Goal: Information Seeking & Learning: Check status

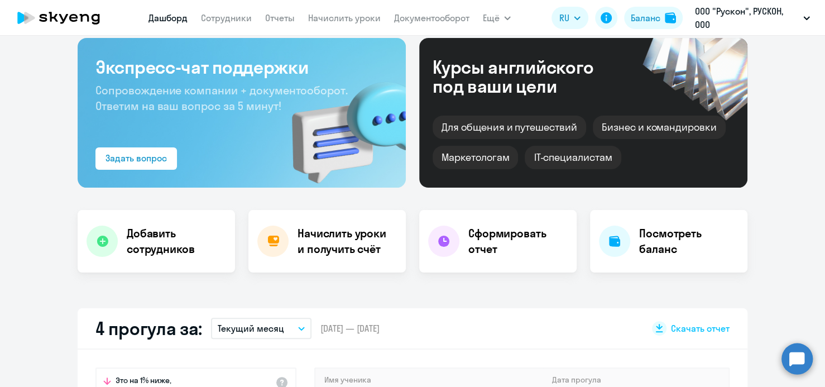
scroll to position [168, 0]
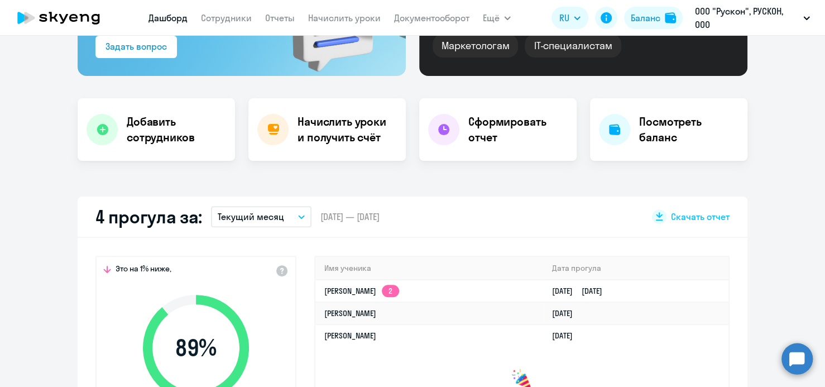
select select "30"
click at [370, 122] on h4 "Начислить уроки и получить счёт" at bounding box center [346, 129] width 97 height 31
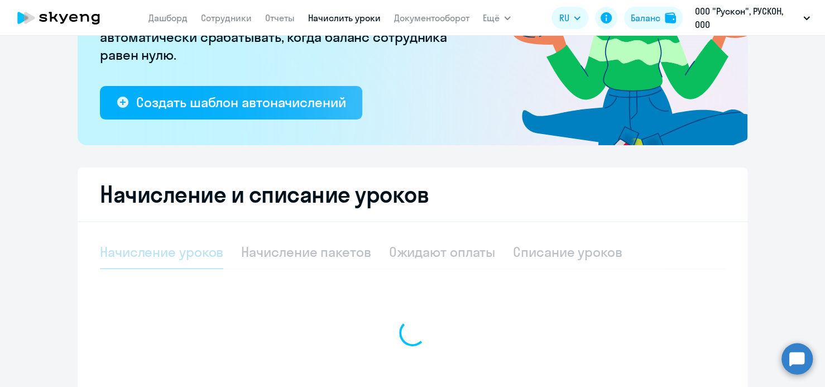
select select "10"
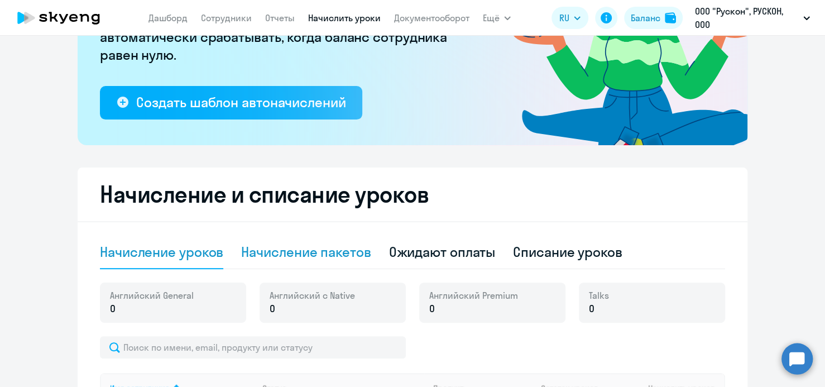
click at [304, 252] on div "Начисление пакетов" at bounding box center [306, 252] width 130 height 18
select select "10"
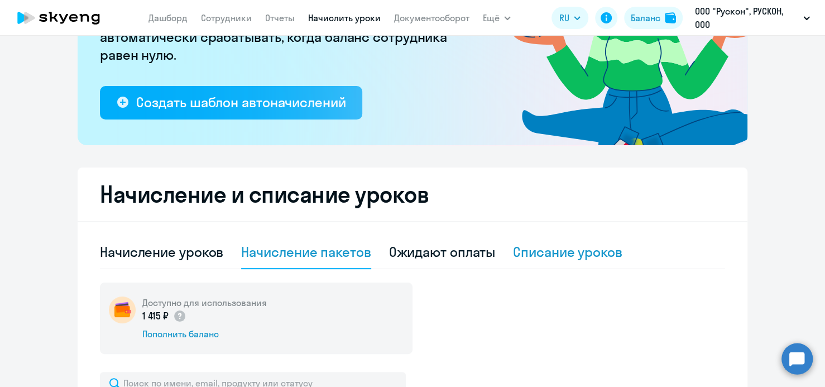
click at [542, 255] on div "Списание уроков" at bounding box center [567, 252] width 109 height 18
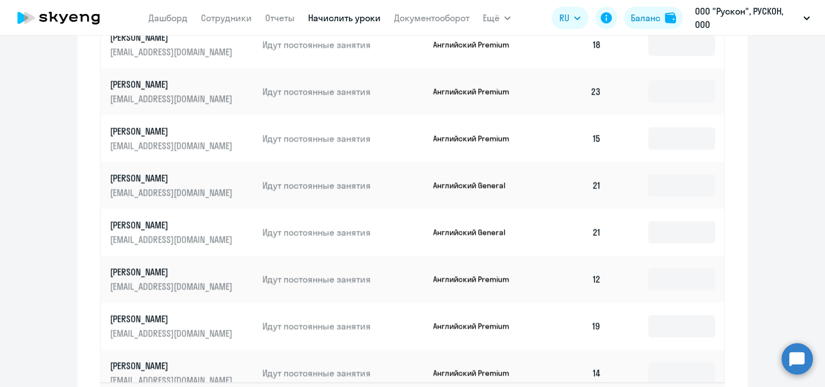
scroll to position [670, 0]
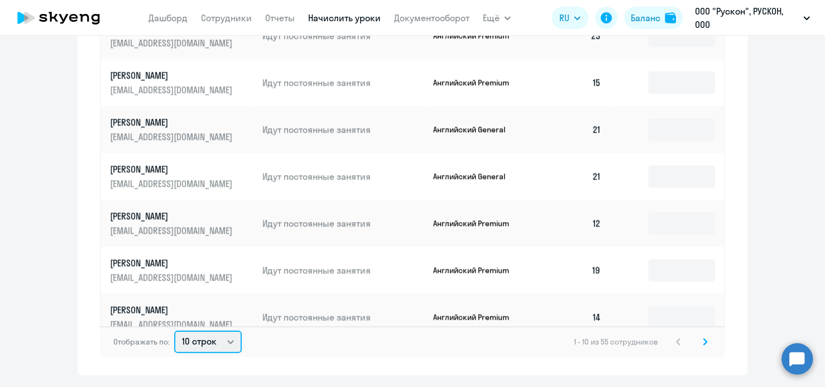
click at [226, 332] on select "10 строк 30 строк 50 строк" at bounding box center [208, 342] width 68 height 22
select select "50"
click at [174, 331] on select "10 строк 30 строк 50 строк" at bounding box center [208, 342] width 68 height 22
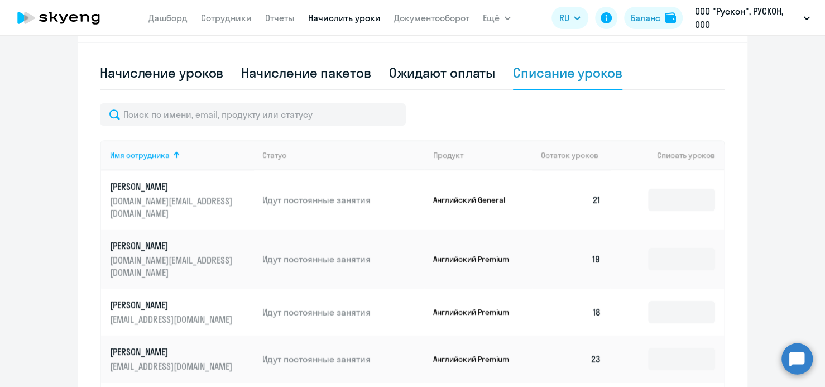
scroll to position [335, 0]
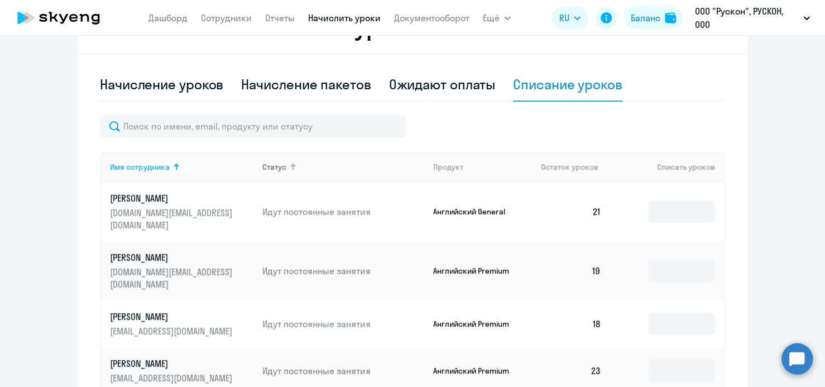
click at [269, 168] on div "Статус" at bounding box center [274, 167] width 24 height 10
click at [270, 167] on div "Статус" at bounding box center [274, 167] width 24 height 10
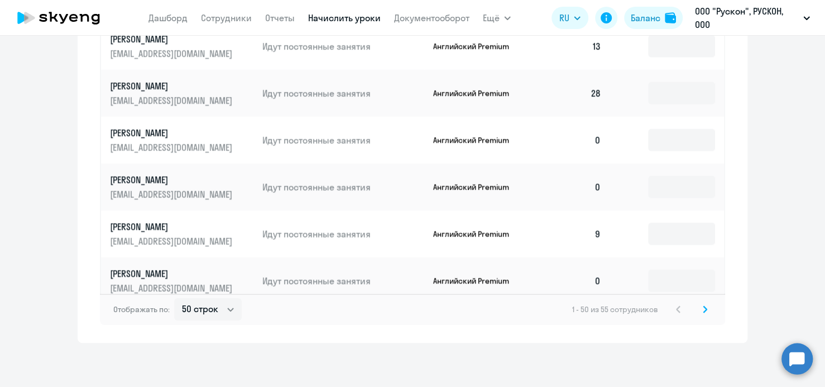
scroll to position [1642, 0]
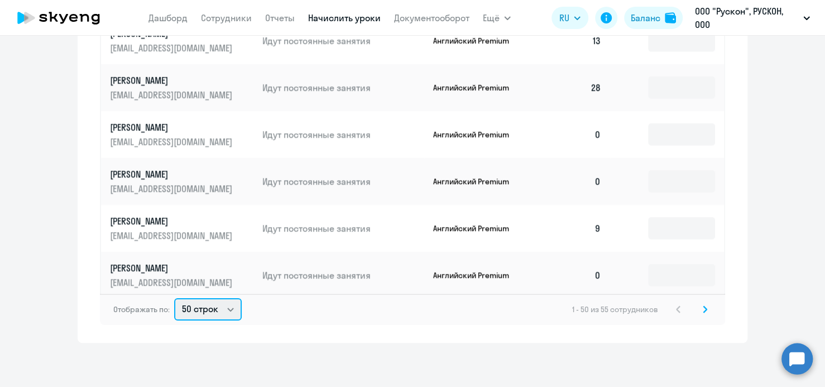
click at [223, 309] on select "10 строк 30 строк 50 строк" at bounding box center [208, 309] width 68 height 22
click at [204, 309] on select "10 строк 30 строк 50 строк" at bounding box center [208, 309] width 68 height 22
click at [321, 318] on div "Отображать по: 10 строк 30 строк 50 строк 1 - 50 из 55 сотрудников" at bounding box center [412, 309] width 625 height 31
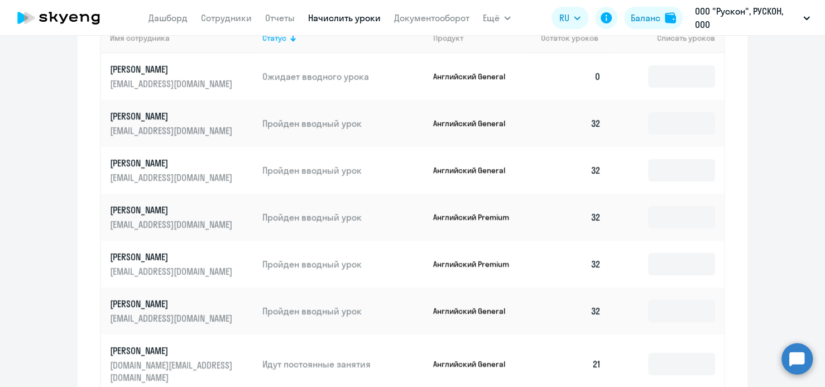
scroll to position [423, 0]
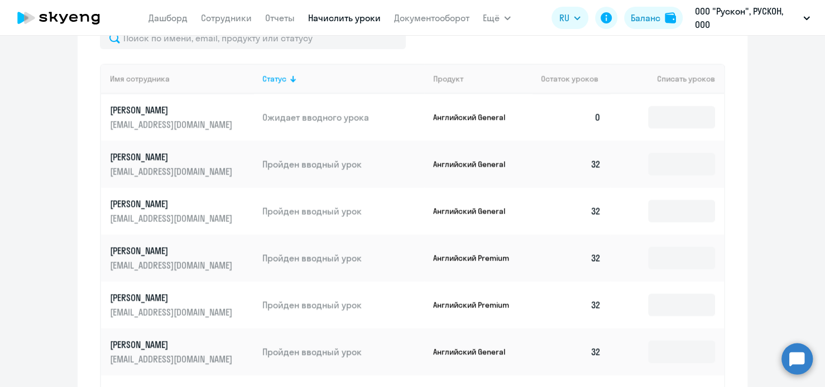
click at [156, 109] on p "[PERSON_NAME]" at bounding box center [172, 110] width 125 height 12
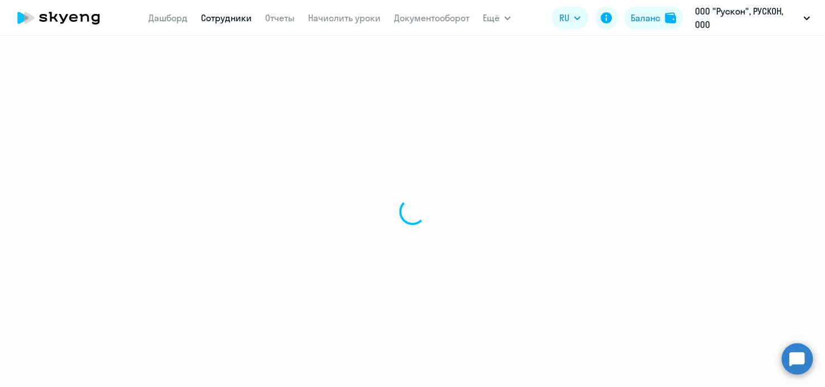
select select "english"
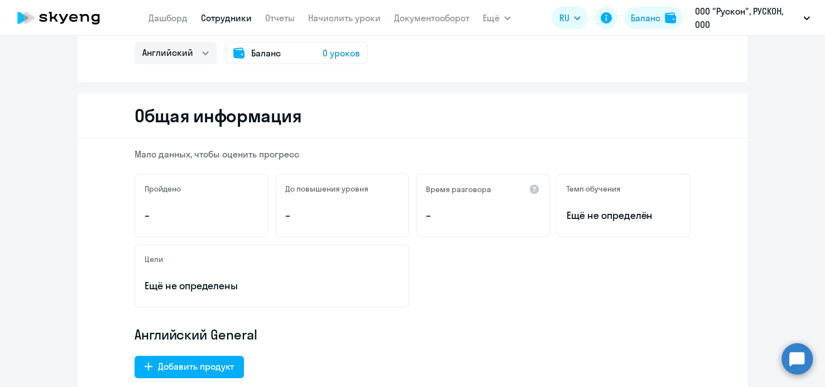
scroll to position [56, 0]
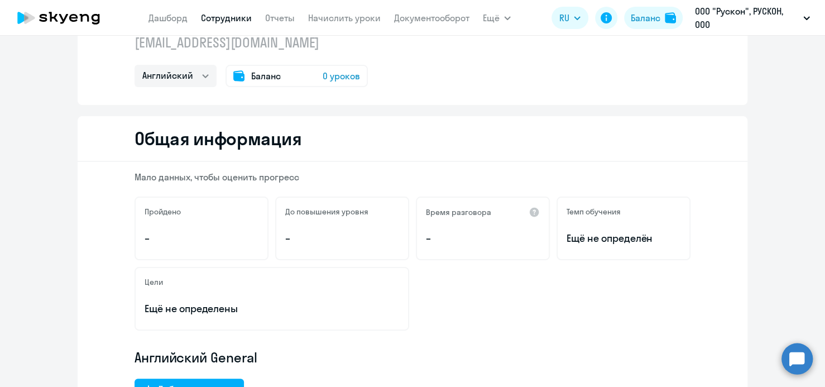
click at [266, 78] on span "Баланс" at bounding box center [266, 75] width 30 height 13
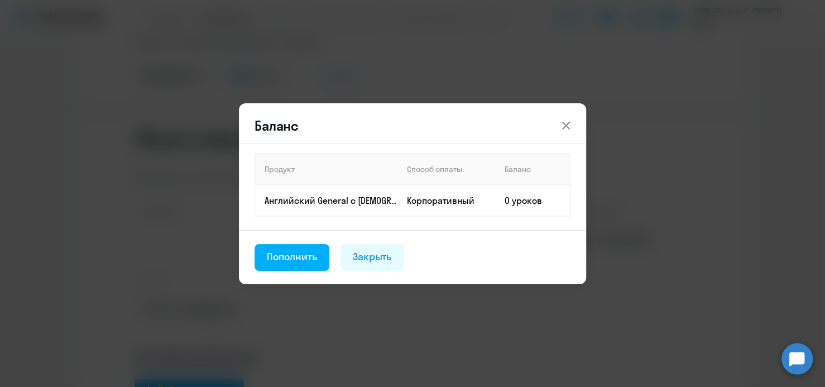
click at [563, 126] on icon at bounding box center [565, 125] width 13 height 13
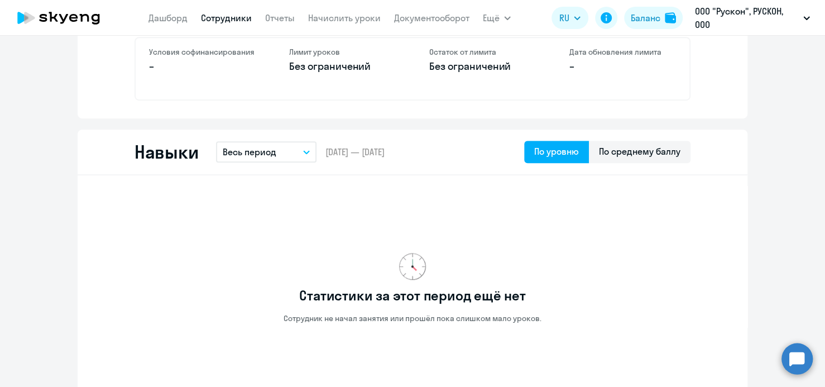
scroll to position [447, 0]
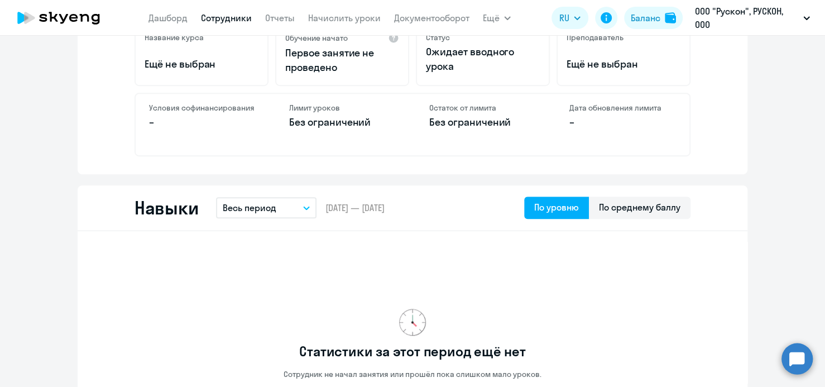
click at [303, 206] on icon "button" at bounding box center [306, 208] width 7 height 4
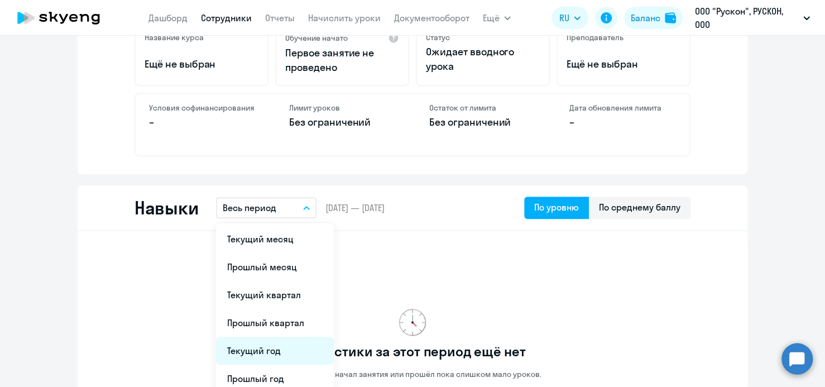
click at [257, 352] on li "Текущий год" at bounding box center [275, 351] width 118 height 28
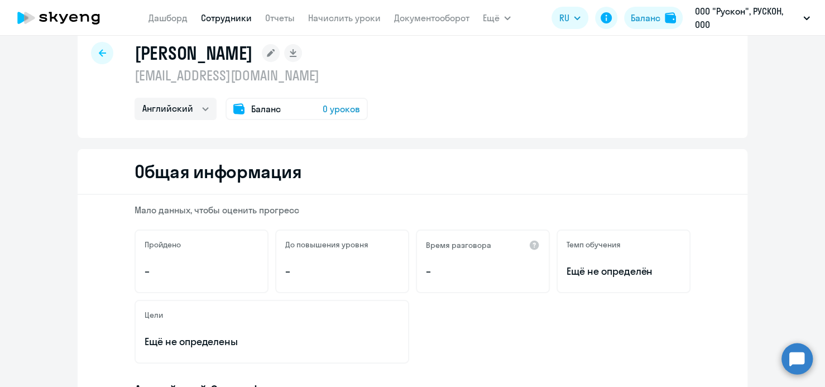
scroll to position [0, 0]
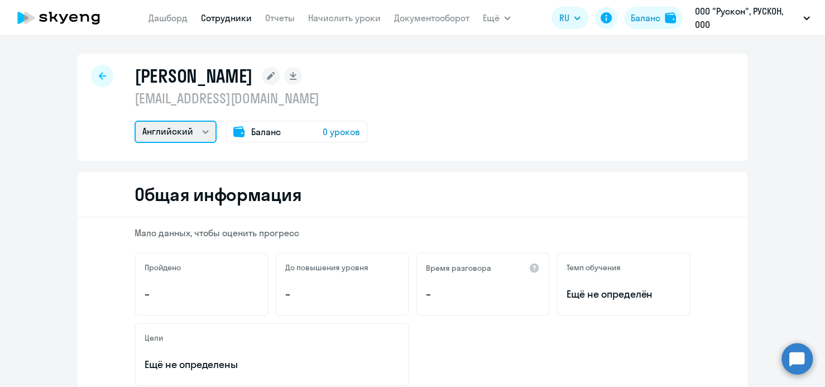
click at [198, 131] on select "Английский" at bounding box center [176, 132] width 82 height 22
click at [222, 102] on p "[EMAIL_ADDRESS][DOMAIN_NAME]" at bounding box center [251, 98] width 233 height 18
click at [407, 136] on div "[PERSON_NAME] [EMAIL_ADDRESS][DOMAIN_NAME] Английский Баланс 0 уроков" at bounding box center [413, 107] width 670 height 107
click at [101, 78] on div at bounding box center [102, 76] width 22 height 22
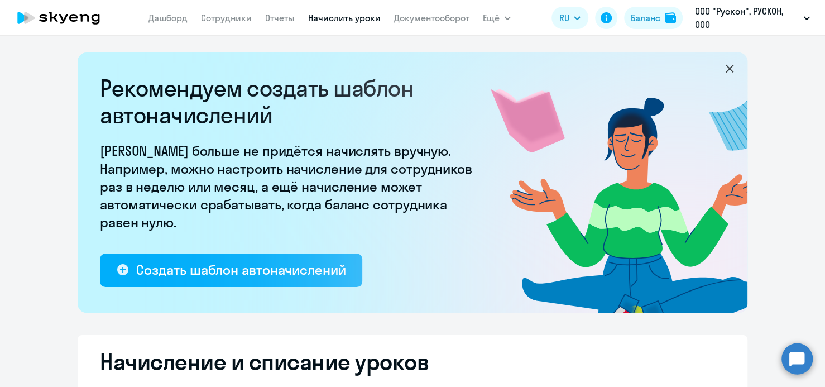
select select "10"
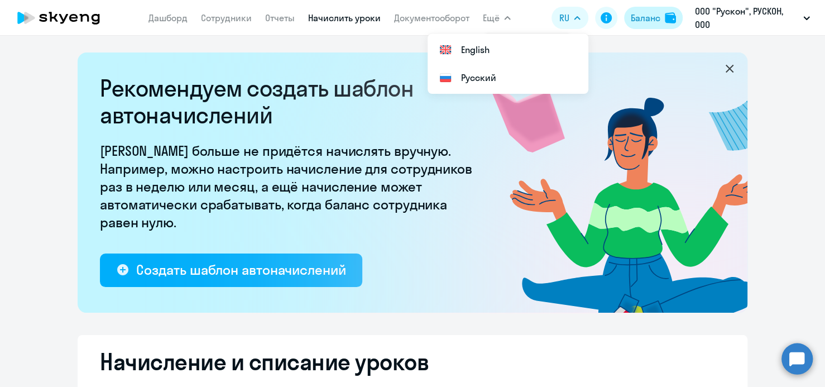
click at [649, 22] on div "Баланс" at bounding box center [646, 17] width 30 height 13
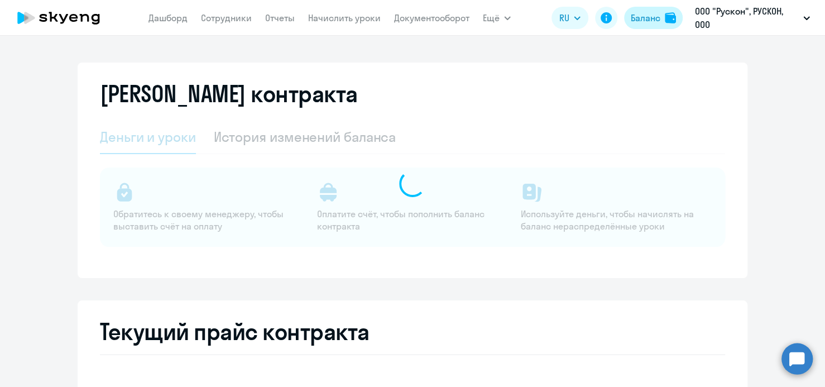
select select "english_adult_not_native_speaker"
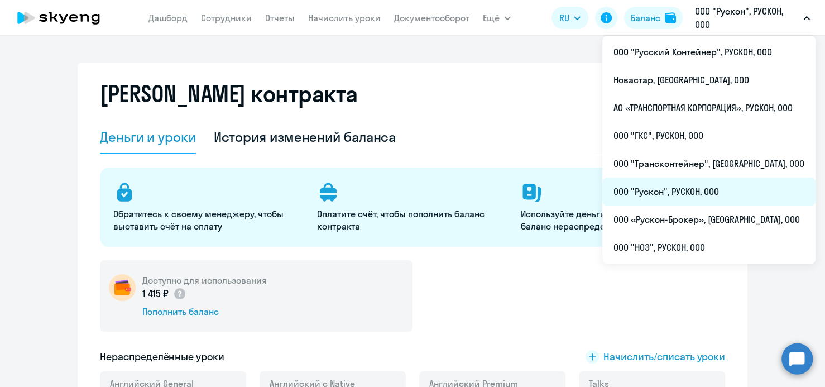
click at [677, 193] on li "ООО "Рускон", РУСКОН, ООО" at bounding box center [708, 192] width 213 height 28
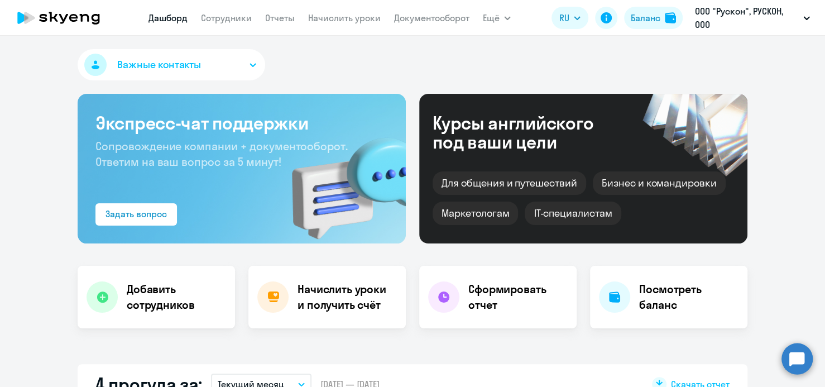
select select "30"
click at [125, 65] on span "Важные контакты" at bounding box center [159, 65] width 84 height 15
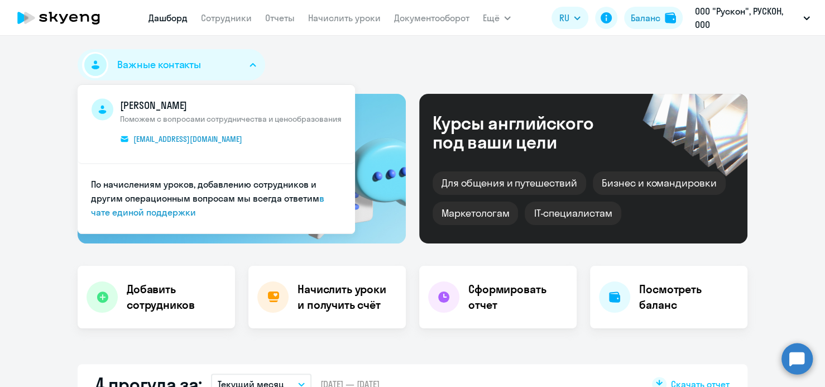
click at [301, 63] on div "Важные контакты [PERSON_NAME] Поможем с вопросами сотрудничества и ценообразова…" at bounding box center [413, 67] width 670 height 36
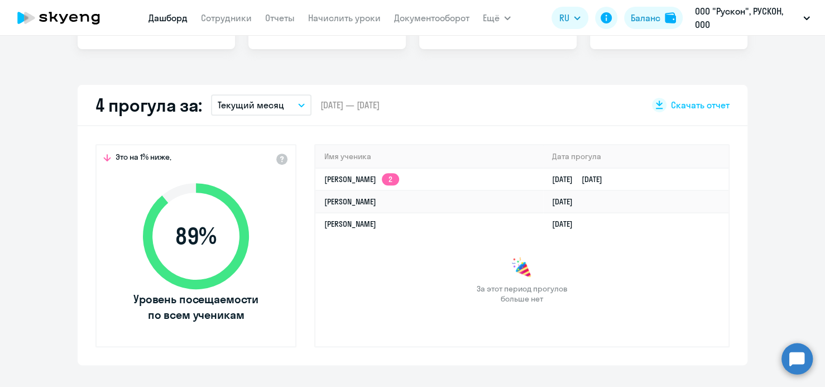
scroll to position [335, 0]
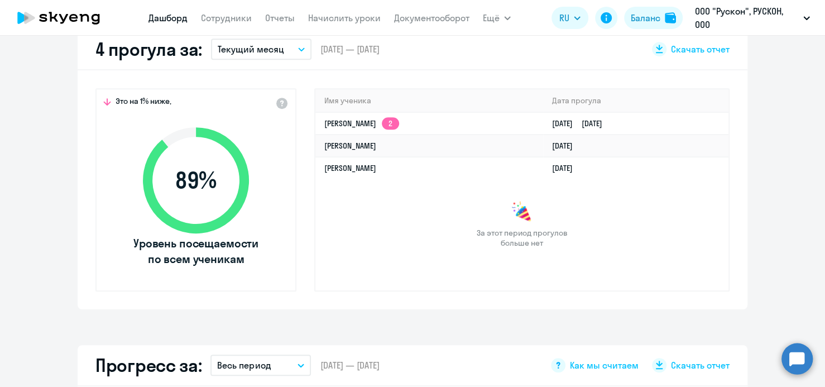
click at [298, 50] on icon "button" at bounding box center [301, 49] width 7 height 4
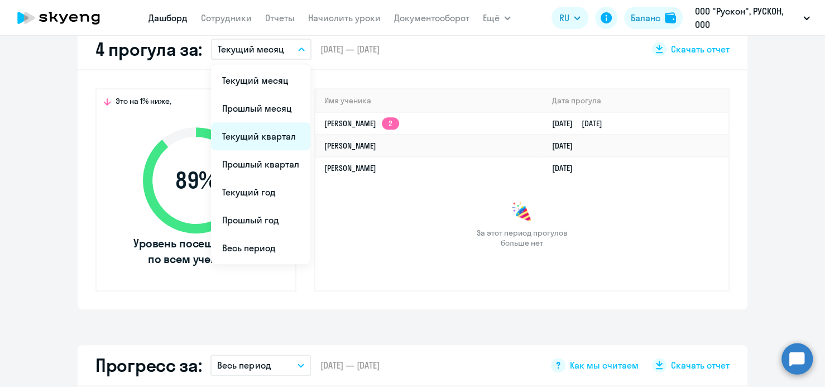
click at [263, 137] on li "Текущий квартал" at bounding box center [260, 136] width 99 height 28
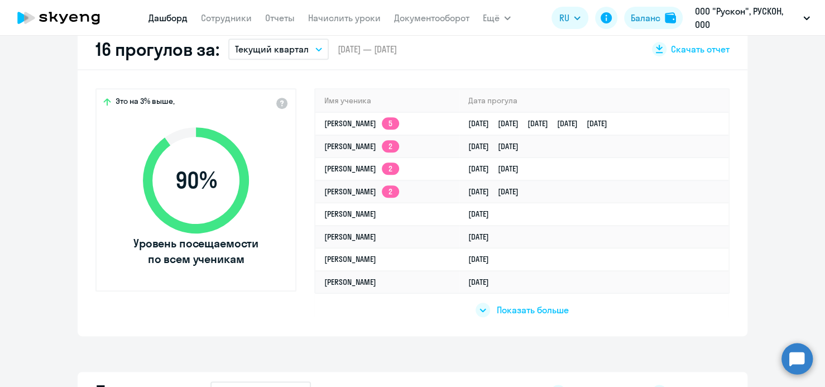
click at [316, 49] on icon "button" at bounding box center [319, 49] width 6 height 3
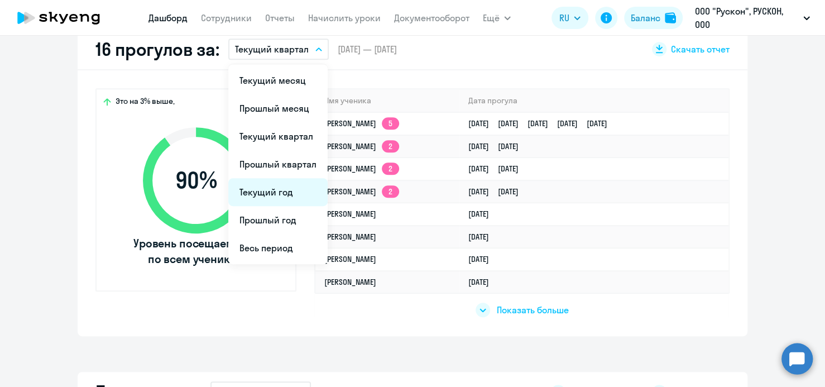
click at [269, 189] on li "Текущий год" at bounding box center [277, 192] width 99 height 28
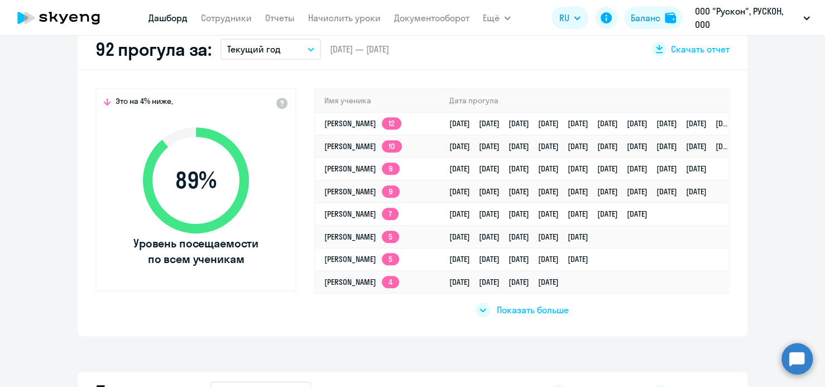
click at [537, 311] on span "Показать больше" at bounding box center [533, 310] width 72 height 12
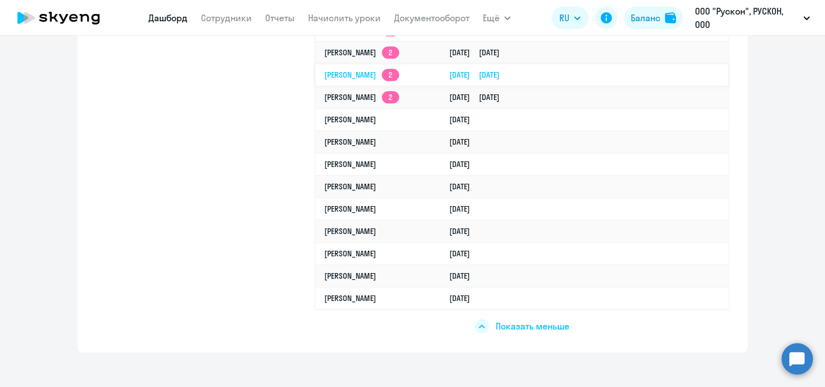
scroll to position [726, 0]
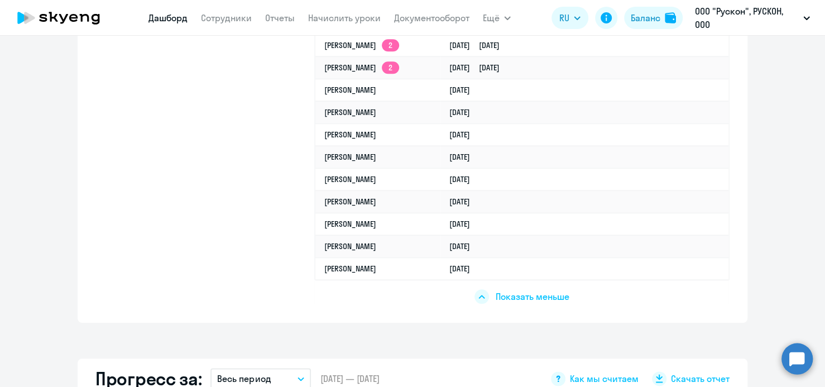
click at [376, 267] on link "[PERSON_NAME]" at bounding box center [350, 269] width 52 height 10
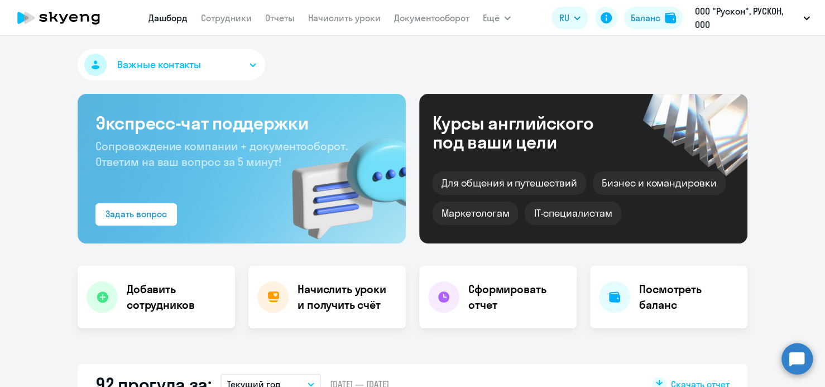
select select "english"
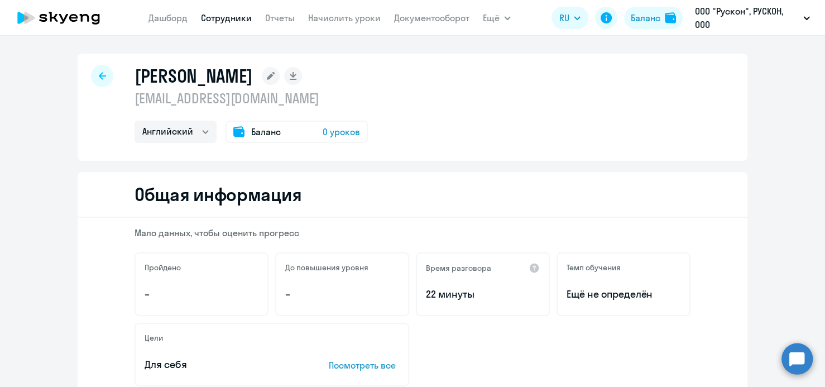
click at [335, 133] on span "0 уроков" at bounding box center [341, 131] width 37 height 13
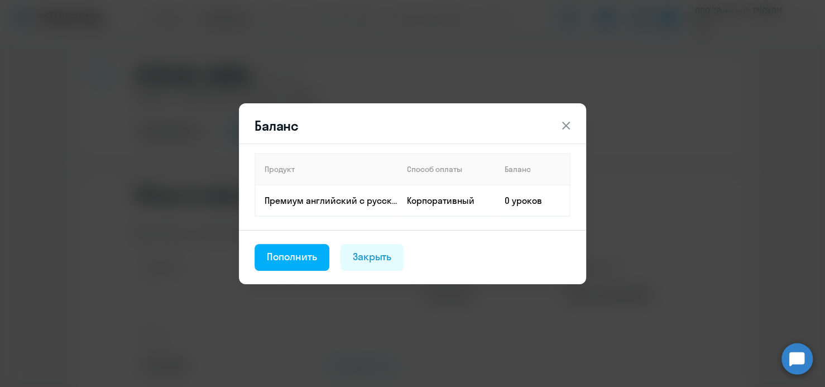
click at [566, 127] on icon at bounding box center [565, 125] width 13 height 13
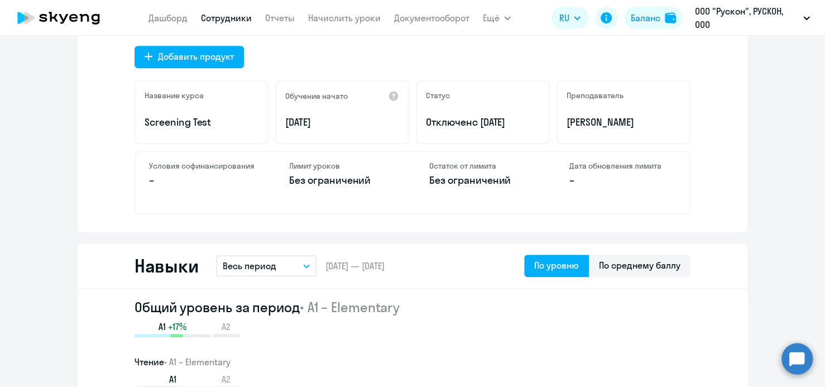
scroll to position [391, 0]
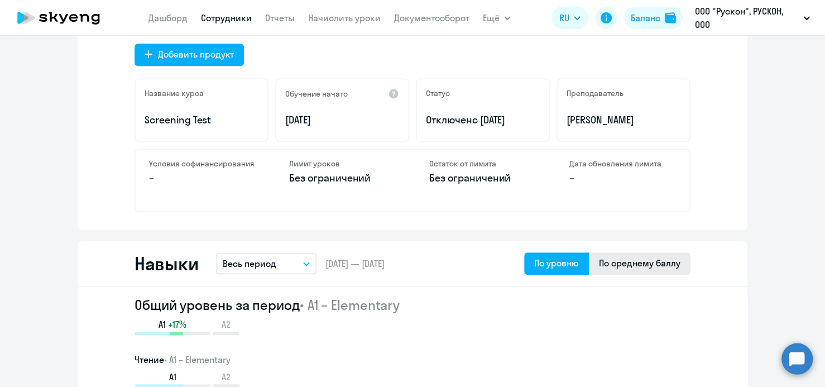
click at [627, 265] on div "По среднему баллу" at bounding box center [640, 262] width 82 height 13
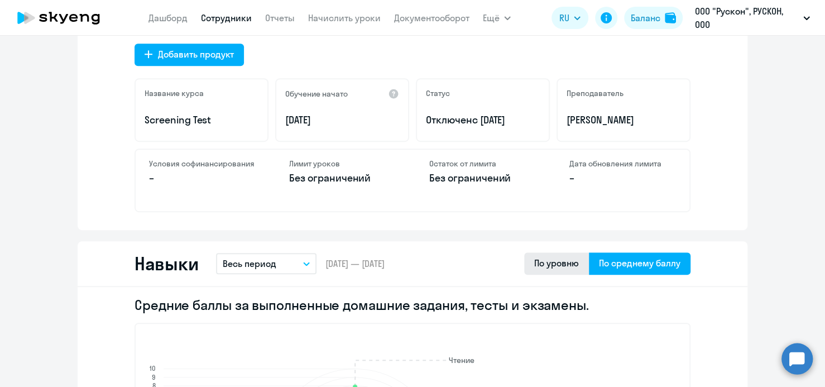
click at [566, 263] on div "По уровню" at bounding box center [556, 262] width 45 height 13
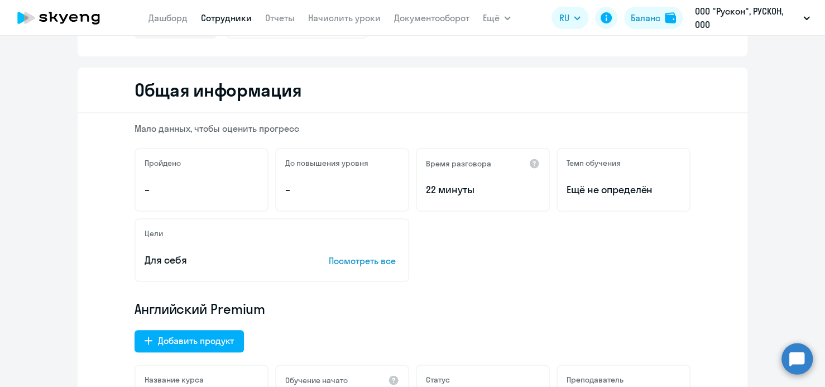
scroll to position [0, 0]
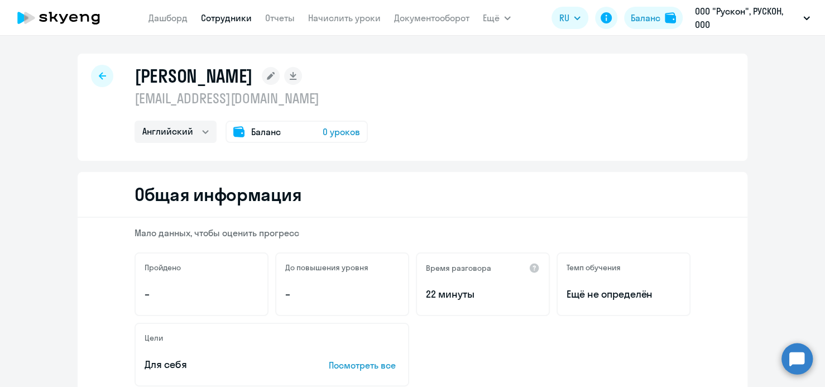
click at [99, 78] on icon at bounding box center [102, 75] width 7 height 7
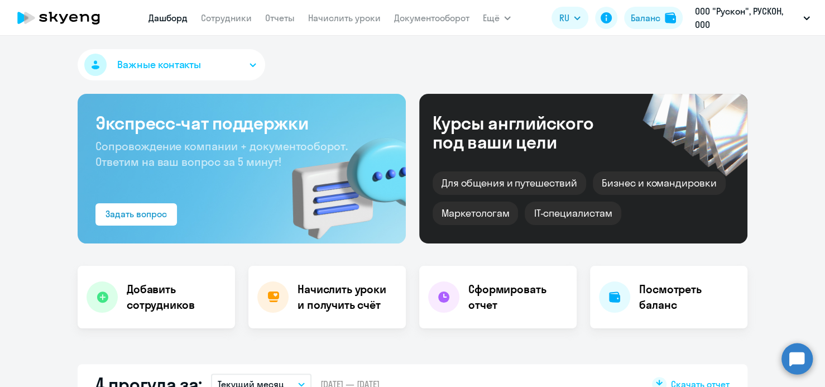
click at [138, 69] on span "Важные контакты" at bounding box center [159, 65] width 84 height 15
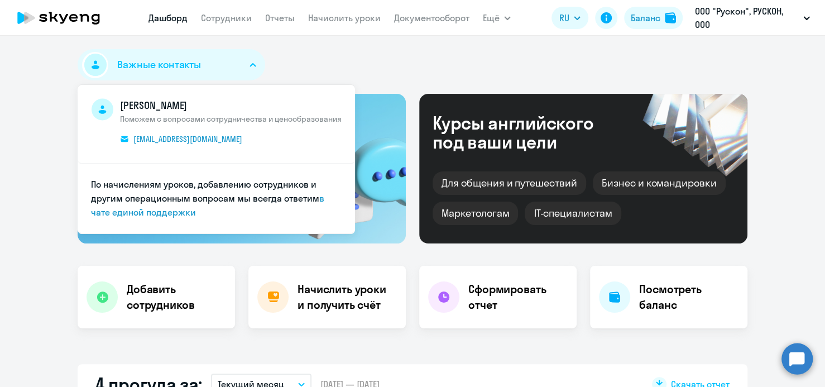
select select "30"
click at [345, 66] on div "Важные контакты [PERSON_NAME] Поможем с вопросами сотрудничества и ценообразова…" at bounding box center [413, 67] width 670 height 36
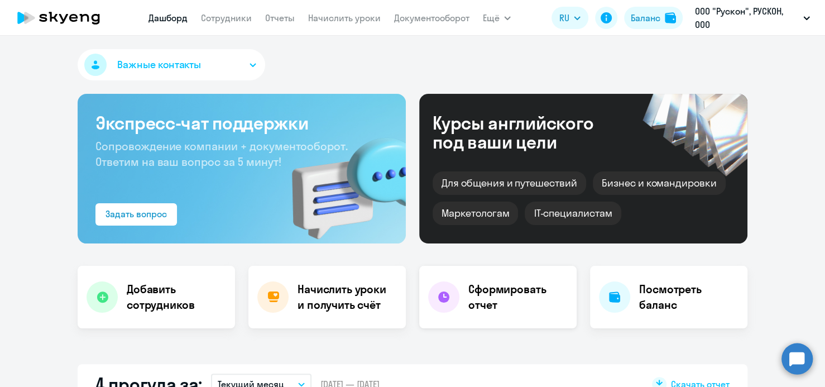
drag, startPoint x: 799, startPoint y: 265, endPoint x: 471, endPoint y: 284, distance: 328.9
click at [352, 289] on h4 "Начислить уроки и получить счёт" at bounding box center [346, 296] width 97 height 31
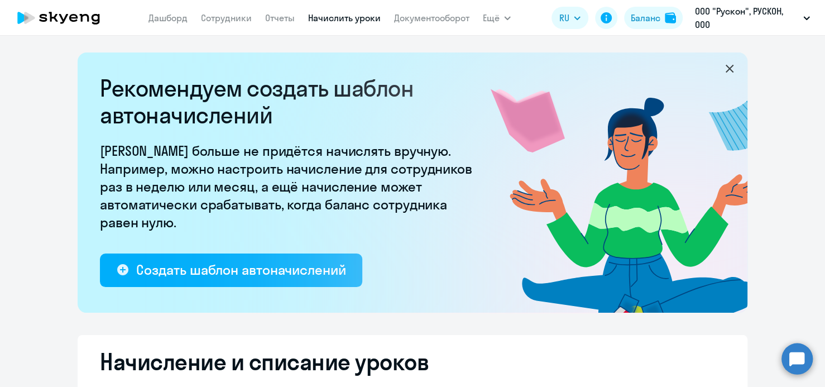
select select "10"
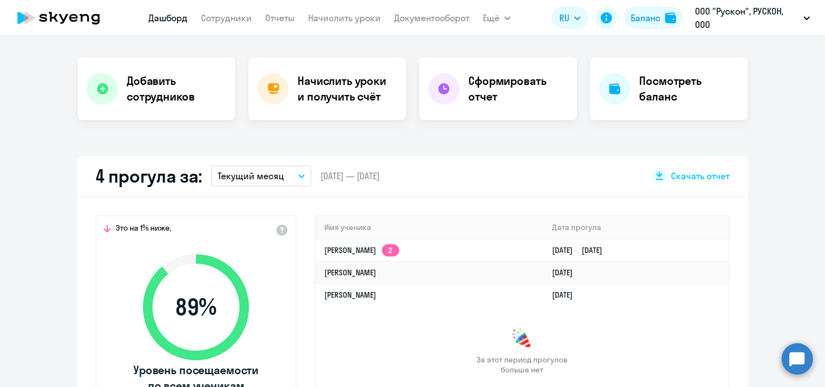
scroll to position [279, 0]
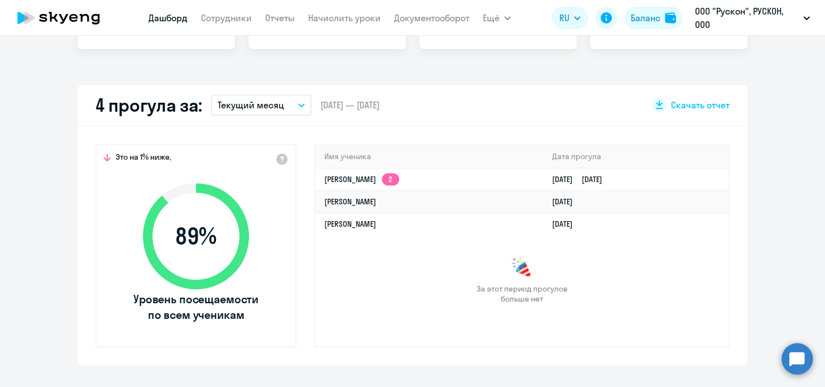
select select "30"
click at [151, 106] on h2 "4 прогула за:" at bounding box center [148, 105] width 107 height 22
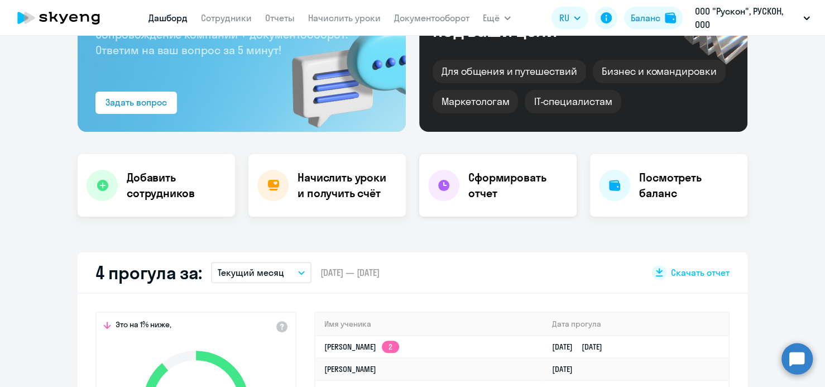
click at [489, 175] on h4 "Сформировать отчет" at bounding box center [517, 185] width 99 height 31
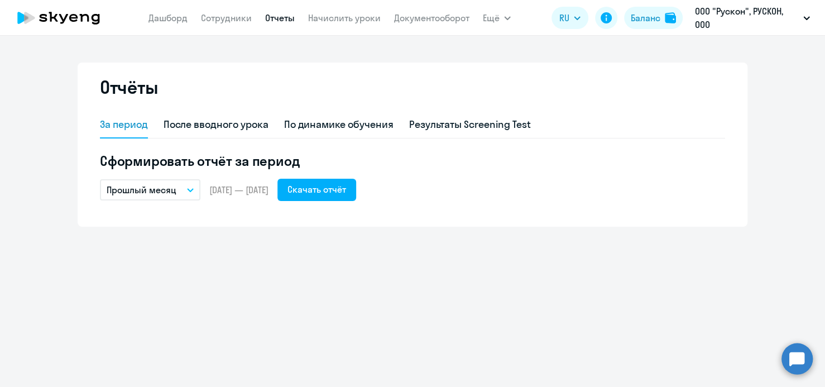
click at [130, 126] on div "За период" at bounding box center [124, 124] width 48 height 15
click at [189, 190] on icon "button" at bounding box center [191, 190] width 6 height 3
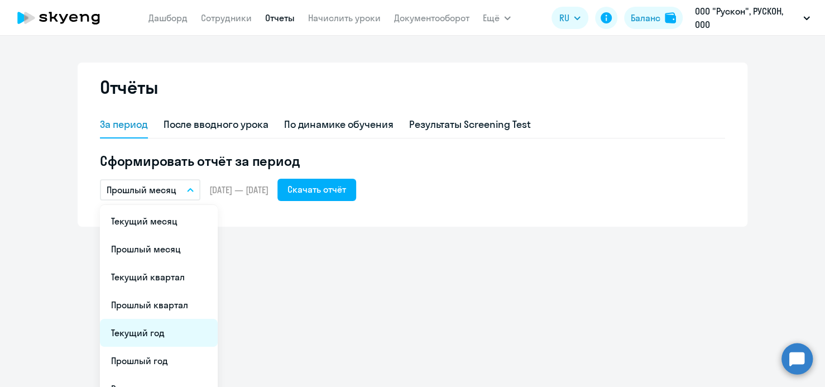
click at [145, 333] on li "Текущий год" at bounding box center [159, 333] width 118 height 28
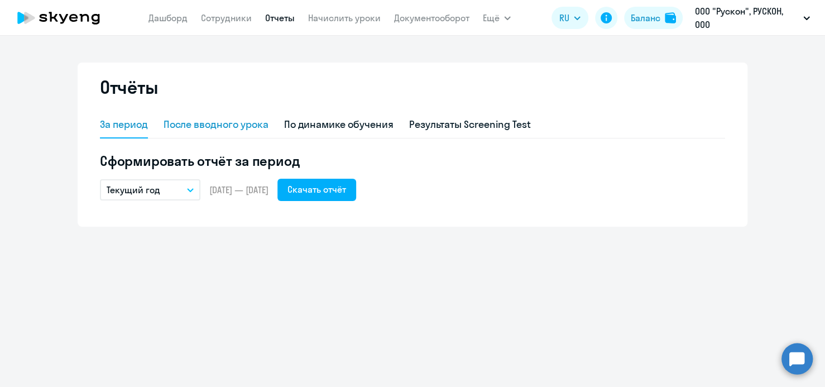
click at [233, 124] on div "После вводного урока" at bounding box center [216, 124] width 105 height 15
select select "10"
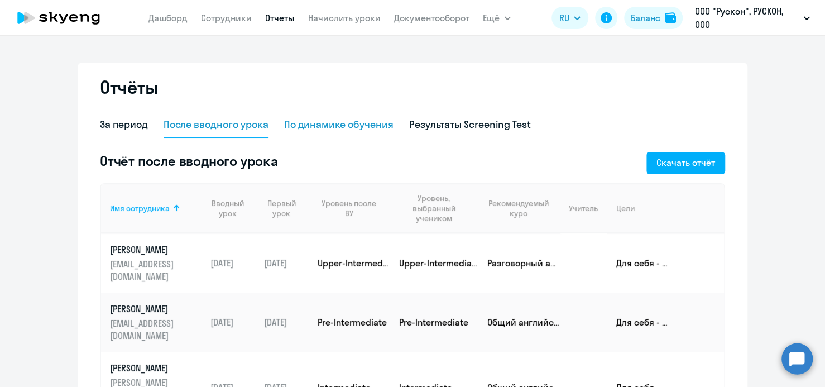
click at [353, 128] on div "По динамике обучения" at bounding box center [338, 124] width 109 height 15
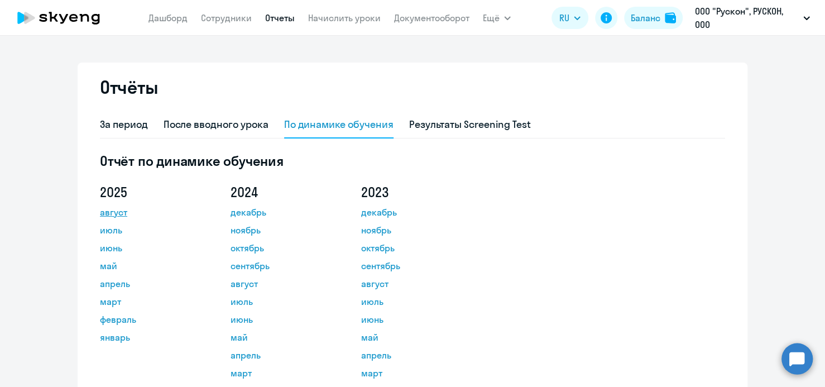
click at [106, 214] on link "август" at bounding box center [150, 211] width 101 height 13
click at [122, 126] on div "За период" at bounding box center [124, 124] width 48 height 15
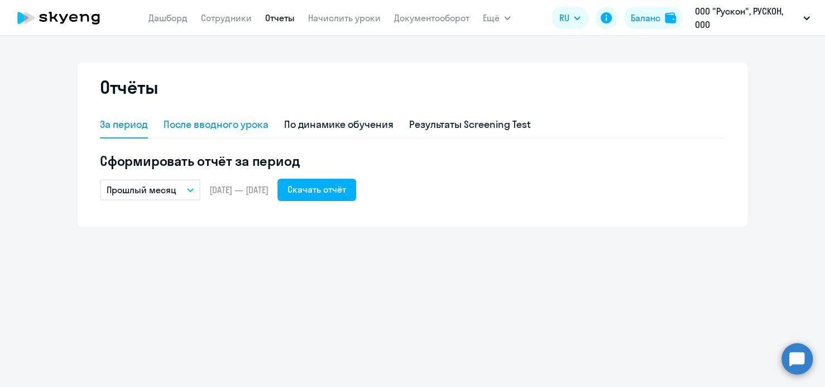
click at [218, 126] on div "После вводного урока" at bounding box center [216, 124] width 105 height 15
select select "10"
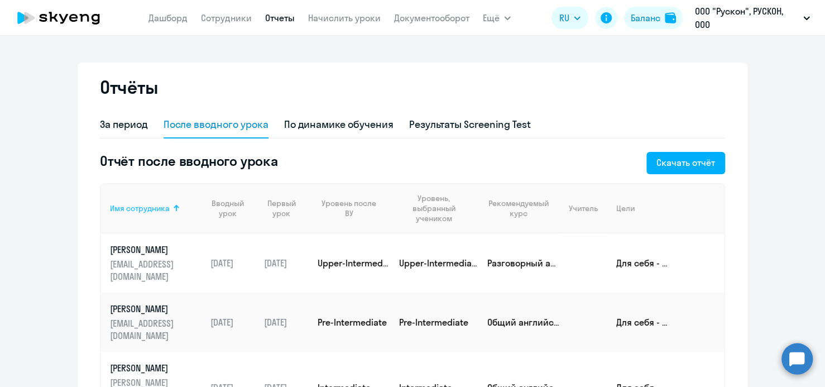
click at [176, 208] on div at bounding box center [176, 208] width 1 height 6
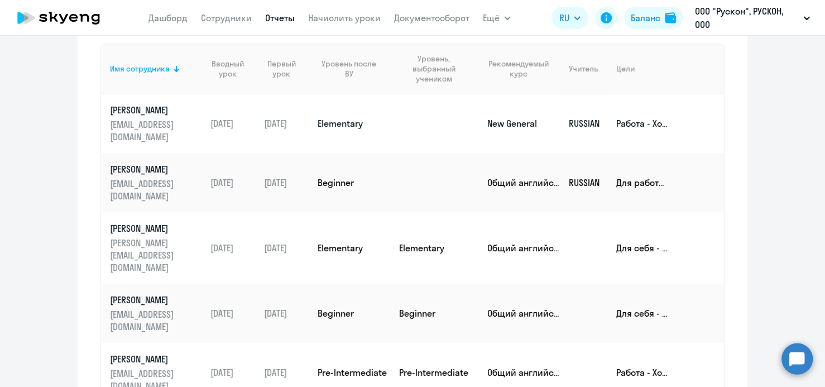
scroll to position [112, 0]
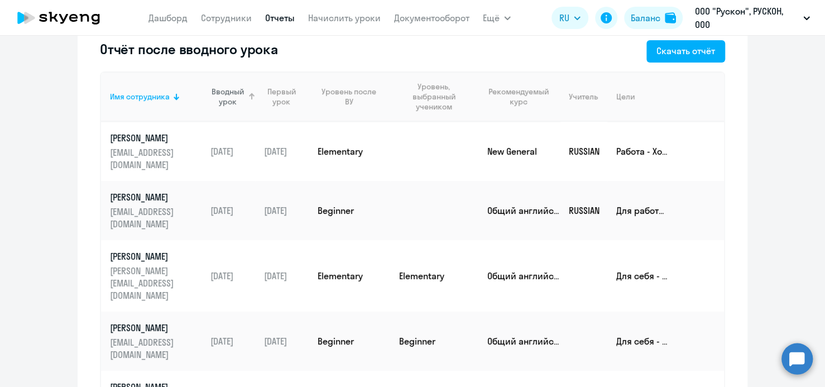
click at [227, 93] on div "Вводный урок" at bounding box center [228, 97] width 35 height 20
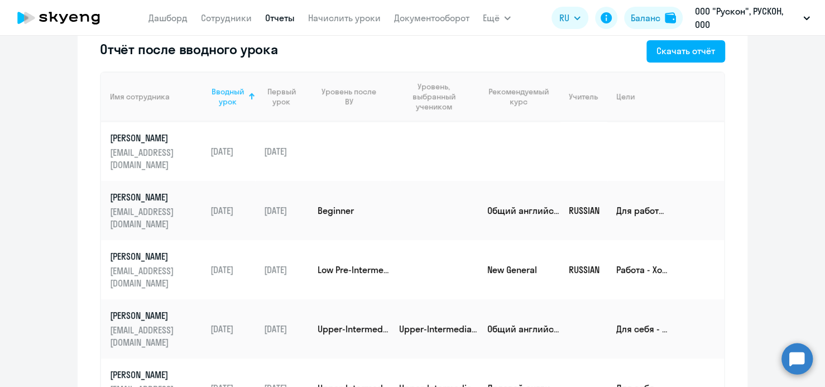
click at [227, 93] on div "Вводный урок" at bounding box center [228, 97] width 35 height 20
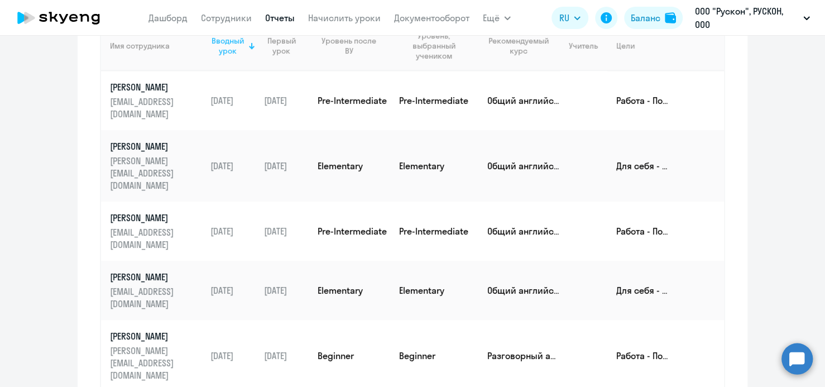
scroll to position [0, 0]
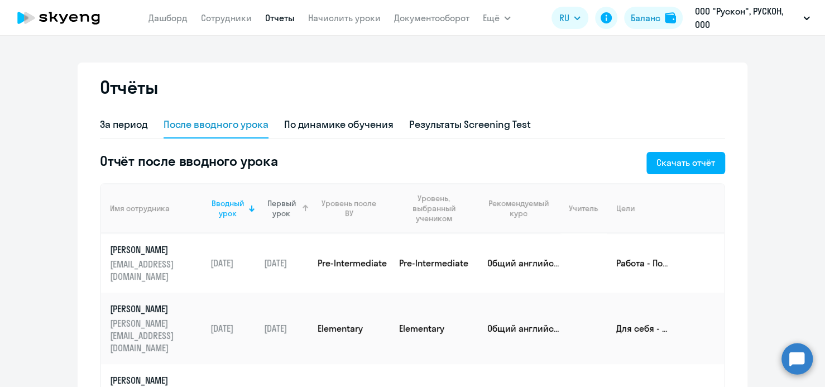
click at [283, 208] on div "Первый урок" at bounding box center [281, 208] width 35 height 20
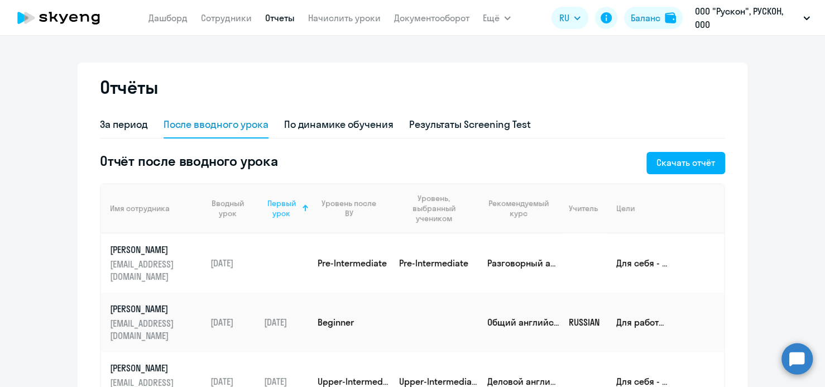
click at [283, 208] on div "Первый урок" at bounding box center [281, 208] width 35 height 20
click at [122, 124] on div "За период" at bounding box center [124, 124] width 48 height 15
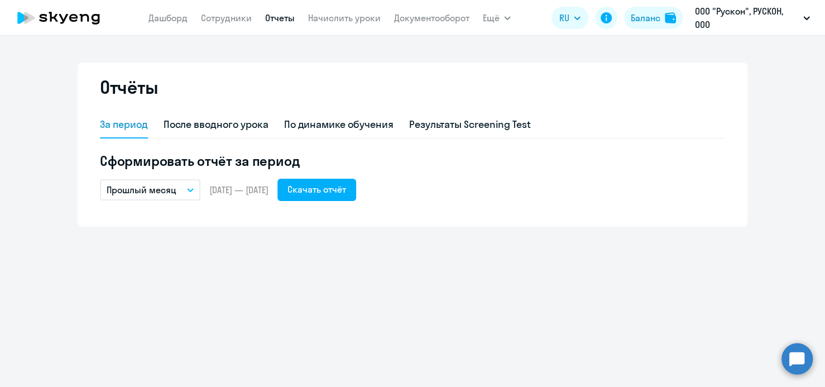
click at [190, 190] on icon "button" at bounding box center [191, 190] width 6 height 3
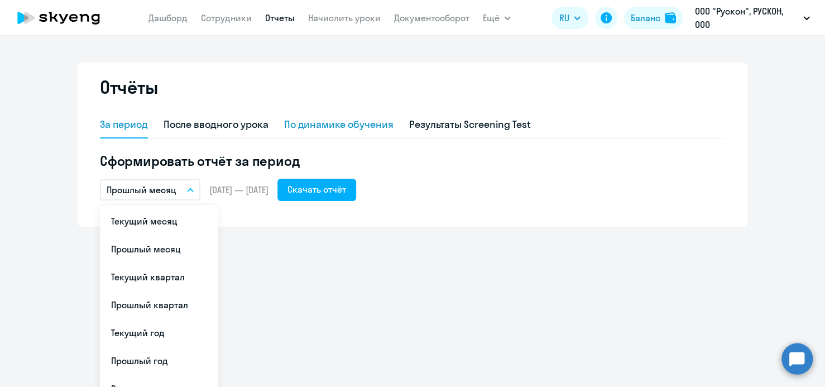
click at [357, 124] on div "По динамике обучения" at bounding box center [338, 124] width 109 height 15
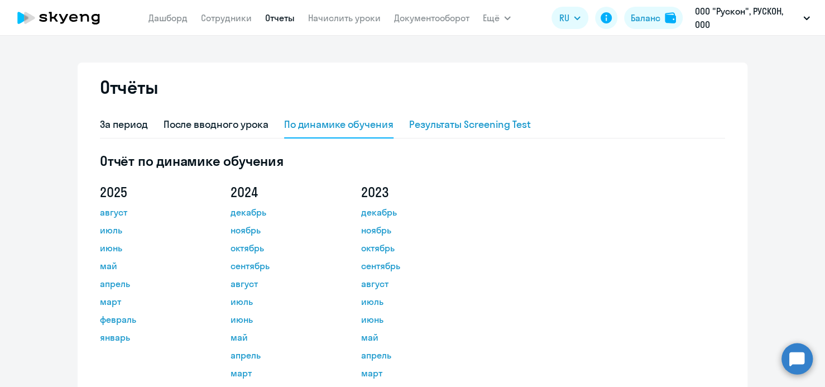
click at [435, 125] on div "Результаты Screening Test" at bounding box center [470, 124] width 122 height 15
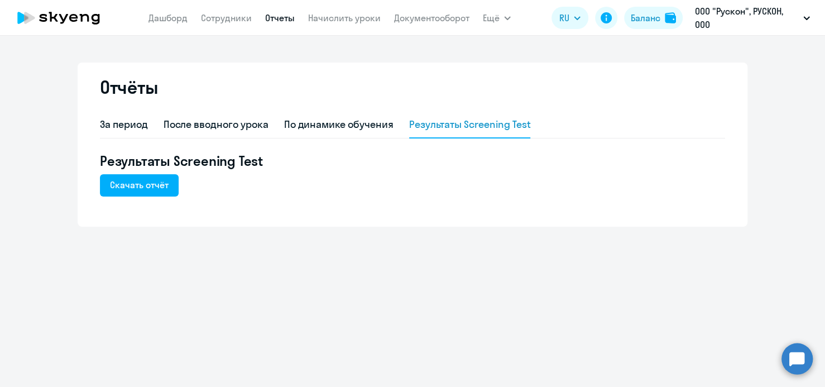
click at [443, 199] on div "За период После вводного урока По динамике обучения Результаты Screening Test Р…" at bounding box center [412, 163] width 625 height 102
click at [233, 20] on link "Сотрудники" at bounding box center [226, 17] width 51 height 11
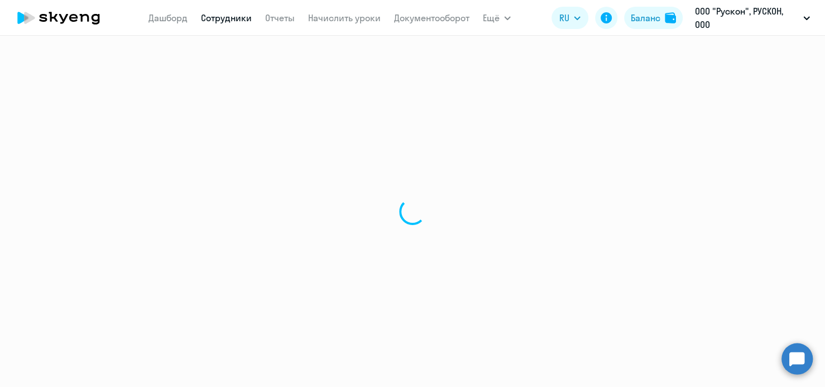
select select "30"
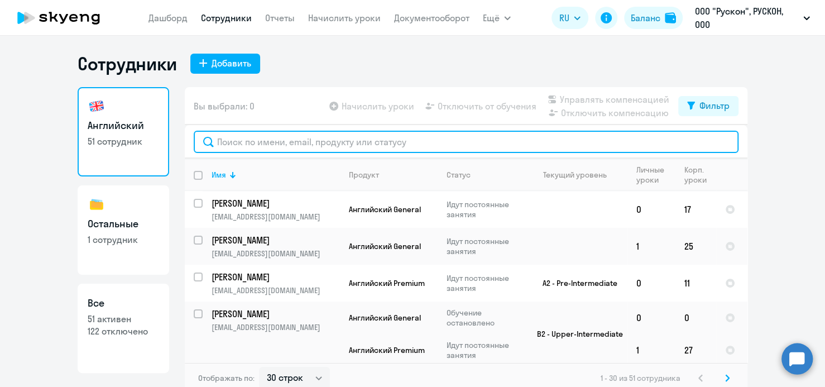
click at [228, 143] on input "text" at bounding box center [466, 142] width 545 height 22
click at [237, 145] on input "text" at bounding box center [466, 142] width 545 height 22
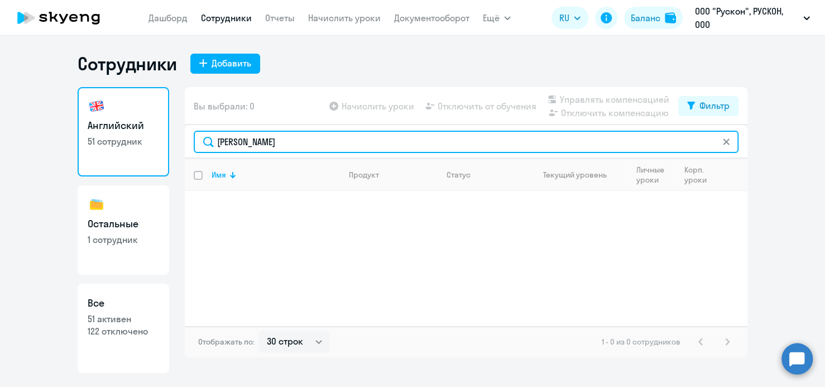
type input "[PERSON_NAME]"
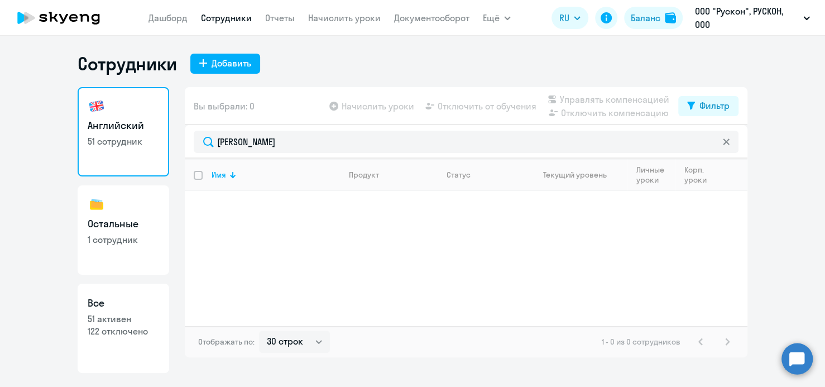
click at [482, 106] on app-table-action-button "Отключить от обучения" at bounding box center [479, 105] width 113 height 13
click at [729, 143] on icon at bounding box center [726, 141] width 7 height 7
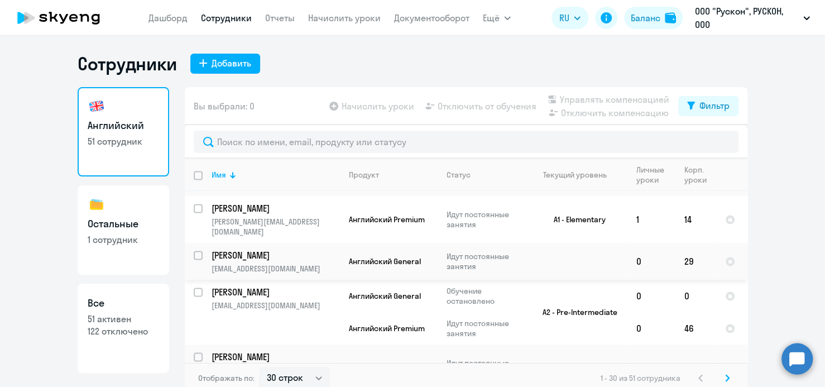
scroll to position [6, 0]
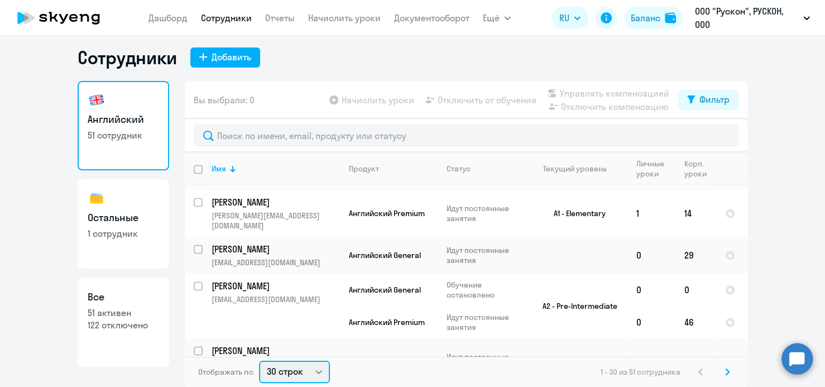
click at [313, 370] on select "30 строк 50 строк 100 строк" at bounding box center [294, 372] width 71 height 22
select select "100"
click at [259, 361] on select "30 строк 50 строк 100 строк" at bounding box center [294, 372] width 71 height 22
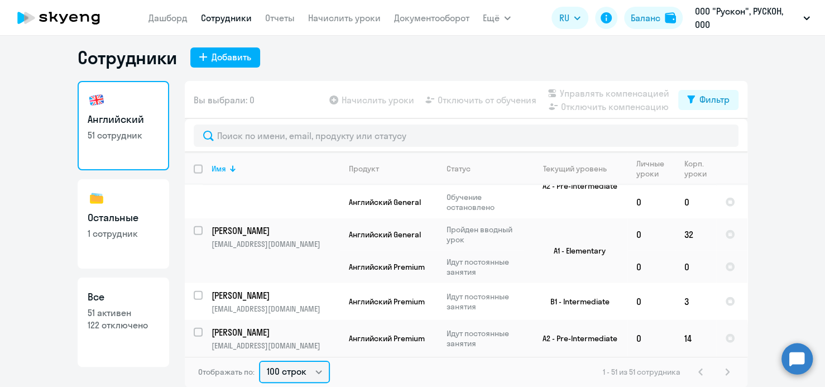
scroll to position [1731, 0]
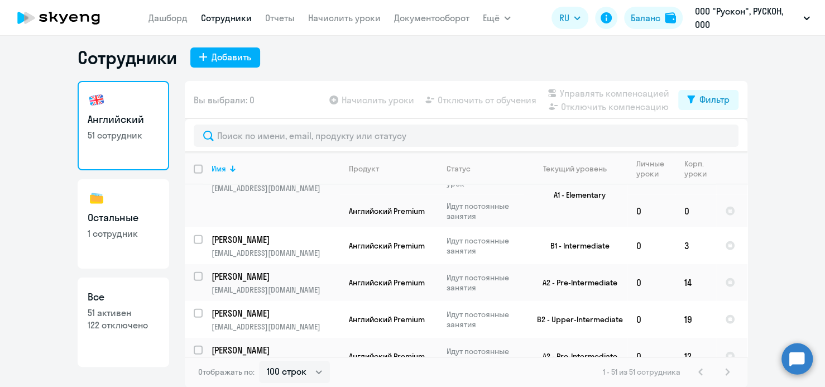
click at [366, 99] on app-table-action-button "Начислить уроки" at bounding box center [370, 99] width 87 height 13
click at [344, 100] on app-table-action-button "Начислить уроки" at bounding box center [370, 99] width 87 height 13
click at [484, 91] on div "Начислить уроки Отключить от обучения Управлять компенсацией Отключить компенса…" at bounding box center [502, 100] width 351 height 27
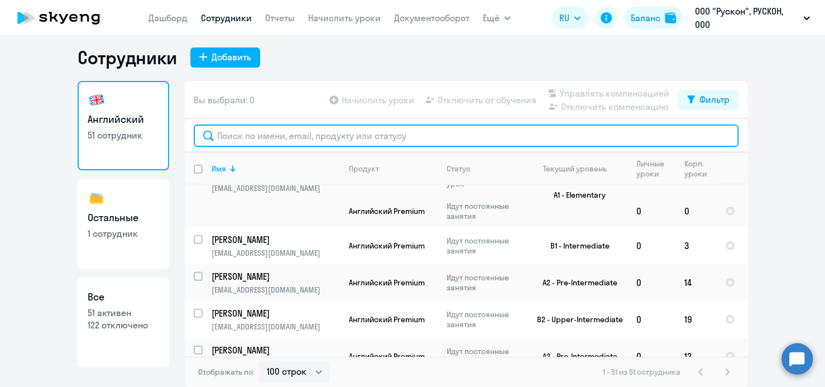
click at [257, 131] on input "text" at bounding box center [466, 136] width 545 height 22
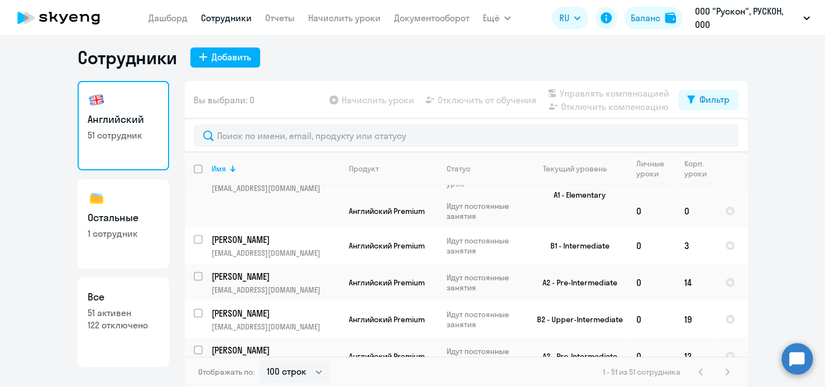
click at [578, 106] on app-table-action-button "Отключить компенсацию" at bounding box center [608, 106] width 124 height 13
click at [491, 96] on app-table-action-button "Отключить от обучения" at bounding box center [479, 99] width 113 height 13
click at [447, 74] on div "Сотрудники Добавить Английский 51 сотрудник Остальные 1 сотрудник Все 51 активе…" at bounding box center [413, 216] width 670 height 341
click at [120, 236] on p "1 сотрудник" at bounding box center [123, 233] width 71 height 12
select select "30"
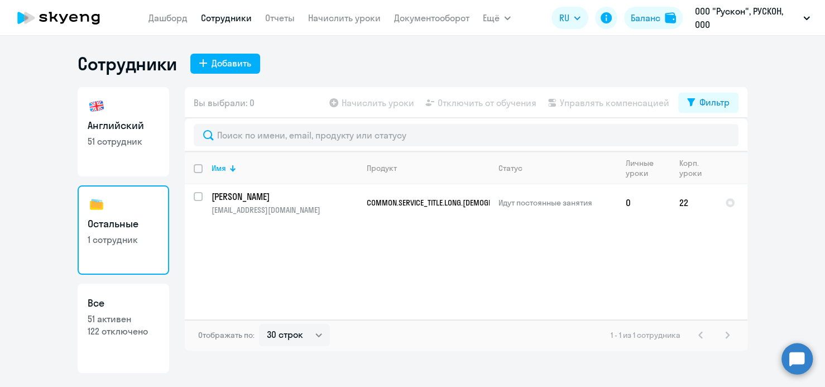
click at [123, 333] on p "122 отключено" at bounding box center [123, 331] width 71 height 12
select select "30"
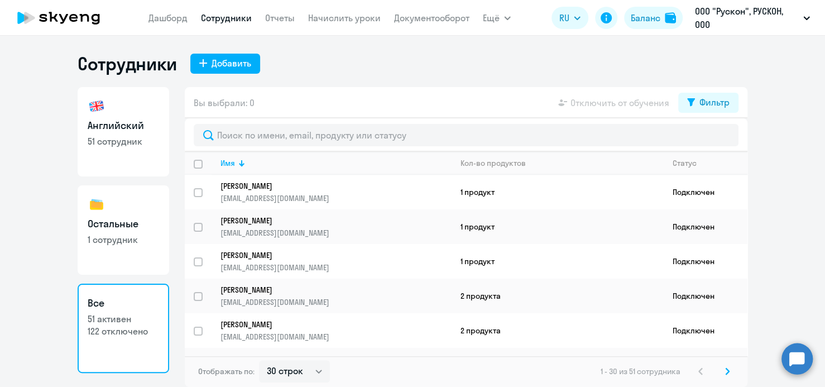
click at [624, 102] on app-table-action-button "Отключить от обучения" at bounding box center [612, 102] width 113 height 13
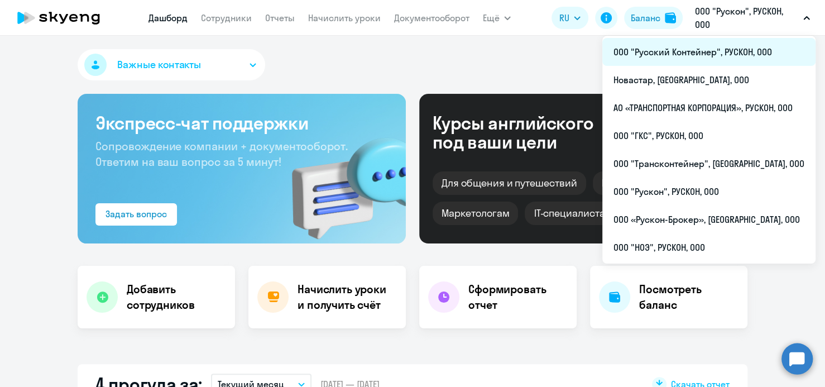
select select "30"
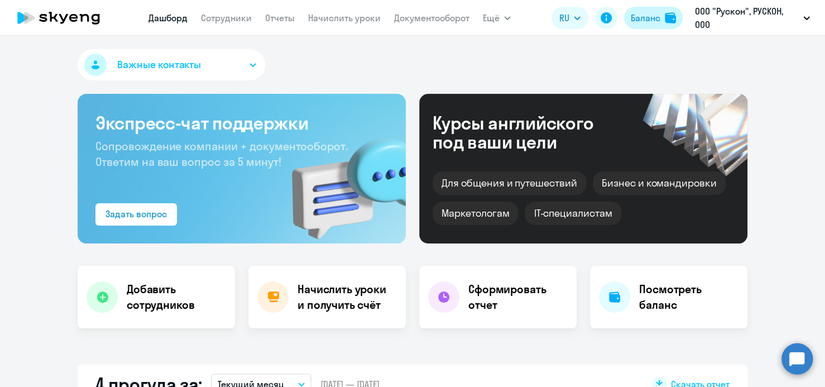
click at [644, 18] on div "Баланс" at bounding box center [646, 17] width 30 height 13
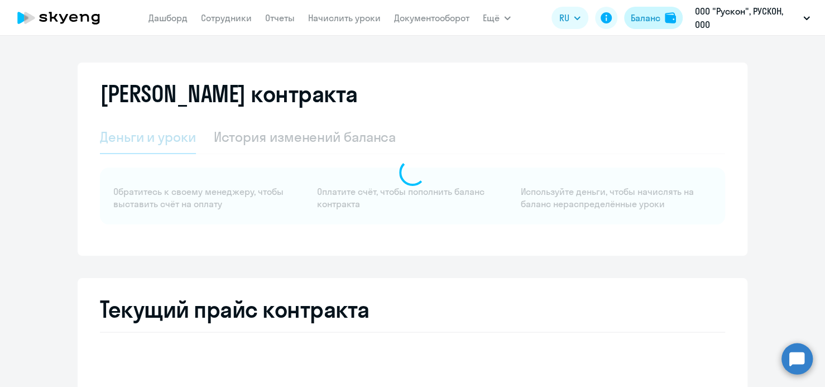
select select "english_adult_not_native_speaker"
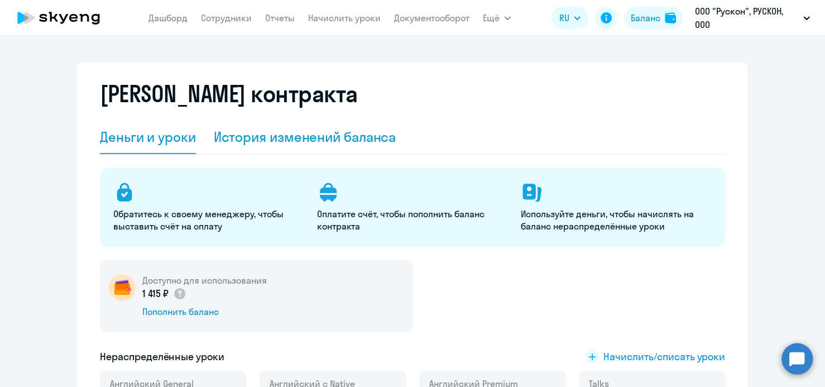
click at [253, 140] on div "История изменений баланса" at bounding box center [305, 137] width 183 height 18
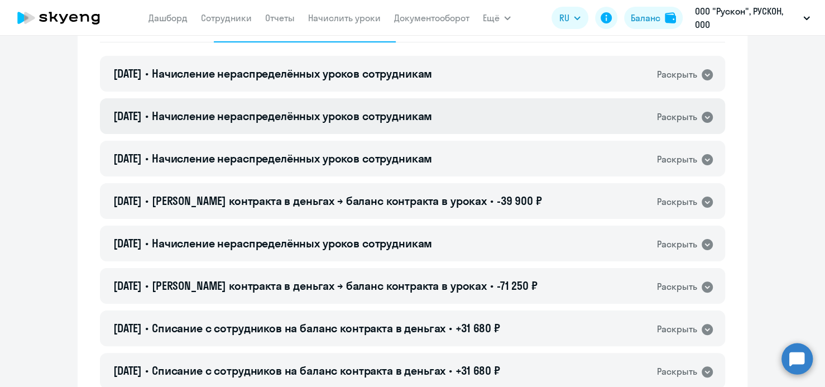
scroll to position [56, 0]
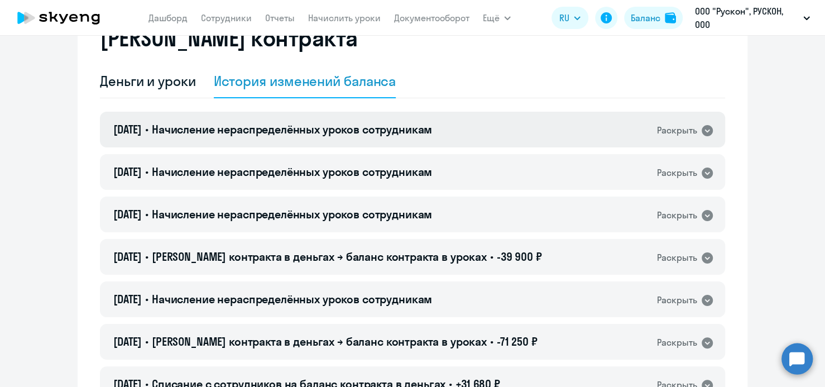
click at [706, 134] on icon at bounding box center [707, 130] width 11 height 11
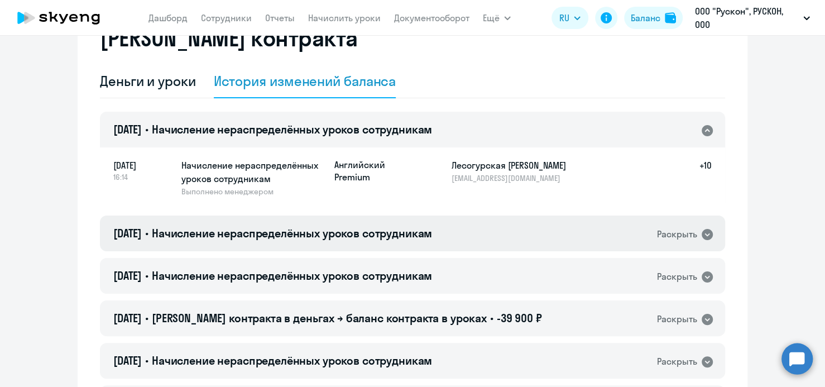
click at [702, 237] on icon at bounding box center [707, 234] width 11 height 11
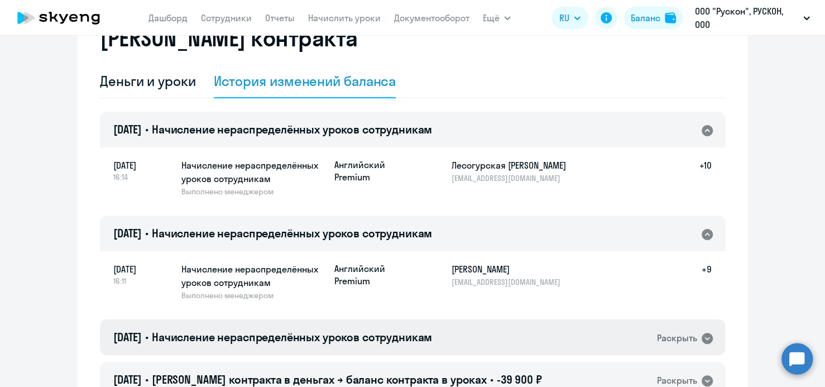
click at [702, 338] on icon at bounding box center [707, 338] width 11 height 11
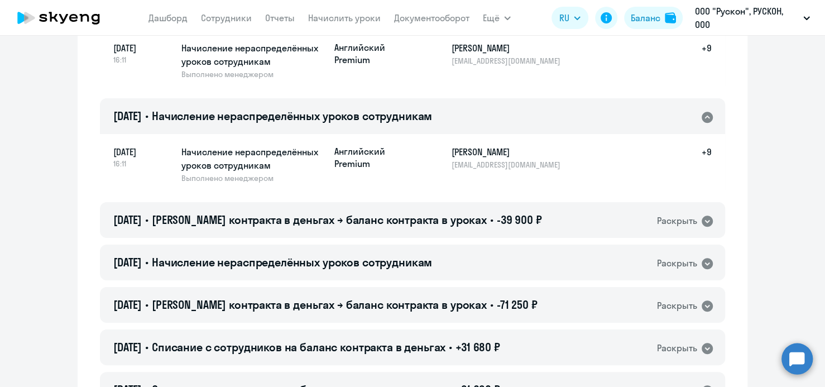
scroll to position [279, 0]
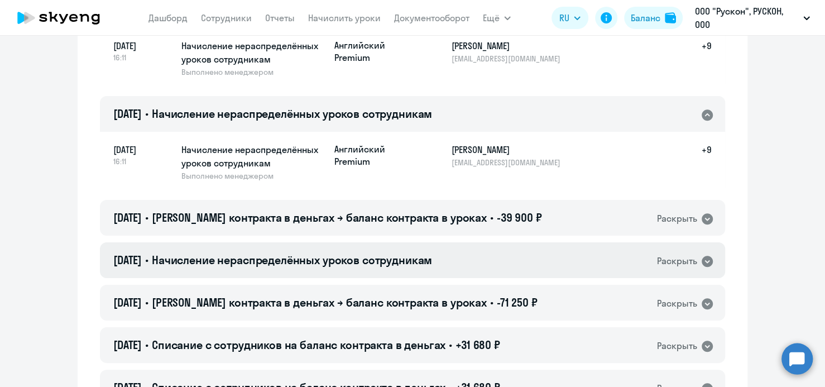
click at [704, 264] on icon at bounding box center [707, 261] width 11 height 11
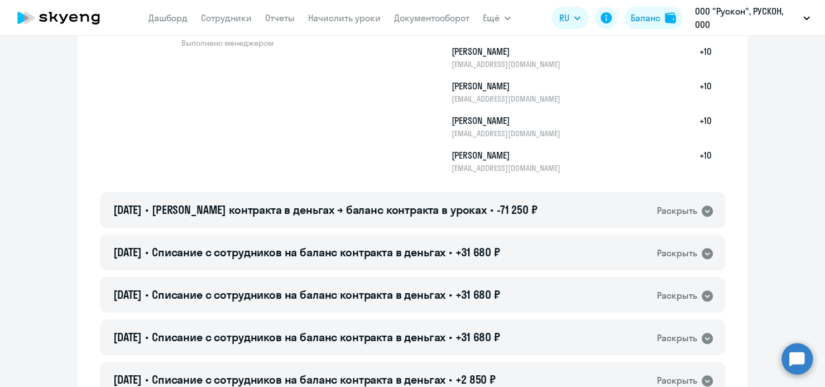
scroll to position [614, 0]
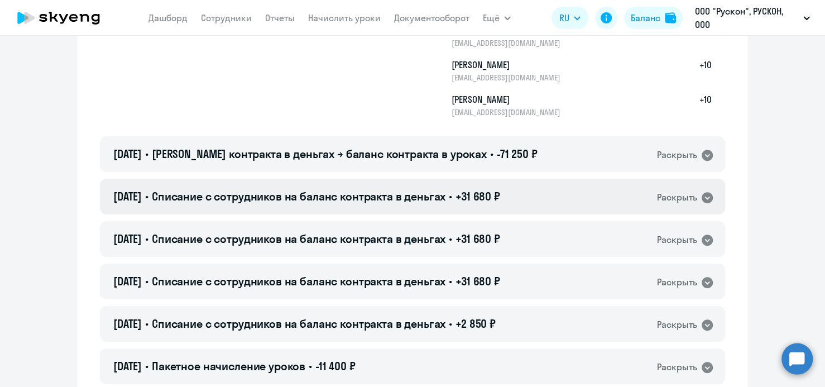
click at [702, 198] on icon at bounding box center [707, 197] width 11 height 11
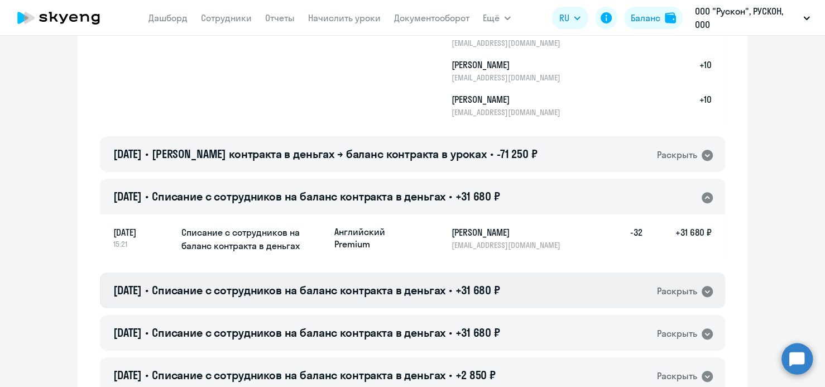
click at [702, 290] on icon at bounding box center [707, 291] width 11 height 11
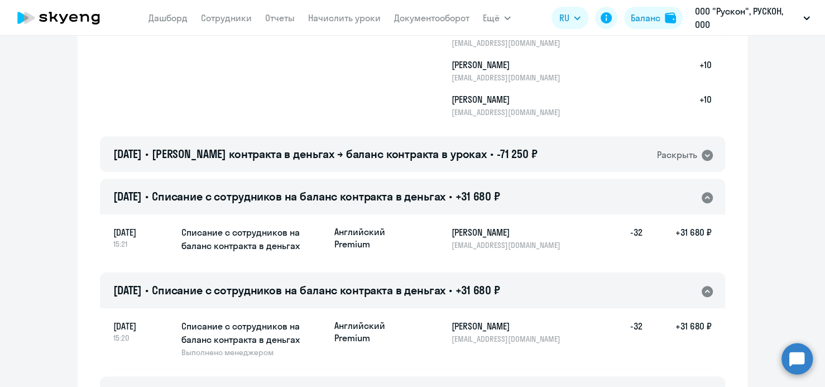
click at [547, 331] on h5 "Колтышева Мария Олеговна" at bounding box center [509, 325] width 115 height 13
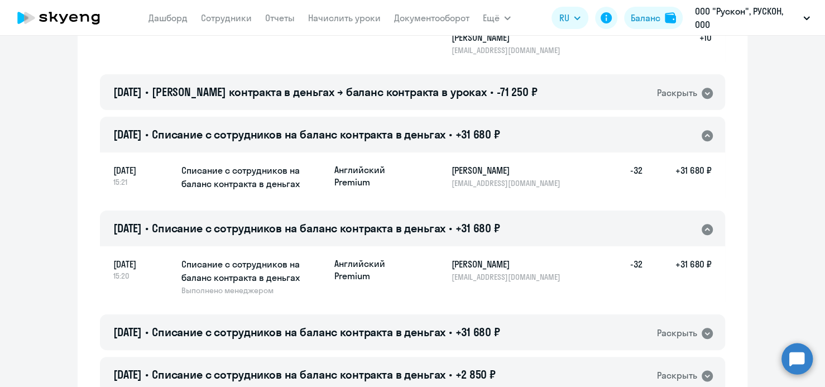
scroll to position [782, 0]
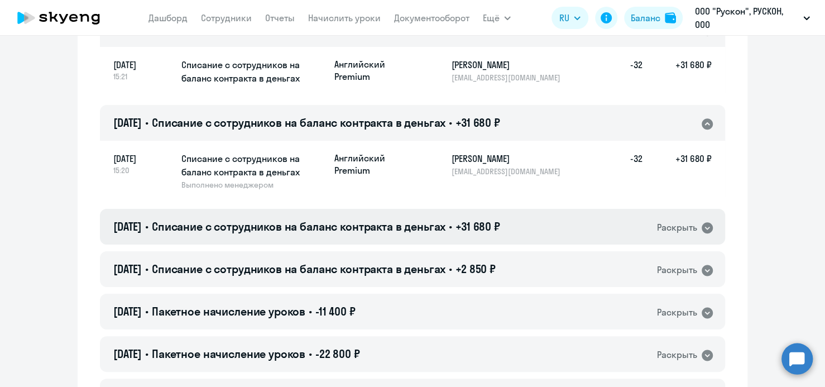
click at [705, 229] on icon at bounding box center [707, 227] width 11 height 11
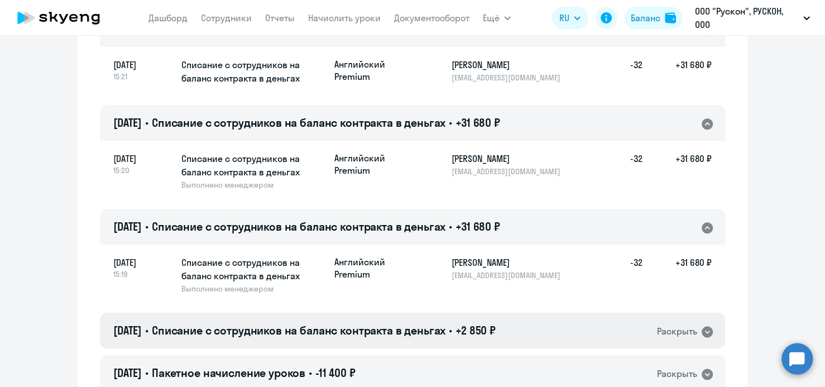
click at [702, 330] on icon at bounding box center [707, 331] width 11 height 11
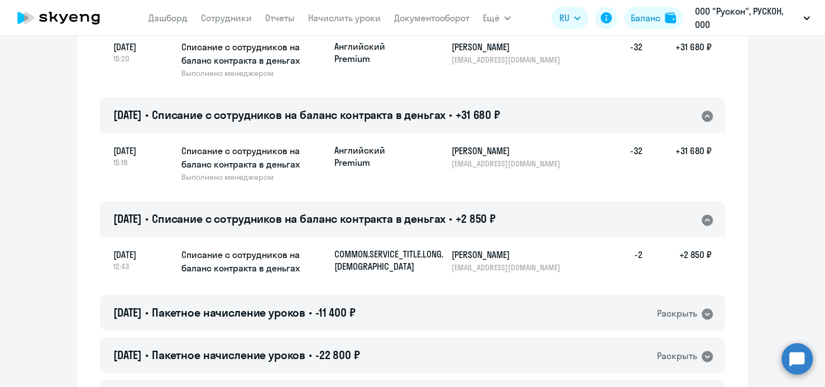
scroll to position [949, 0]
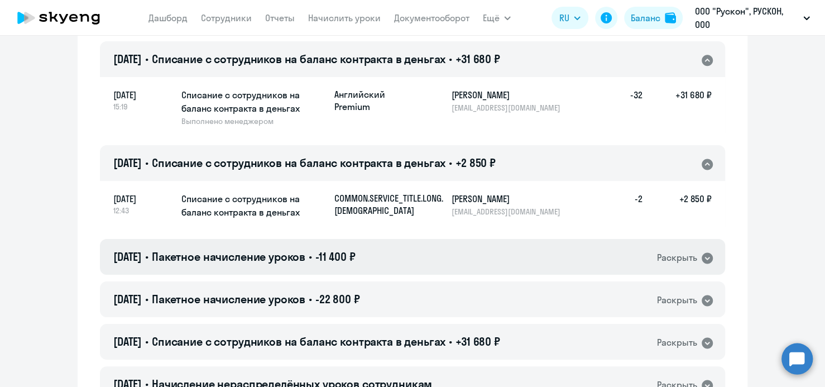
click at [703, 259] on icon at bounding box center [707, 257] width 13 height 13
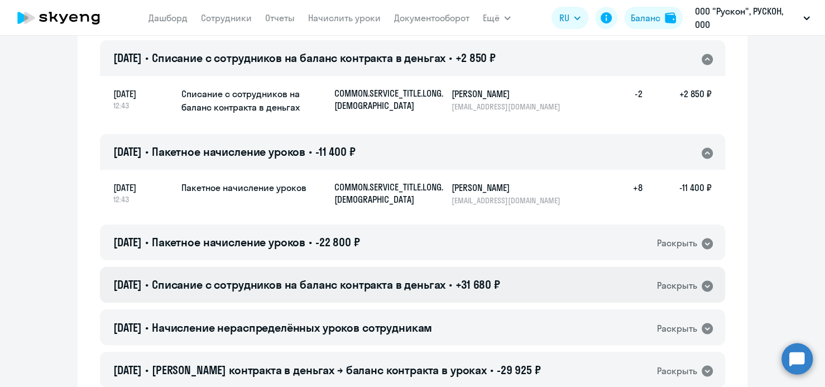
scroll to position [1061, 0]
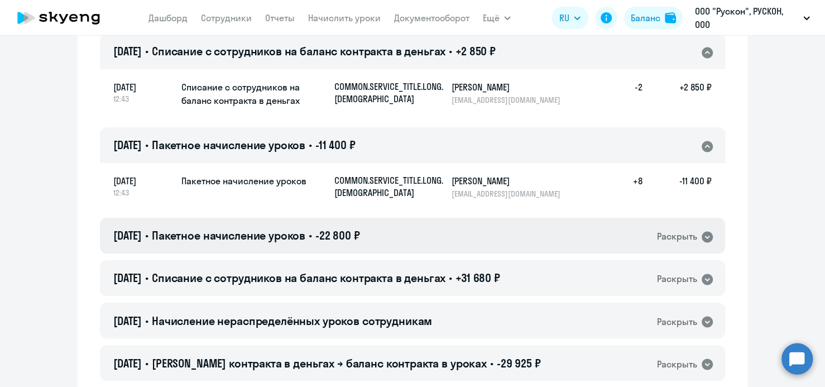
click at [703, 240] on icon at bounding box center [707, 236] width 11 height 11
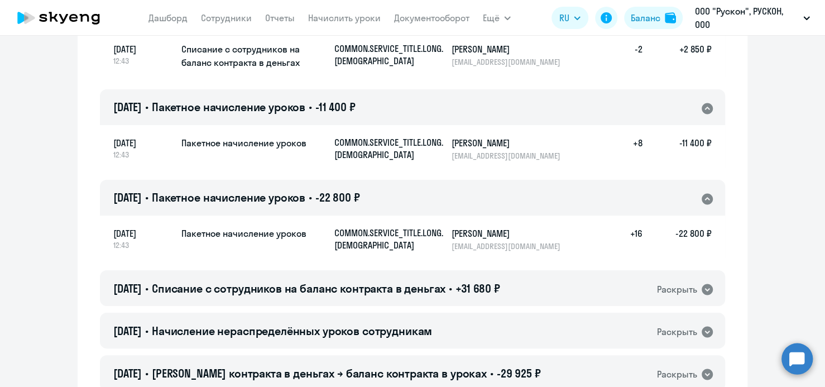
scroll to position [1117, 0]
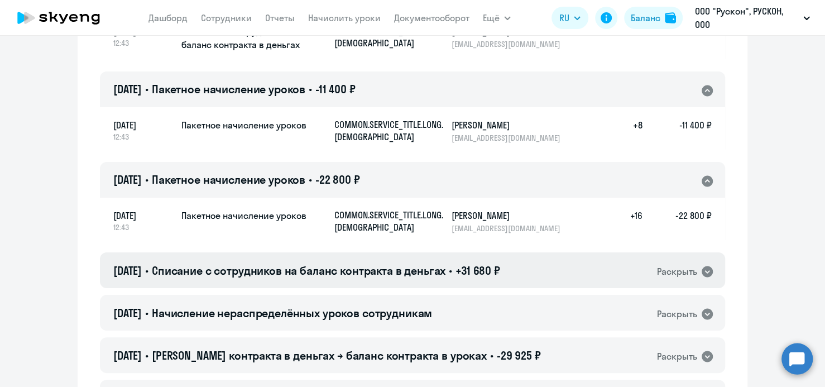
click at [704, 272] on icon at bounding box center [707, 271] width 11 height 11
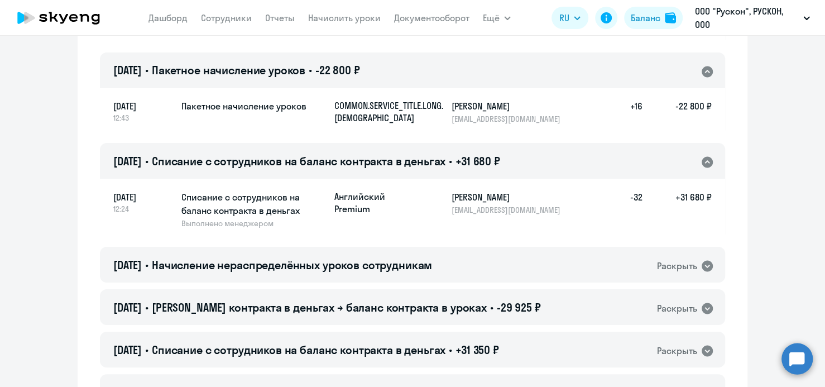
scroll to position [1228, 0]
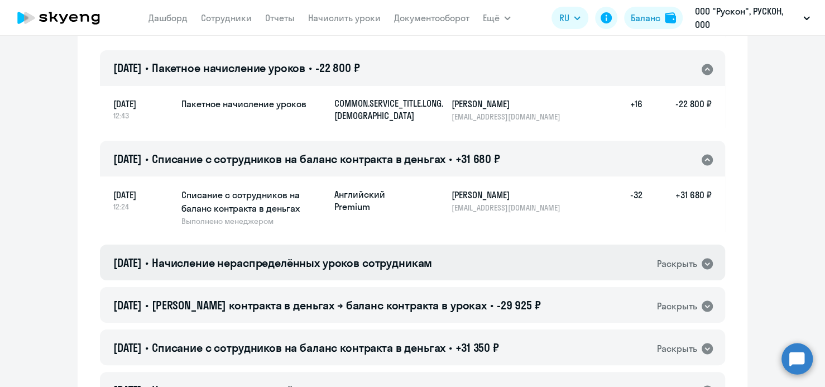
click at [702, 267] on icon at bounding box center [707, 263] width 11 height 11
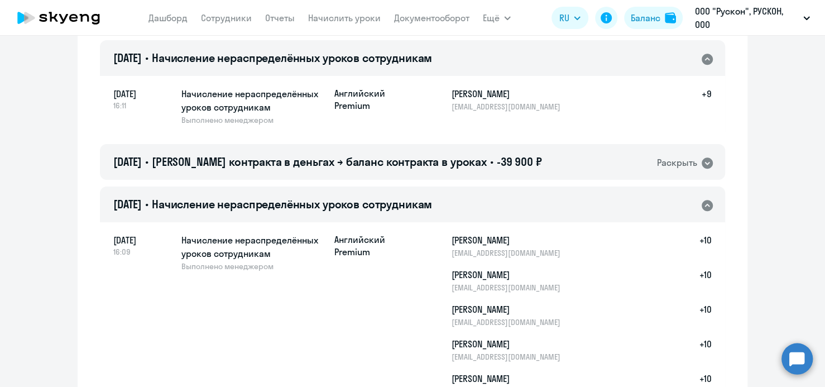
scroll to position [0, 0]
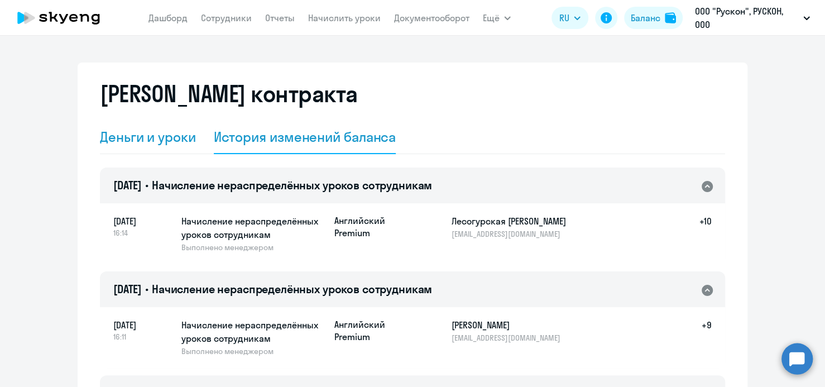
click at [147, 138] on div "Деньги и уроки" at bounding box center [148, 137] width 96 height 18
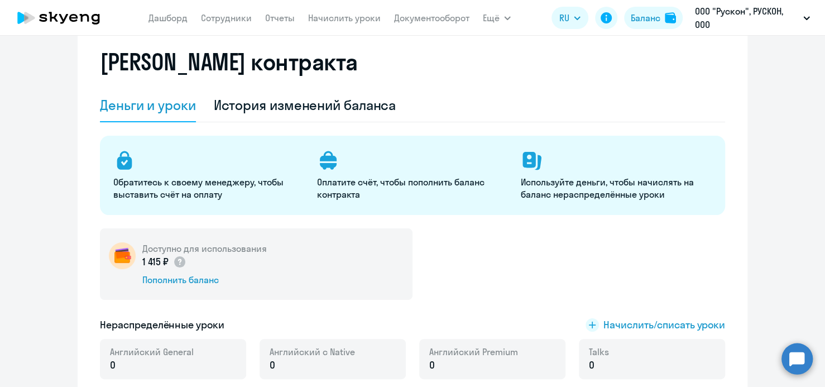
scroll to position [56, 0]
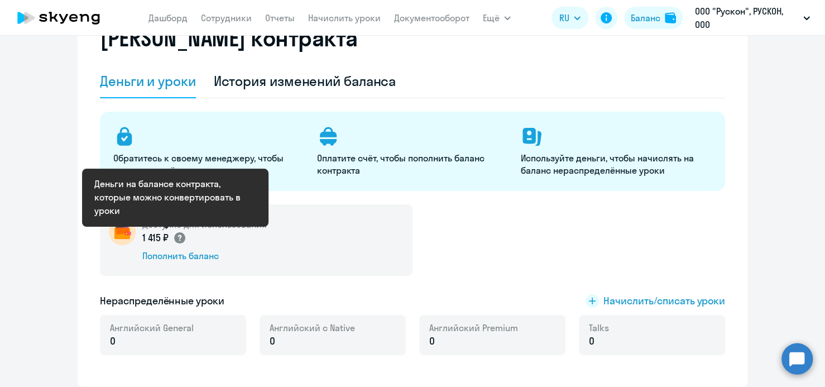
click at [175, 238] on icon at bounding box center [179, 237] width 13 height 13
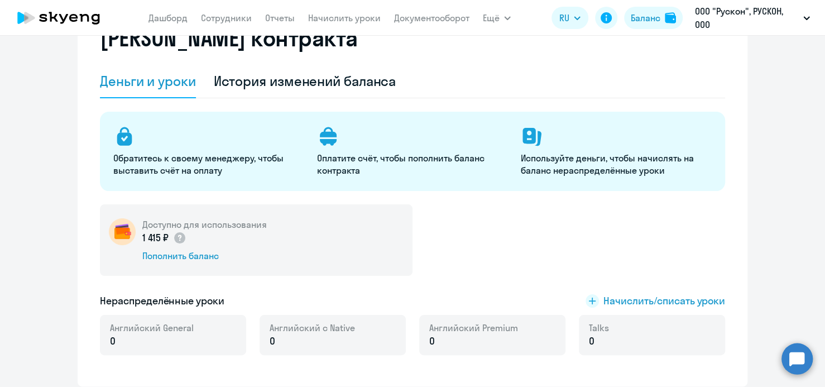
click at [489, 238] on div "Доступно для использования 1 415 ₽ Пополнить баланс" at bounding box center [412, 239] width 625 height 71
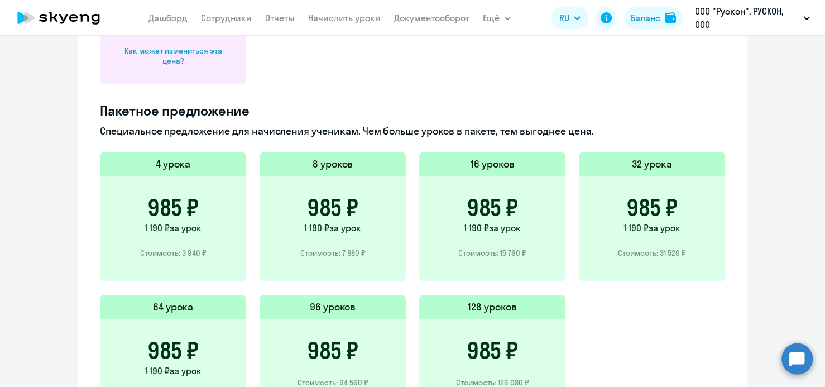
scroll to position [704, 0]
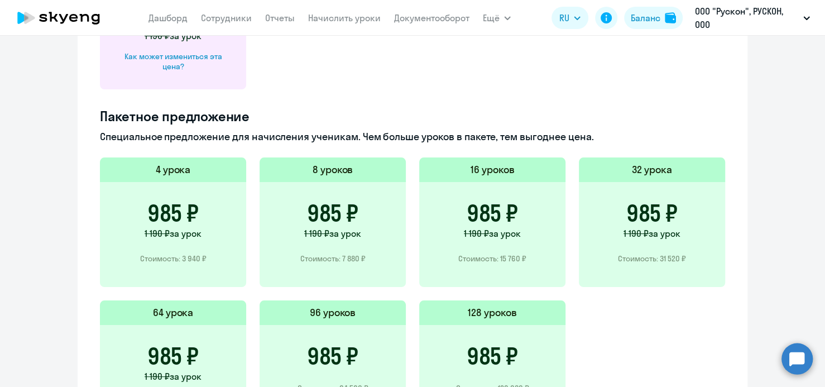
click at [500, 169] on h5 "16 уроков" at bounding box center [493, 169] width 44 height 15
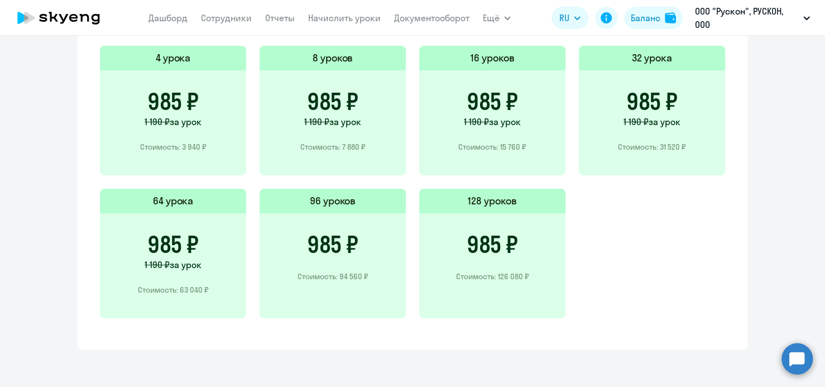
click at [307, 250] on h3 "985 ₽" at bounding box center [332, 244] width 51 height 27
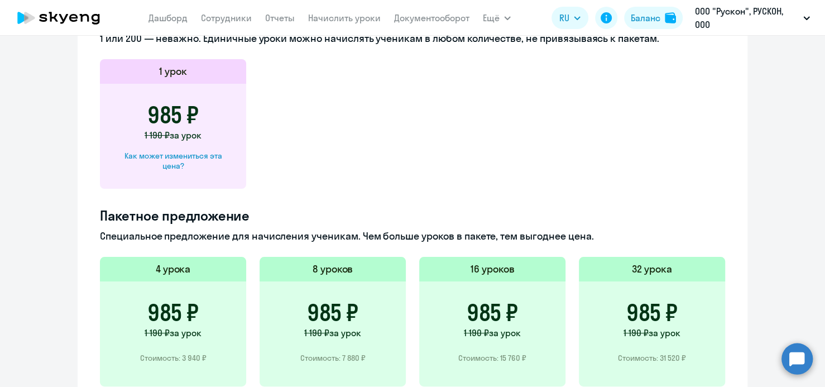
scroll to position [592, 0]
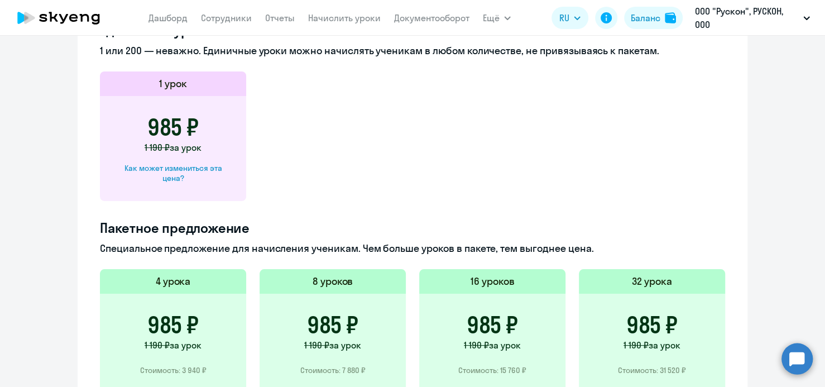
click at [180, 135] on h3 "985 ₽" at bounding box center [172, 127] width 51 height 27
click at [361, 152] on app-price-card "1 урок 985 ₽ 1 190 ₽ за урок Как может измениться эта цена?" at bounding box center [412, 136] width 625 height 130
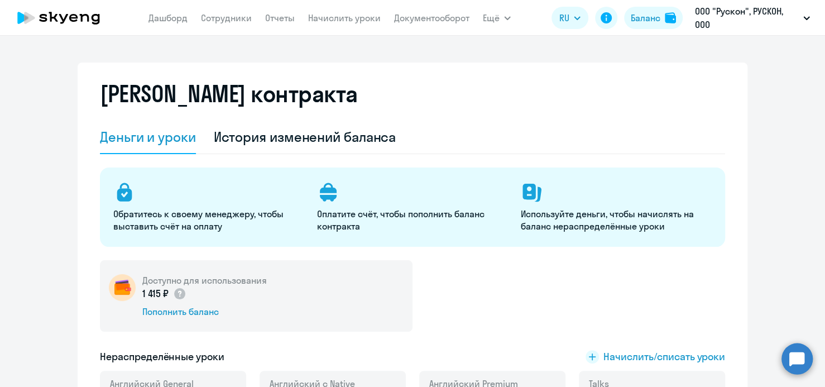
scroll to position [0, 0]
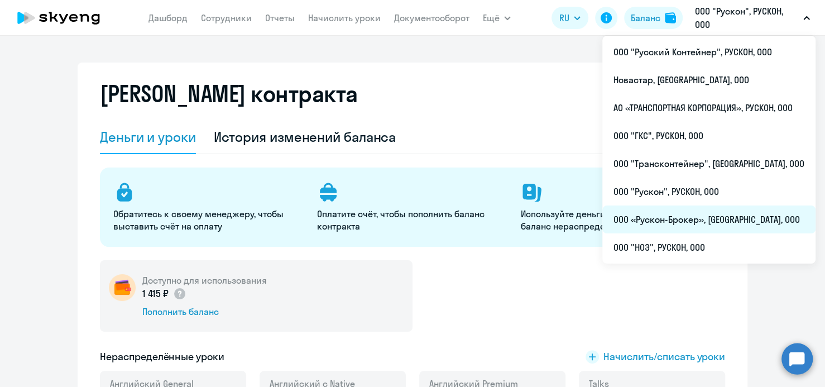
click at [690, 221] on li "ООО «Рускон-Брокер», [GEOGRAPHIC_DATA], ООО" at bounding box center [708, 219] width 213 height 28
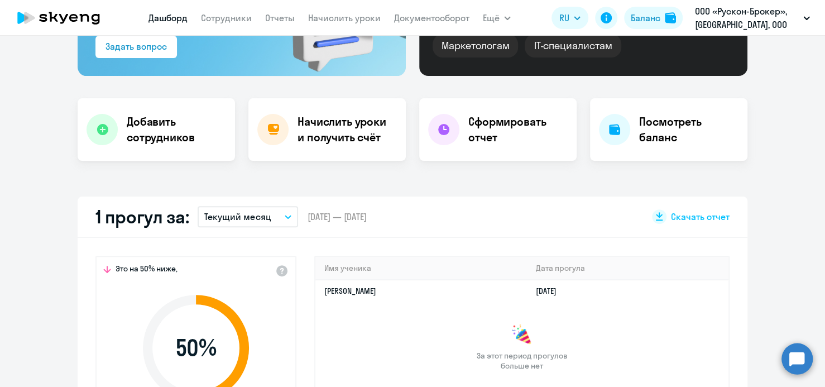
select select "30"
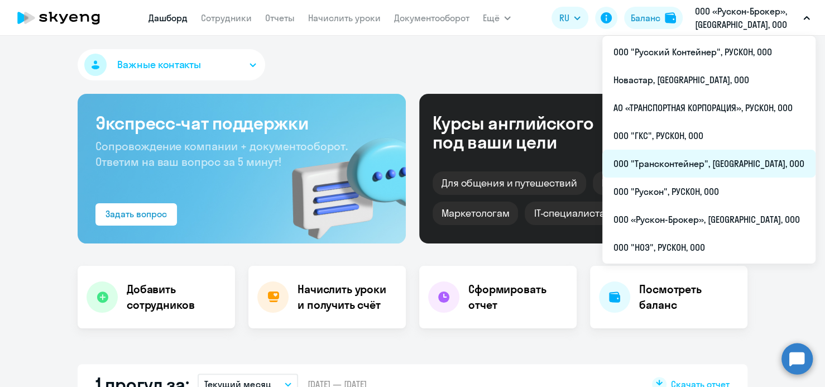
click at [688, 162] on li "ООО "Трансконтейнер", [GEOGRAPHIC_DATA], ООО" at bounding box center [708, 164] width 213 height 28
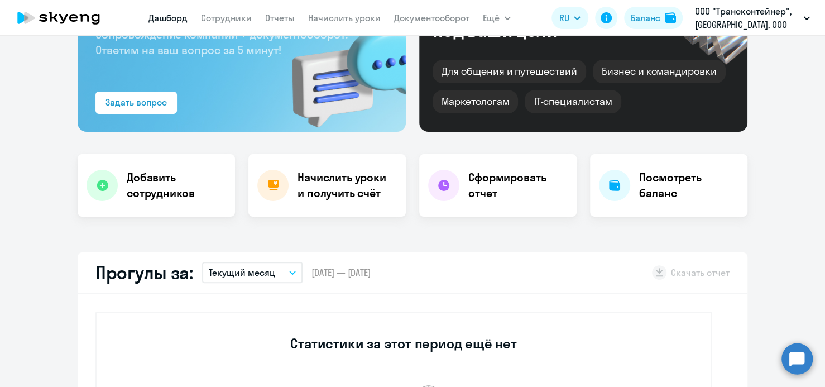
select select "30"
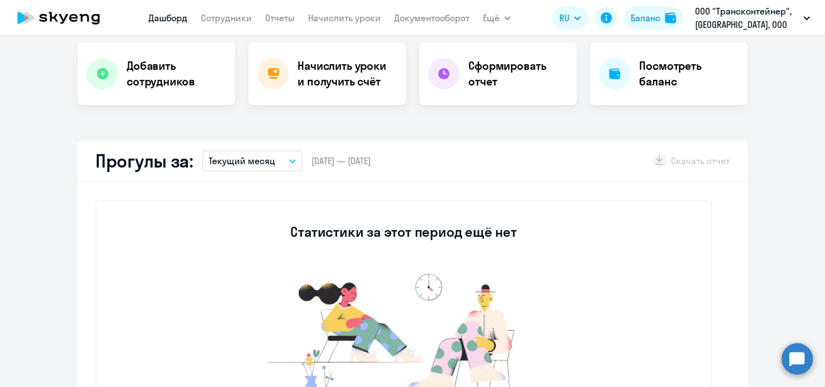
scroll to position [279, 0]
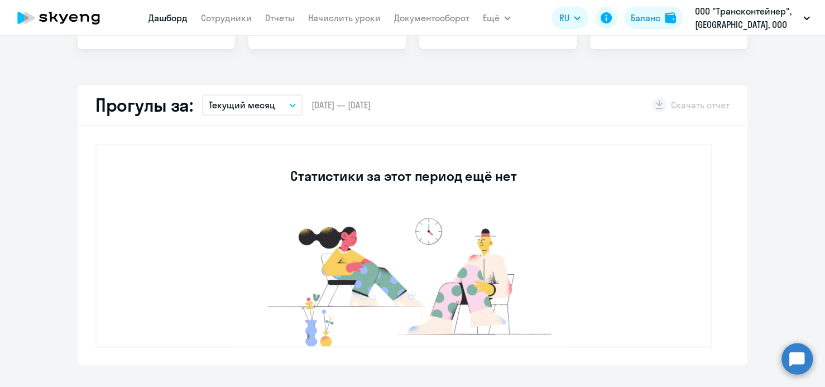
click at [289, 106] on icon "button" at bounding box center [292, 105] width 7 height 4
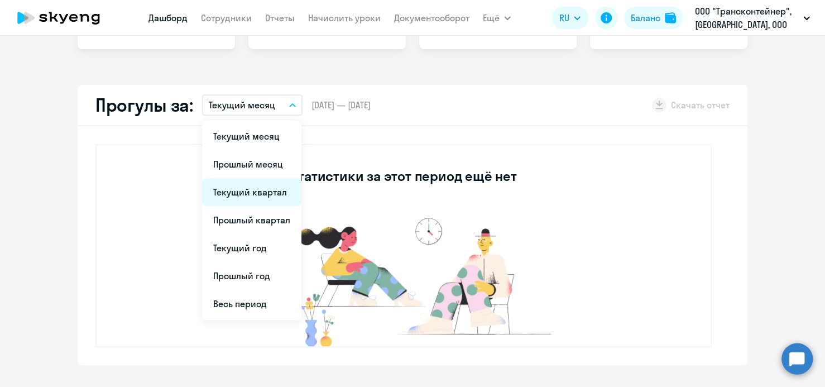
click at [238, 193] on li "Текущий квартал" at bounding box center [251, 192] width 99 height 28
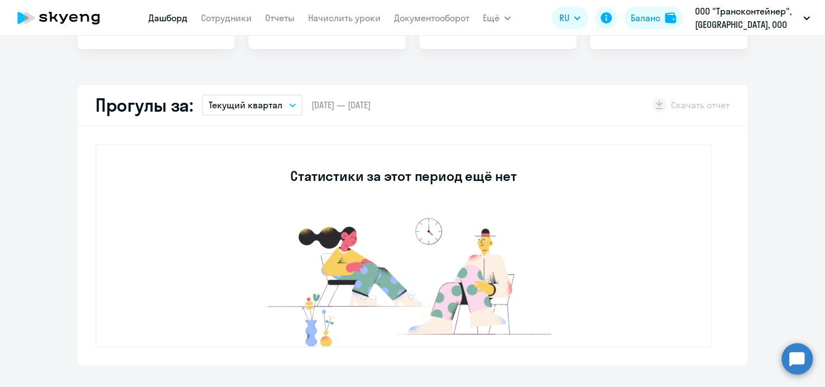
click at [290, 105] on icon "button" at bounding box center [293, 105] width 6 height 3
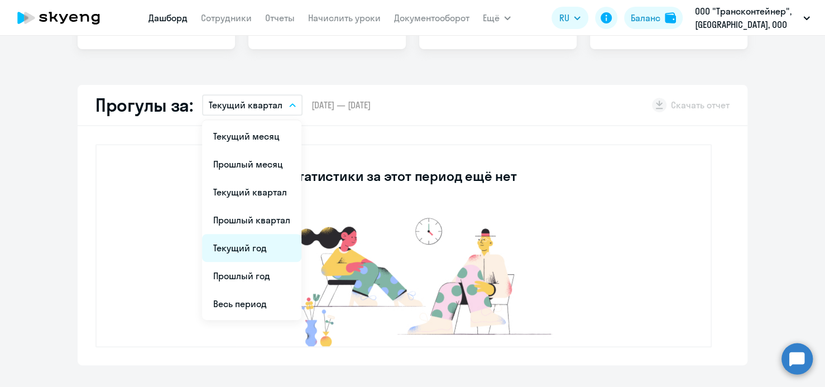
click at [246, 255] on li "Текущий год" at bounding box center [251, 248] width 99 height 28
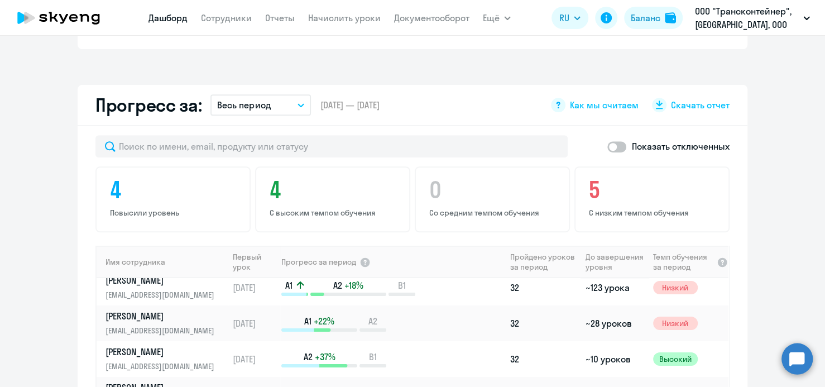
scroll to position [64, 0]
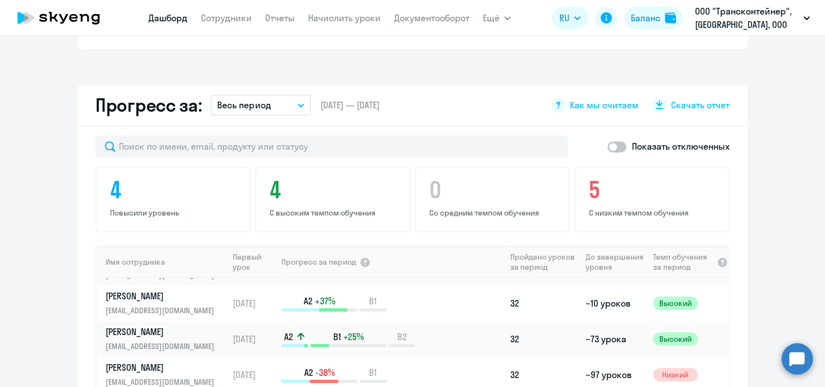
click at [773, 190] on app-progress-dashboard "Прогресс за: Весь период – 21.06.2023 — 12.08.2025 Как мы считаем Скачать отчет…" at bounding box center [412, 310] width 825 height 450
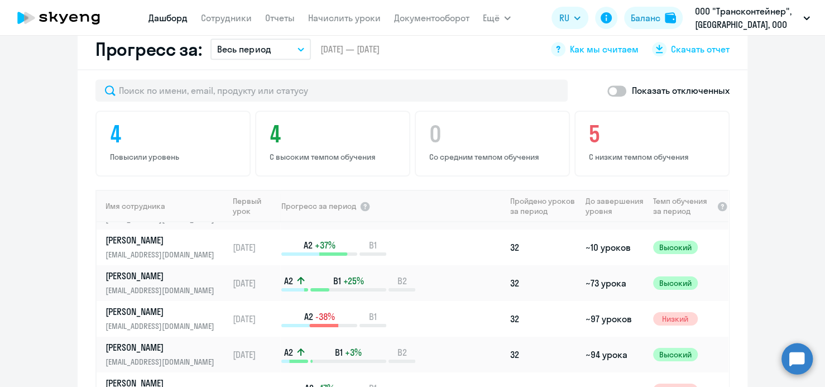
scroll to position [614, 0]
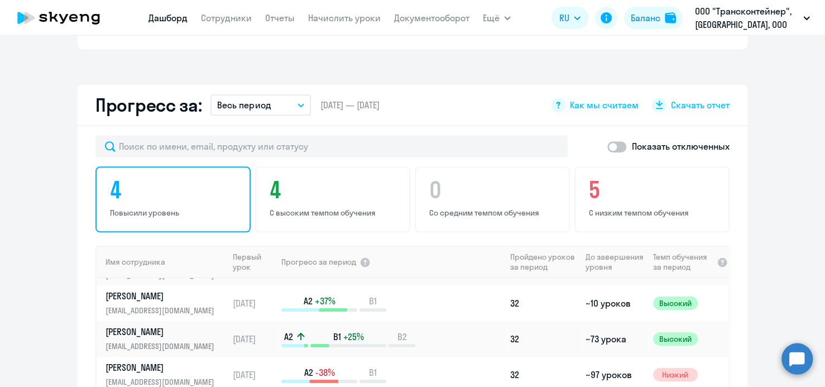
click at [115, 176] on h4 "4" at bounding box center [175, 189] width 130 height 27
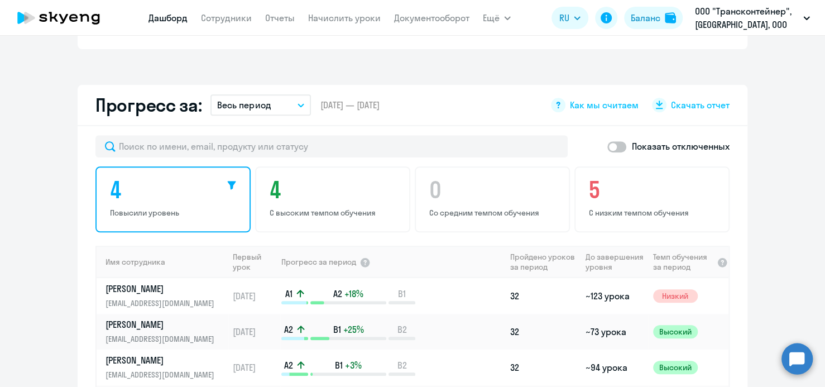
click at [228, 181] on icon at bounding box center [232, 185] width 8 height 8
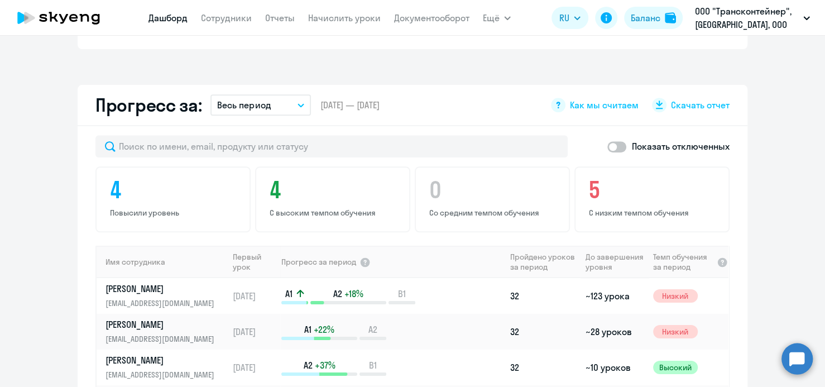
scroll to position [558, 0]
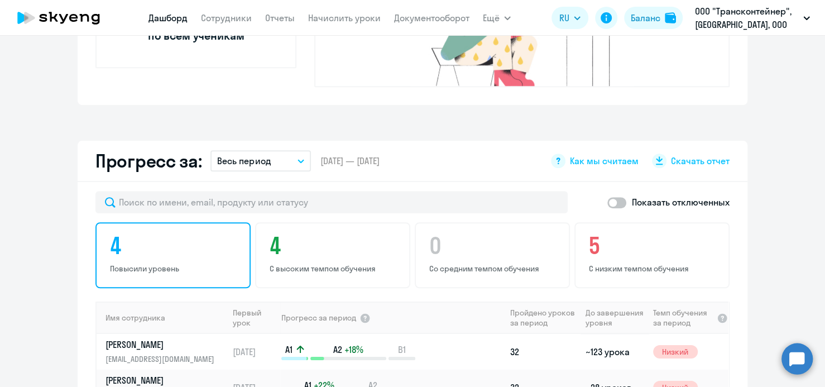
click at [110, 232] on h4 "4" at bounding box center [175, 245] width 130 height 27
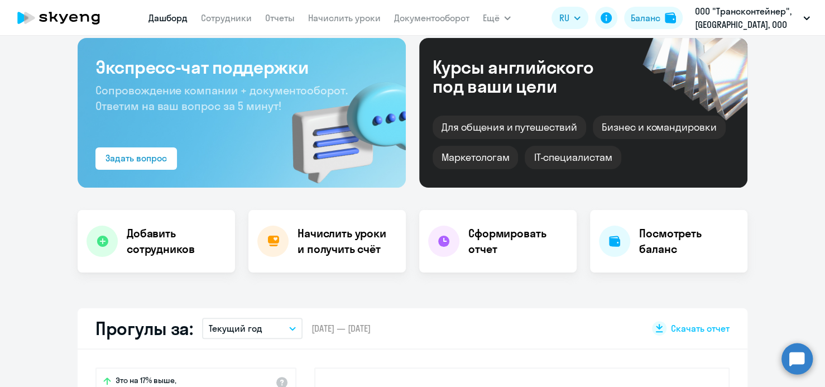
scroll to position [0, 0]
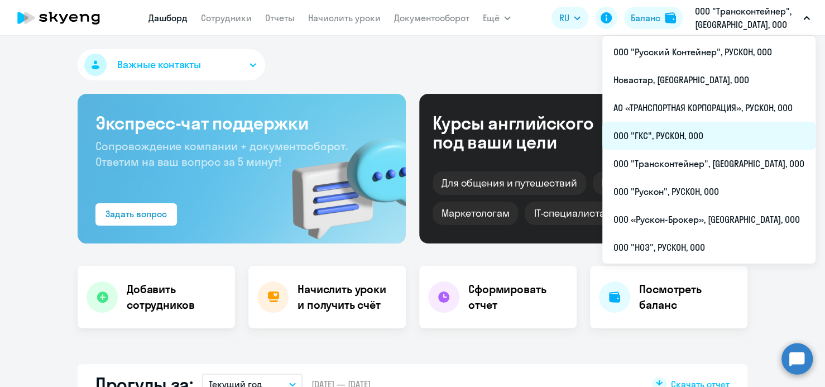
click at [681, 133] on li "ООО "ГКС", РУСКОН, ООО" at bounding box center [708, 136] width 213 height 28
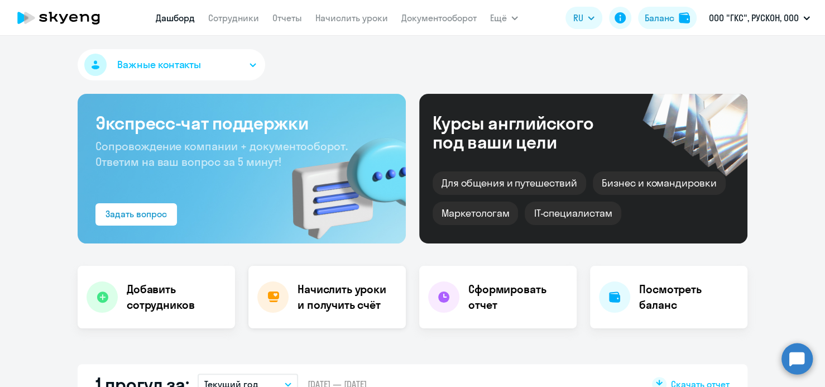
select select "30"
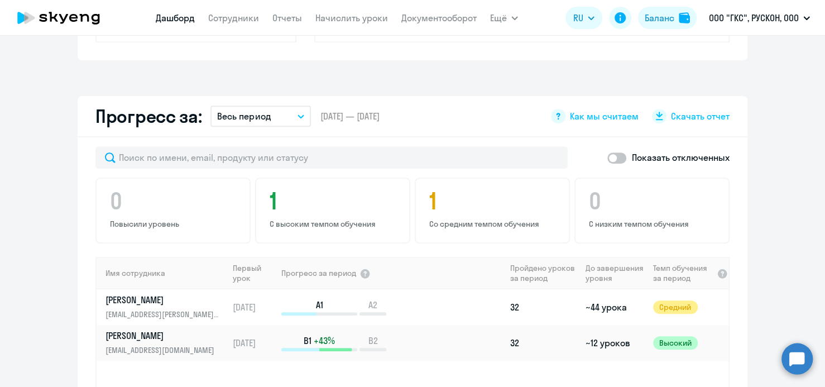
scroll to position [614, 0]
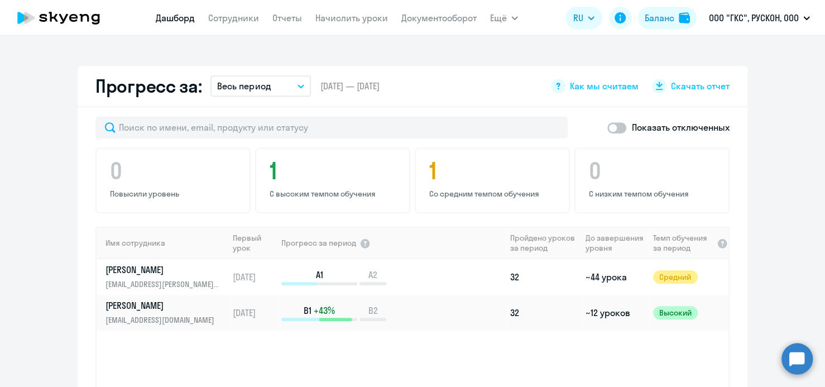
click at [298, 85] on icon "button" at bounding box center [301, 86] width 7 height 4
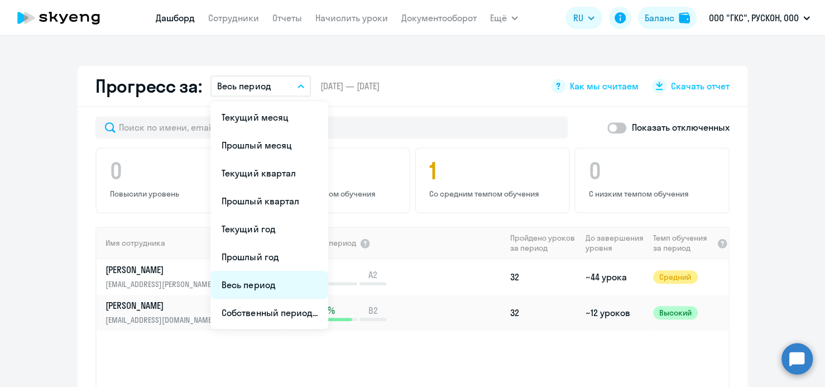
click at [262, 288] on li "Весь период" at bounding box center [270, 285] width 118 height 28
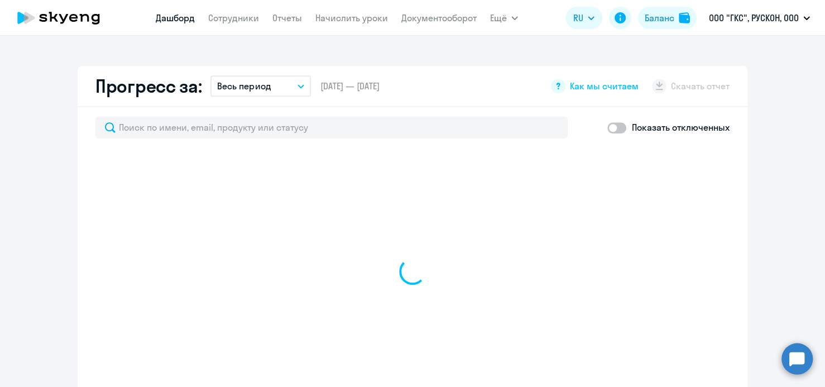
select select "30"
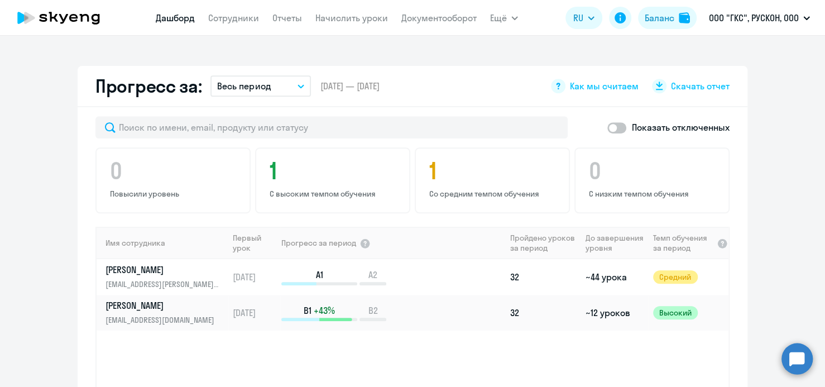
click at [130, 194] on div "0 Повысили уровень 1 С высоким темпом обучения 1 Со средним темпом обучения 0 С…" at bounding box center [412, 180] width 634 height 66
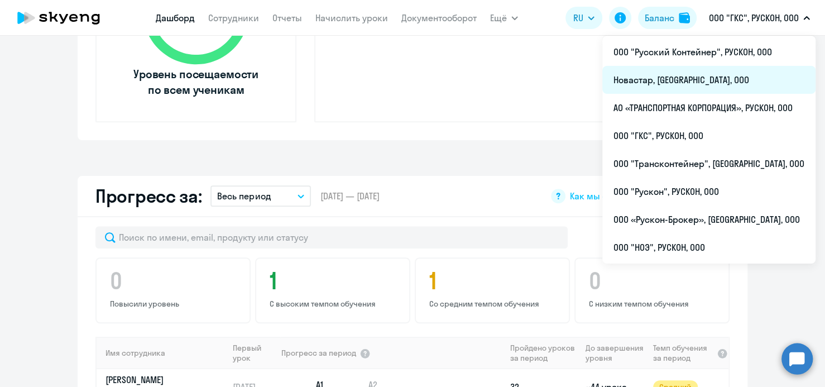
scroll to position [503, 0]
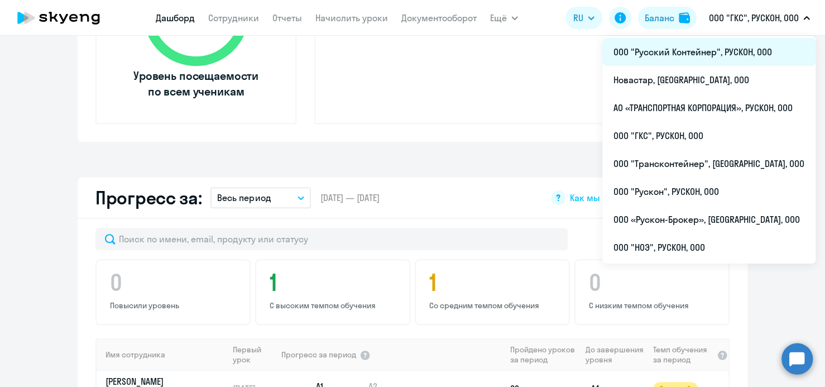
click at [672, 53] on li "ООО "Русский Контейнер", РУСКОН, ООО" at bounding box center [708, 52] width 213 height 28
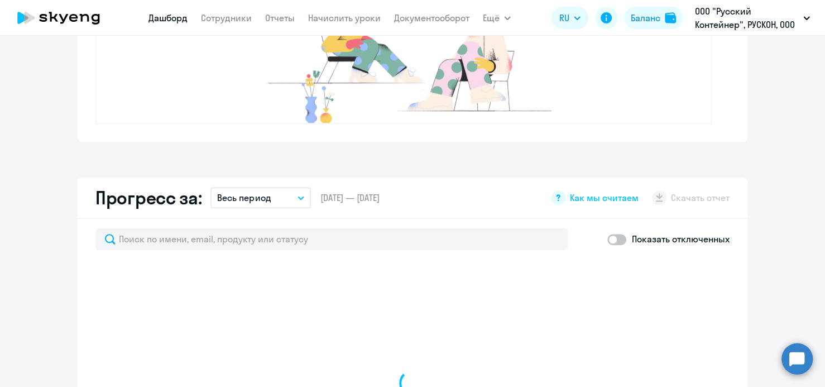
select select "30"
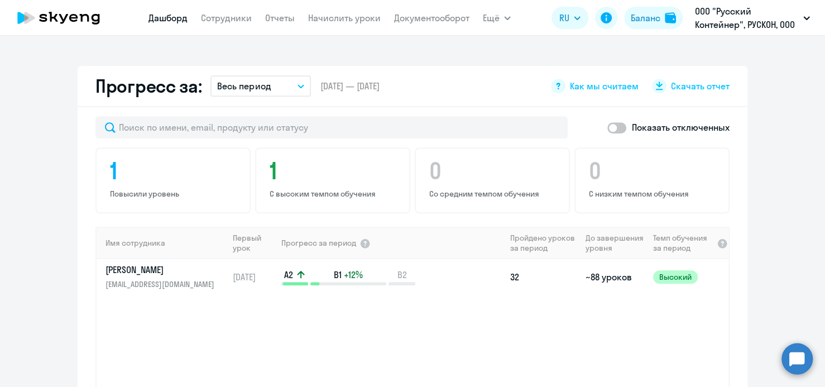
scroll to position [223, 0]
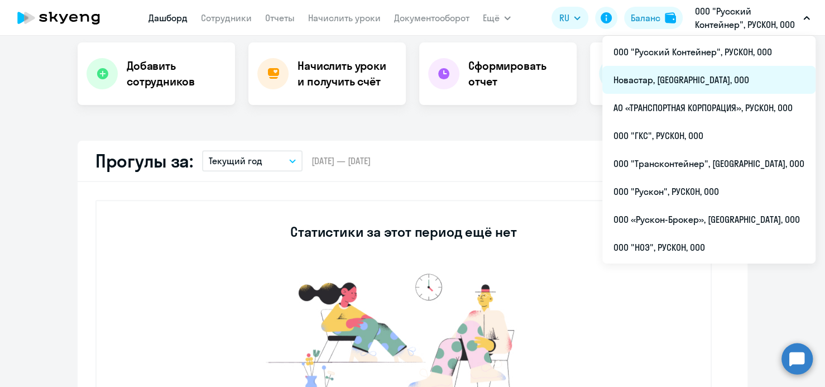
click at [690, 80] on li "Новастар, [GEOGRAPHIC_DATA], ООО" at bounding box center [708, 80] width 213 height 28
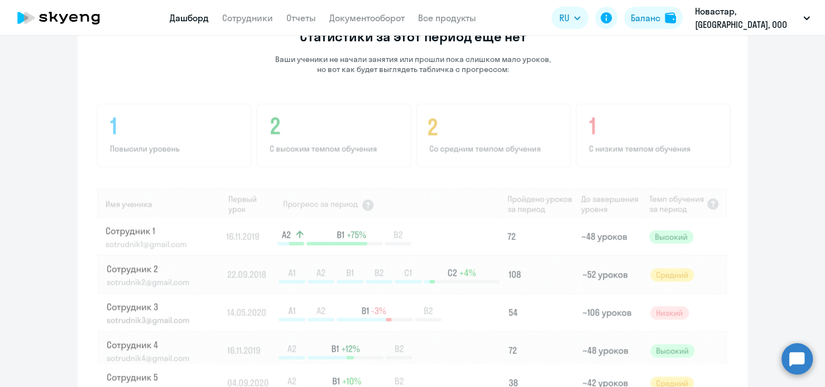
scroll to position [782, 0]
click at [141, 149] on img at bounding box center [412, 250] width 635 height 301
click at [125, 143] on img at bounding box center [412, 250] width 635 height 301
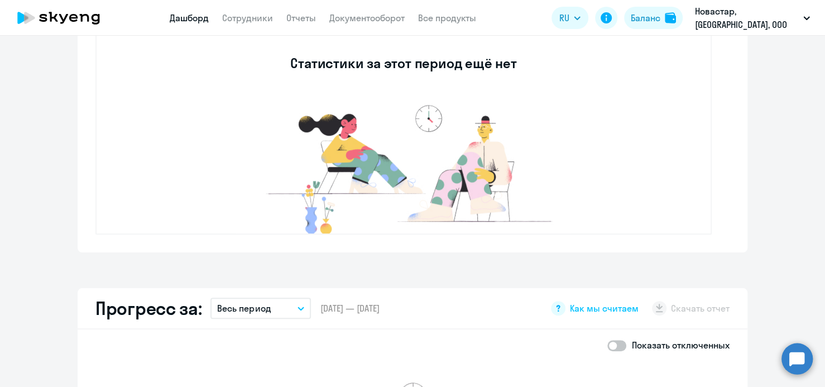
scroll to position [391, 0]
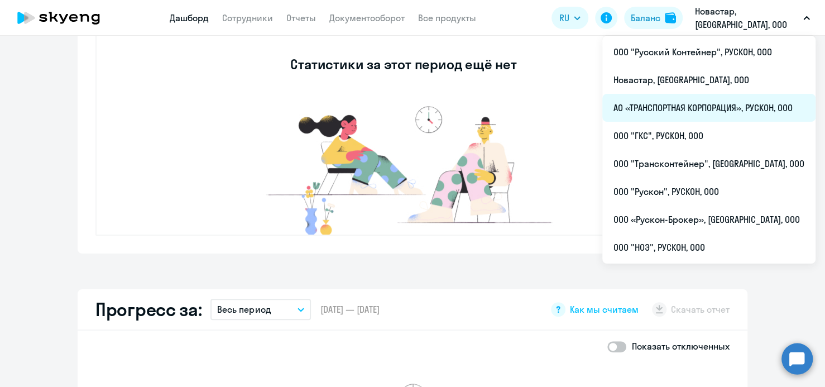
click at [705, 109] on li "АО «ТРАНСПОРТНАЯ КОРПОРАЦИЯ», РУСКОН, ООО" at bounding box center [708, 108] width 213 height 28
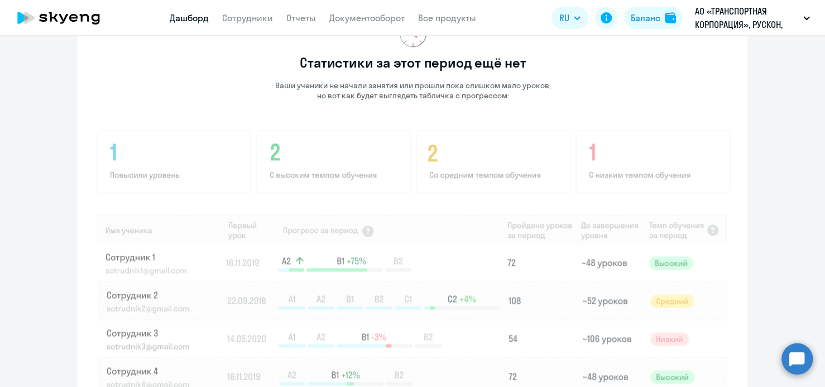
scroll to position [782, 0]
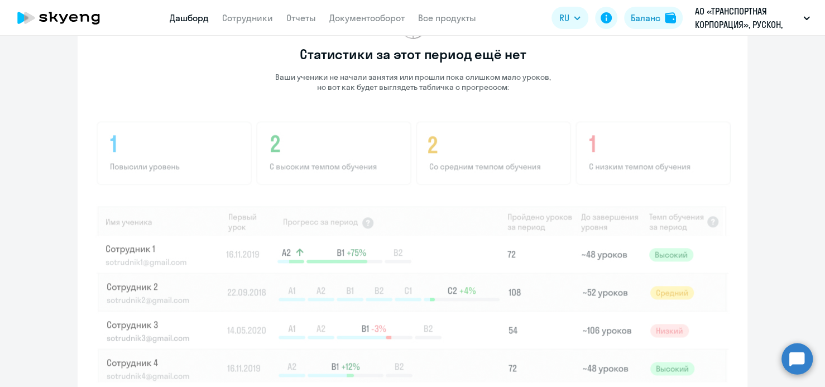
click at [163, 145] on img at bounding box center [412, 269] width 635 height 301
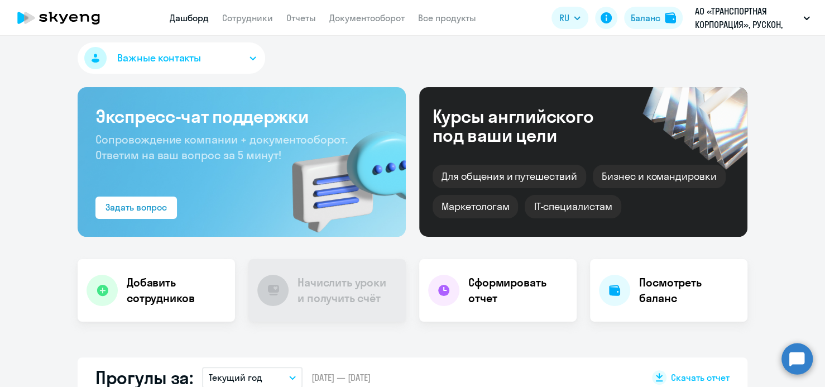
scroll to position [0, 0]
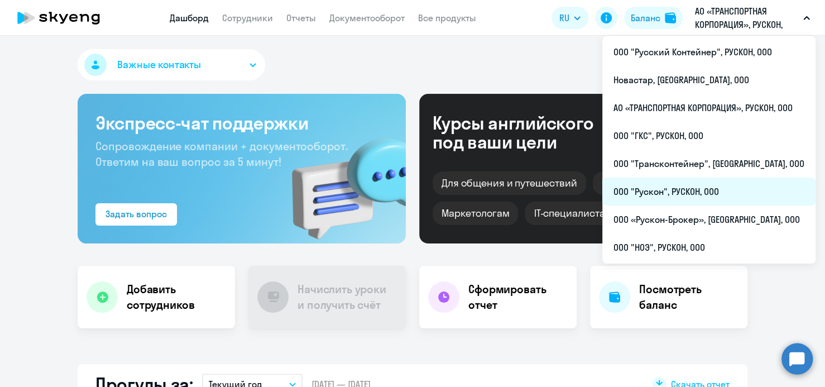
click at [691, 192] on li "ООО "Рускон", РУСКОН, ООО" at bounding box center [708, 192] width 213 height 28
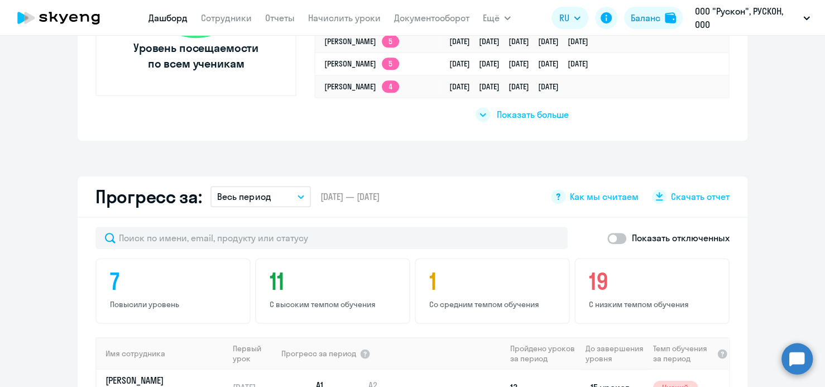
scroll to position [558, 0]
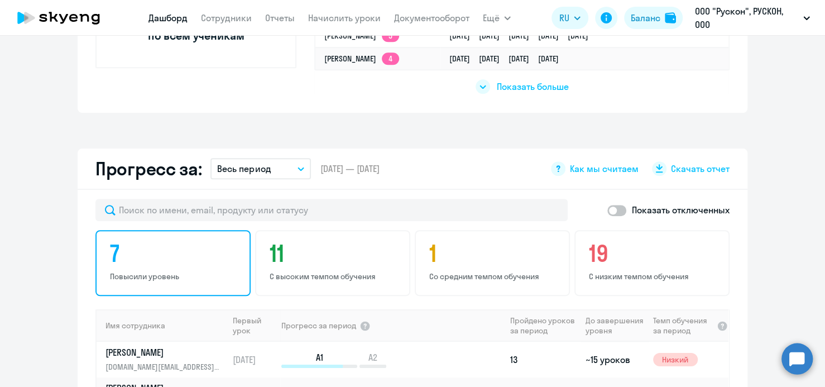
click at [160, 272] on p "Повысили уровень" at bounding box center [175, 276] width 130 height 10
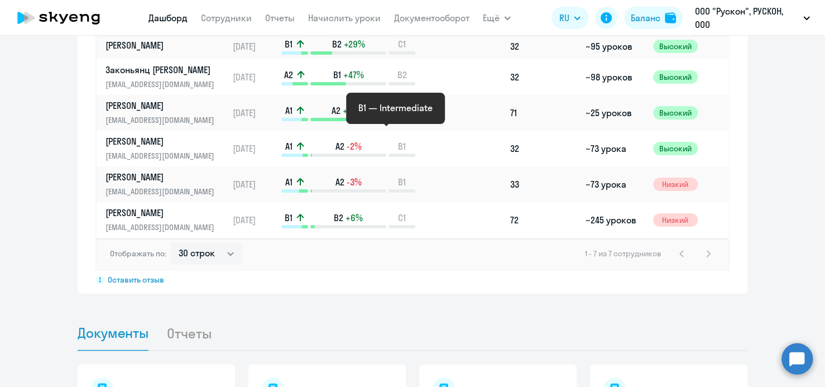
scroll to position [893, 0]
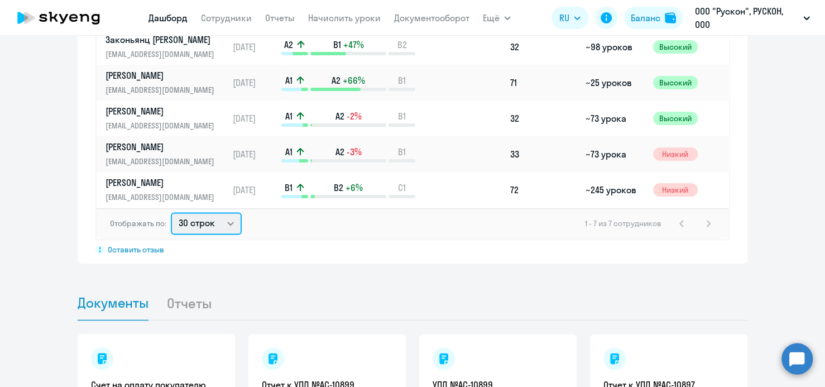
click at [228, 222] on select "30 строк 50 строк 100 строк" at bounding box center [206, 223] width 71 height 22
select select "50"
click at [171, 212] on select "30 строк 50 строк 100 строк" at bounding box center [206, 223] width 71 height 22
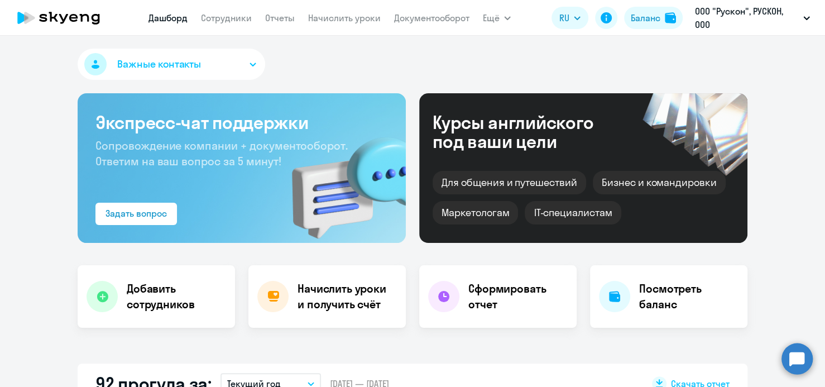
scroll to position [0, 0]
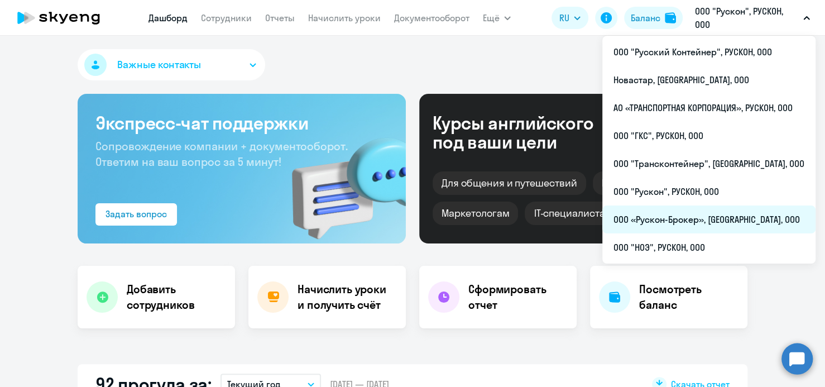
click at [685, 219] on li "ООО «Рускон-Брокер», [GEOGRAPHIC_DATA], ООО" at bounding box center [708, 219] width 213 height 28
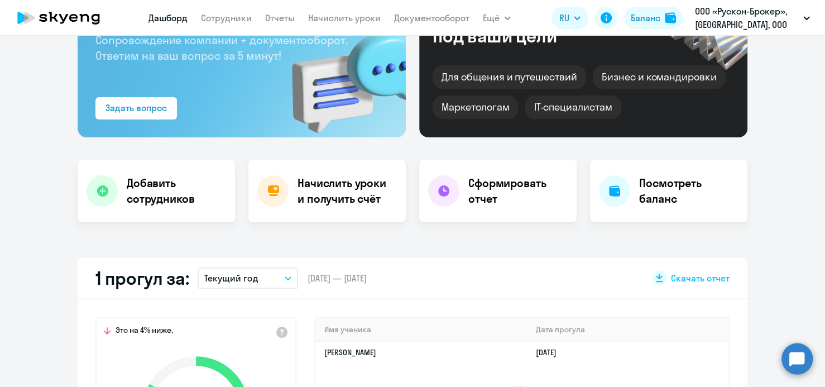
scroll to position [279, 0]
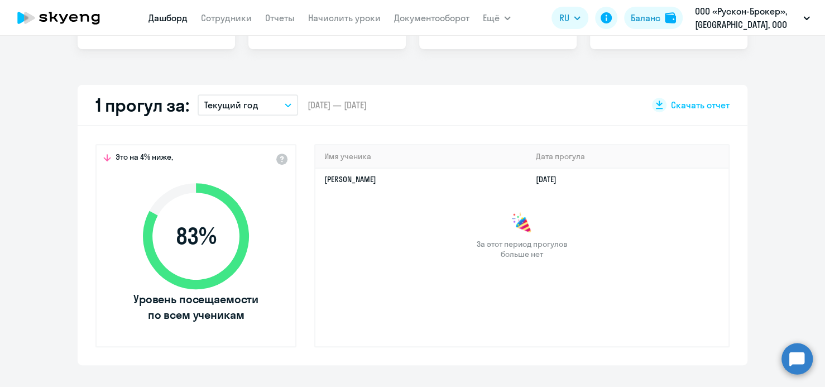
select select "30"
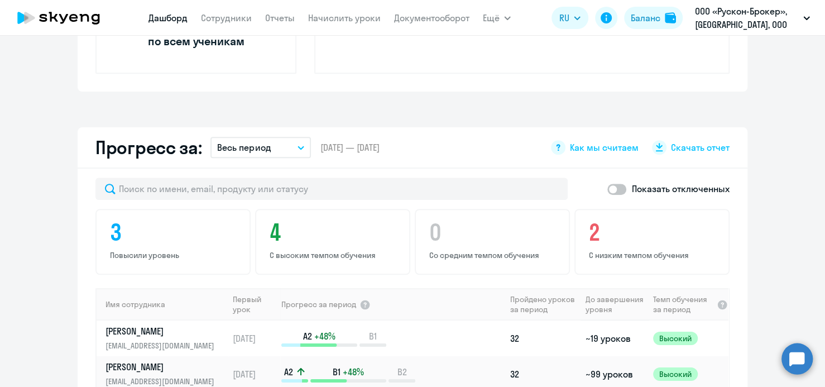
scroll to position [558, 0]
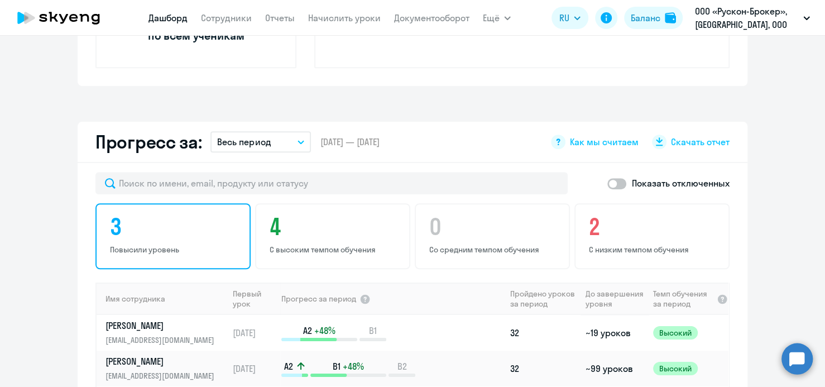
click at [152, 248] on p "Повысили уровень" at bounding box center [175, 250] width 130 height 10
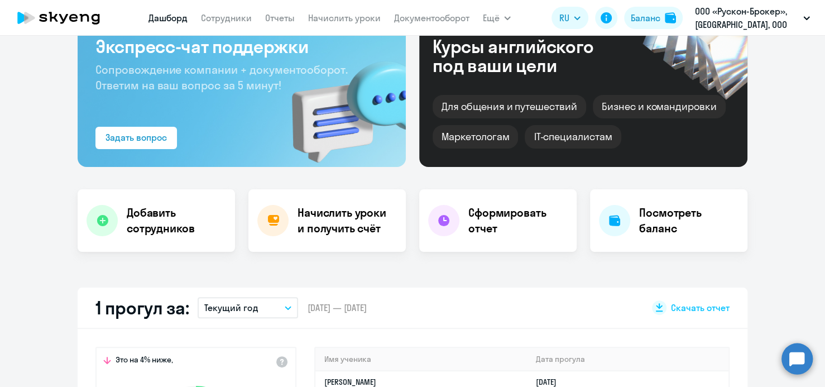
scroll to position [0, 0]
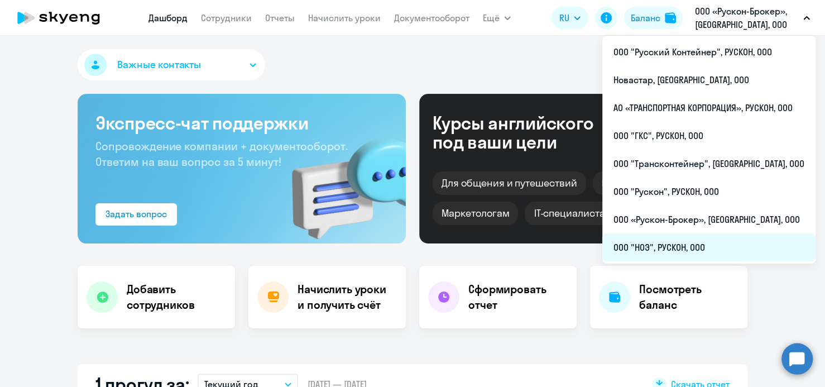
click at [699, 246] on li "ООО "НОЭ", РУСКОН, ООО" at bounding box center [708, 247] width 213 height 28
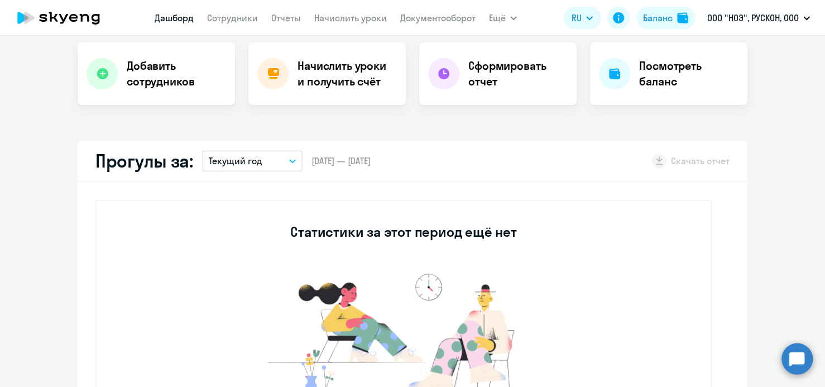
scroll to position [447, 0]
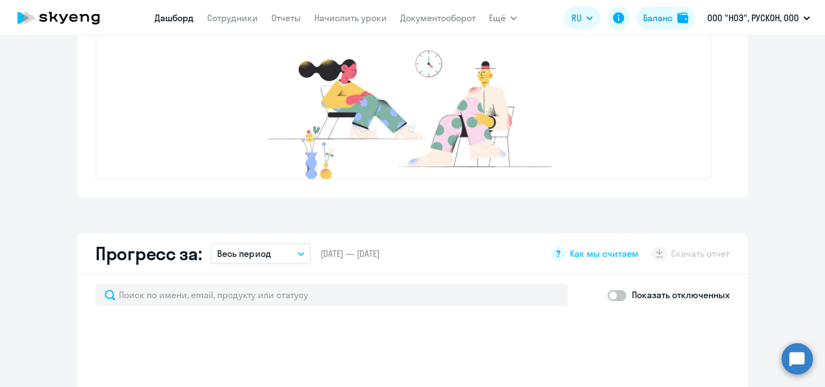
select select "30"
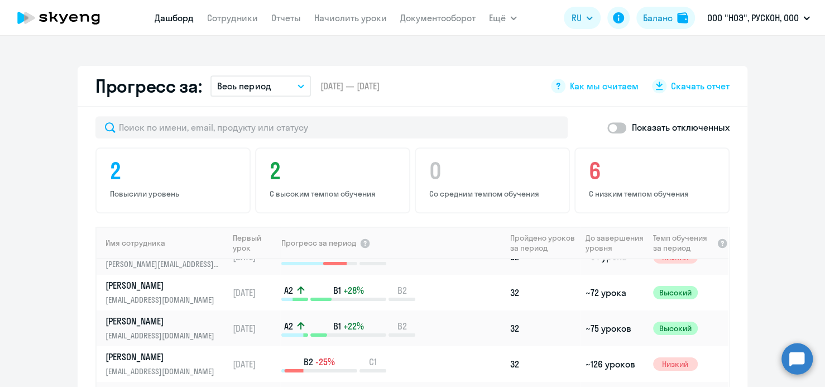
scroll to position [0, 0]
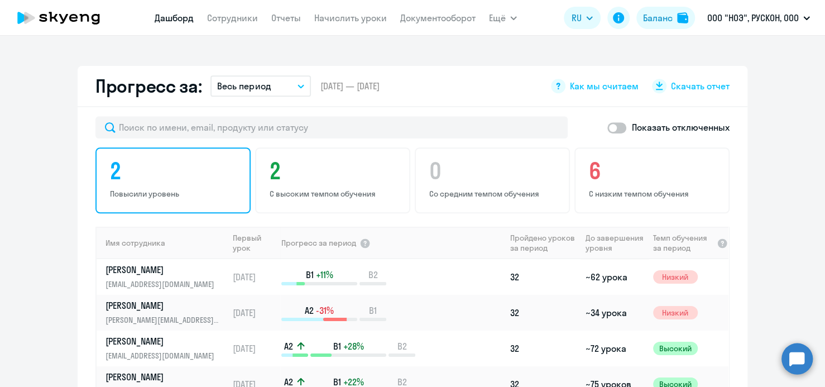
click at [125, 189] on p "Повысили уровень" at bounding box center [175, 194] width 130 height 10
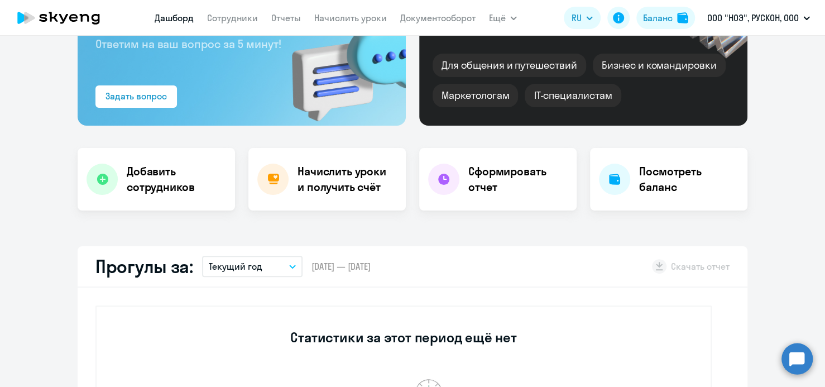
scroll to position [112, 0]
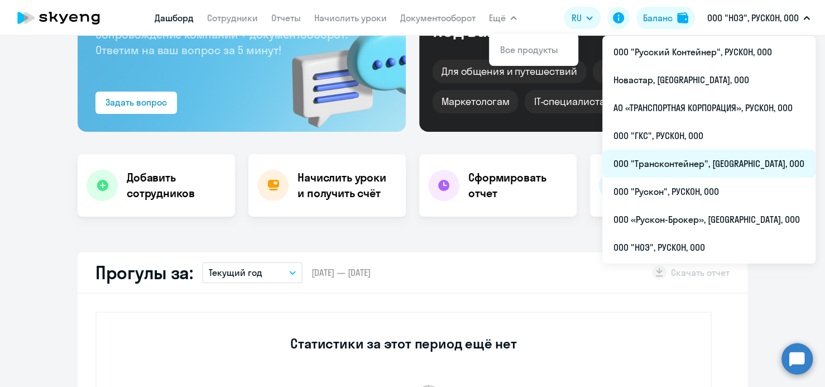
click at [697, 162] on li "ООО "Трансконтейнер", [GEOGRAPHIC_DATA], ООО" at bounding box center [708, 164] width 213 height 28
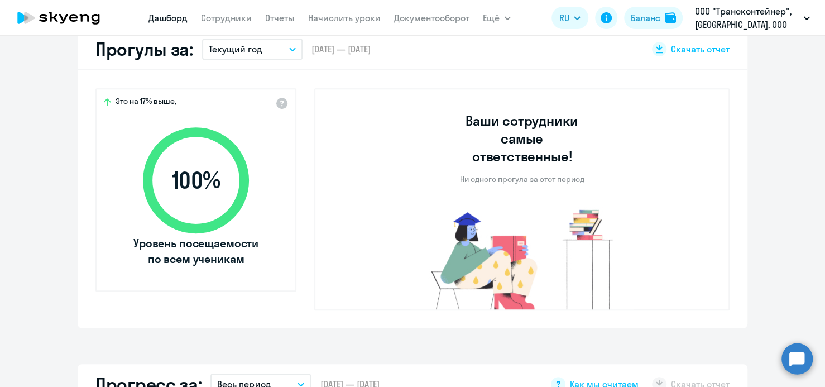
select select "30"
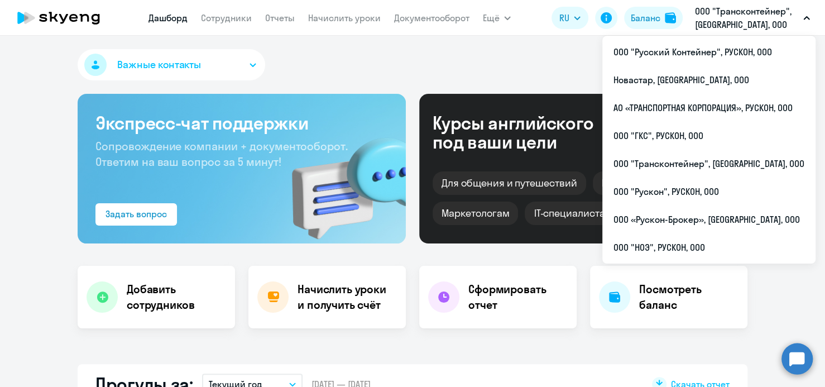
click at [719, 16] on p "ООО "Трансконтейнер", [GEOGRAPHIC_DATA], ООО" at bounding box center [747, 17] width 104 height 27
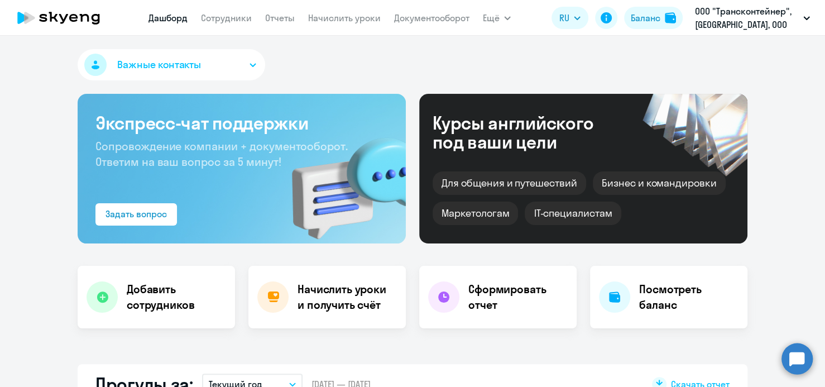
click at [714, 22] on p "ООО "Трансконтейнер", [GEOGRAPHIC_DATA], ООО" at bounding box center [747, 17] width 104 height 27
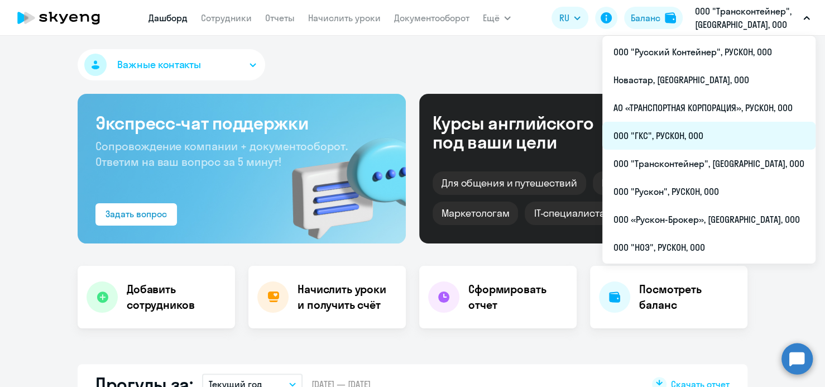
click at [668, 137] on li "ООО "ГКС", РУСКОН, ООО" at bounding box center [708, 136] width 213 height 28
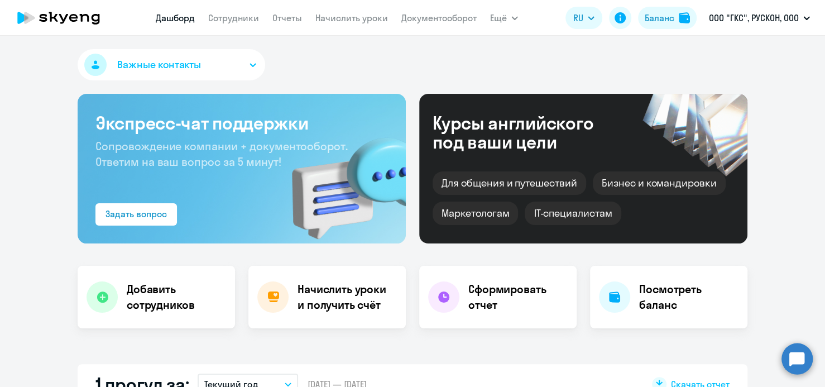
select select "30"
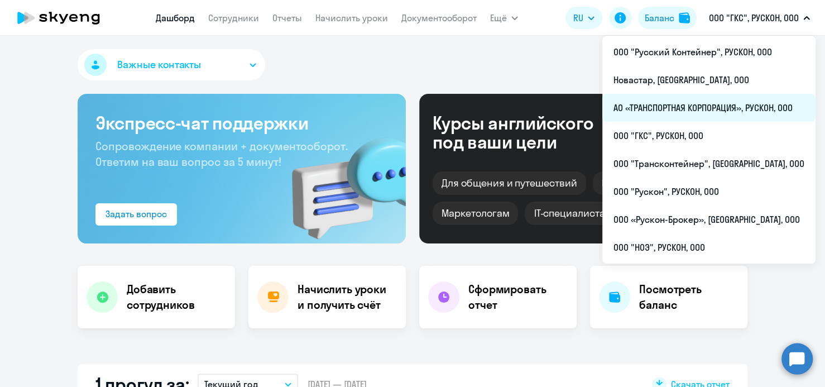
click at [727, 108] on li "АО «ТРАНСПОРТНАЯ КОРПОРАЦИЯ», РУСКОН, ООО" at bounding box center [708, 108] width 213 height 28
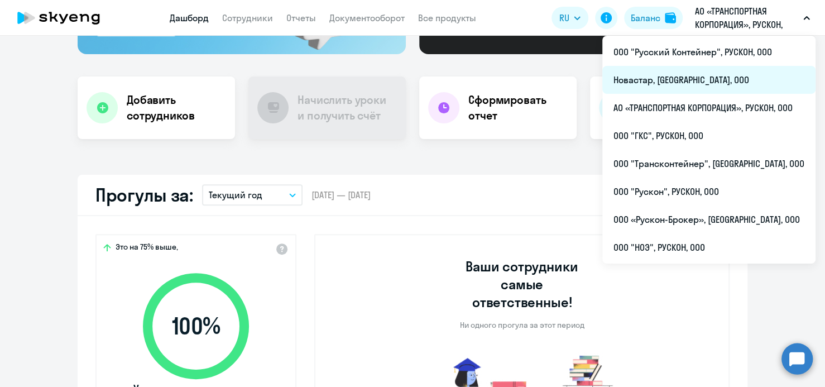
scroll to position [168, 0]
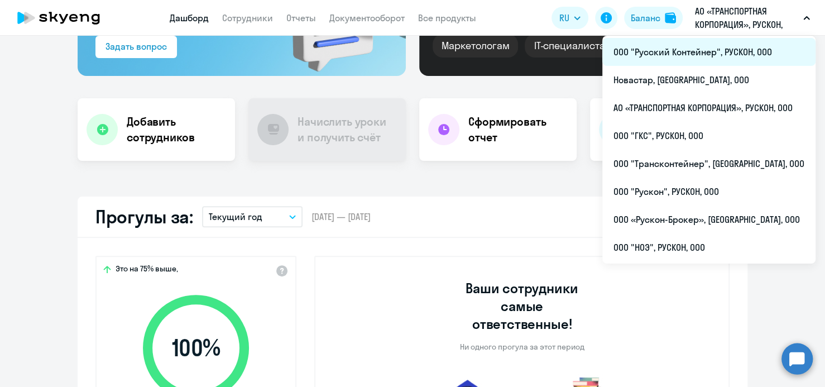
click at [688, 55] on li "ООО "Русский Контейнер", РУСКОН, ООО" at bounding box center [708, 52] width 213 height 28
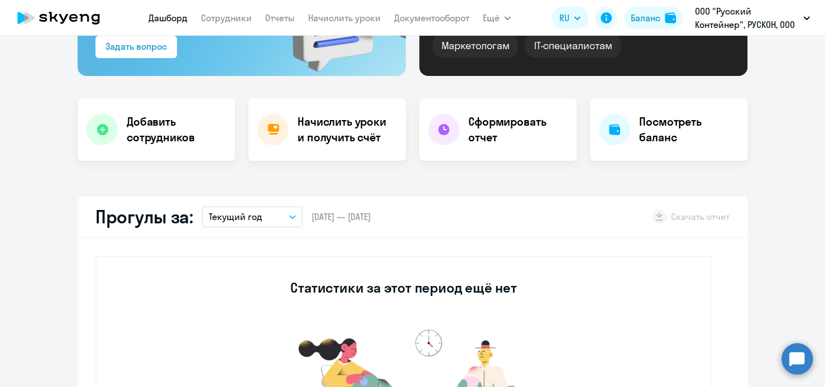
select select "30"
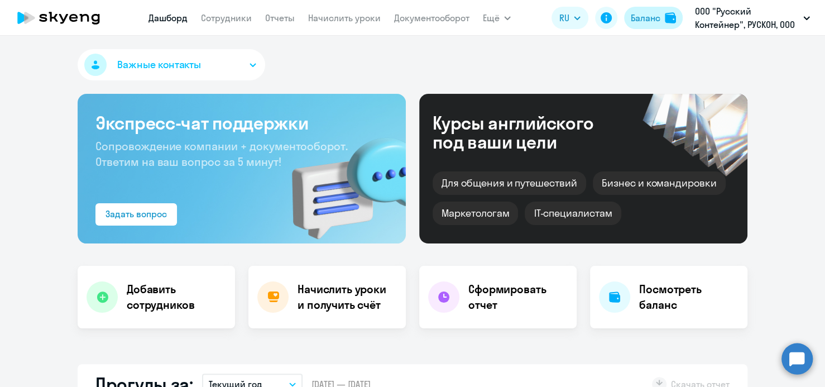
click at [648, 17] on div "Баланс" at bounding box center [646, 17] width 30 height 13
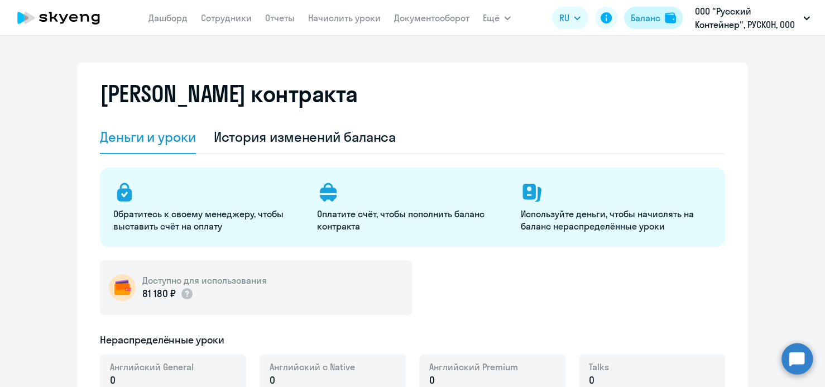
select select "english_adult_not_native_speaker"
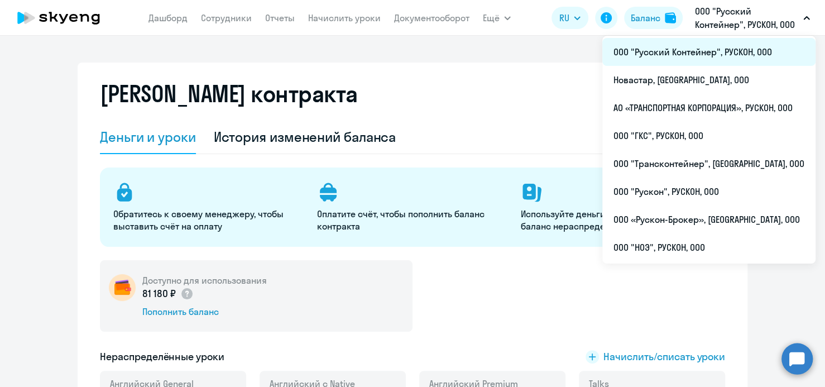
click at [748, 54] on li "ООО "Русский Контейнер", РУСКОН, ООО" at bounding box center [708, 52] width 213 height 28
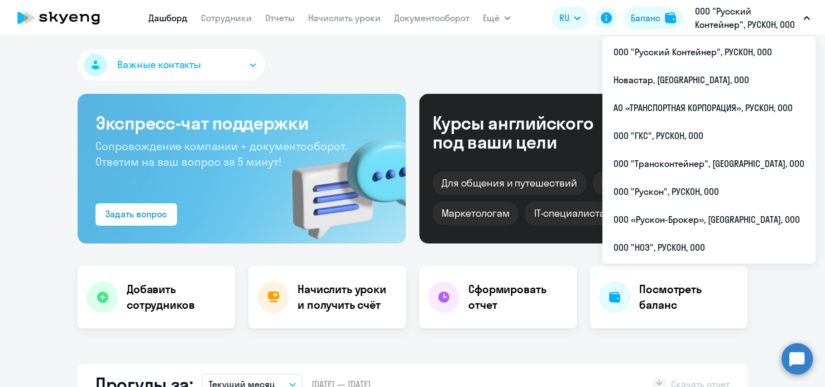
select select "30"
click at [751, 26] on p "ООО "Русский Контейнер", РУСКОН, ООО" at bounding box center [747, 17] width 104 height 27
click at [746, 19] on p "ООО "Русский Контейнер", РУСКОН, ООО" at bounding box center [747, 17] width 104 height 27
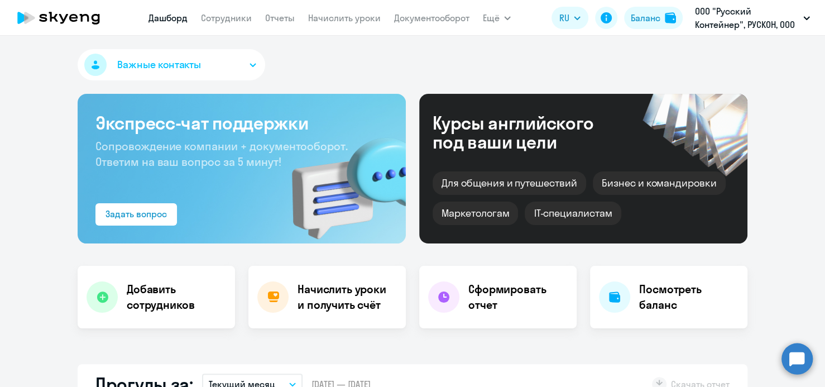
click at [803, 19] on icon "button" at bounding box center [806, 18] width 7 height 4
click at [650, 20] on div "Баланс" at bounding box center [646, 17] width 30 height 13
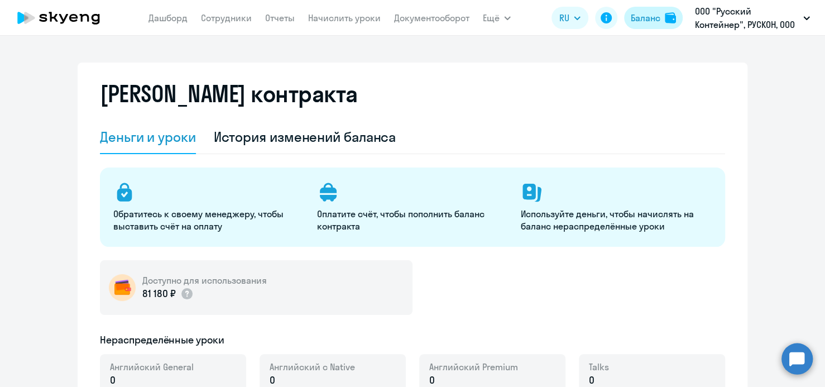
select select "english_adult_not_native_speaker"
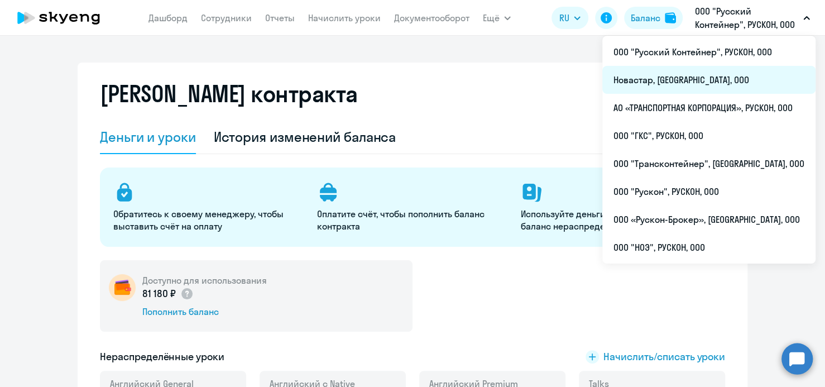
click at [688, 81] on li "Новастар, [GEOGRAPHIC_DATA], ООО" at bounding box center [708, 80] width 213 height 28
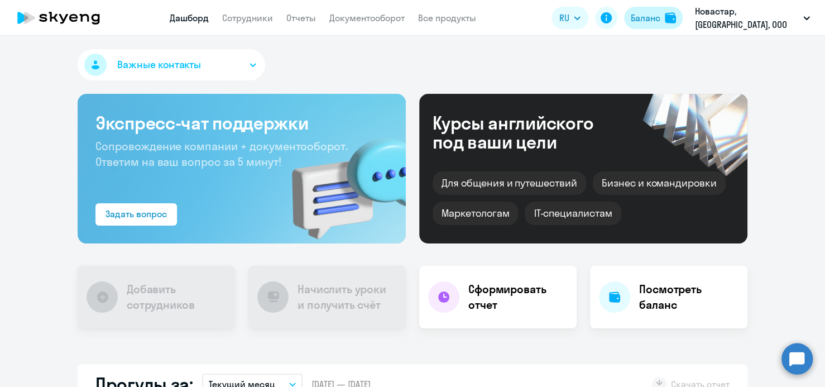
click at [661, 17] on div "Баланс" at bounding box center [646, 17] width 30 height 13
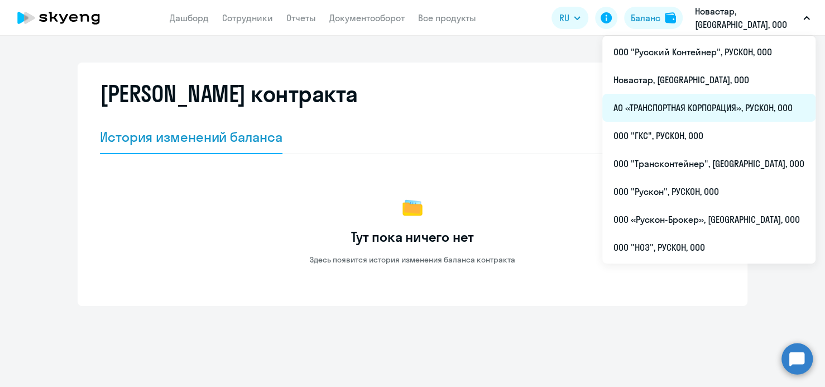
click at [686, 107] on li "АО «ТРАНСПОРТНАЯ КОРПОРАЦИЯ», РУСКОН, ООО" at bounding box center [708, 108] width 213 height 28
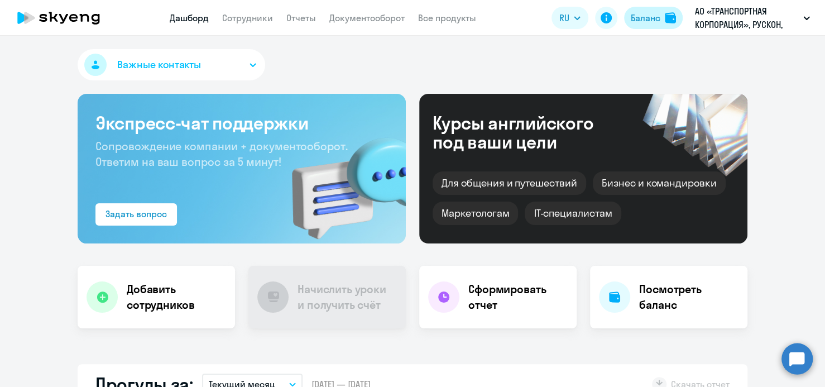
click at [642, 16] on div "Баланс" at bounding box center [646, 17] width 30 height 13
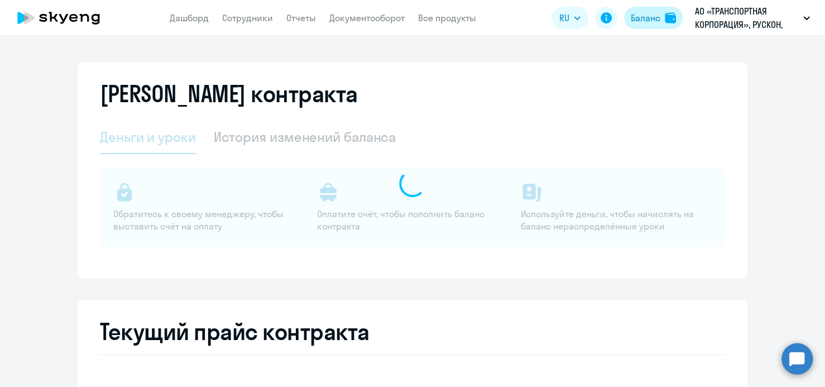
select select "english_adult_not_native_speaker"
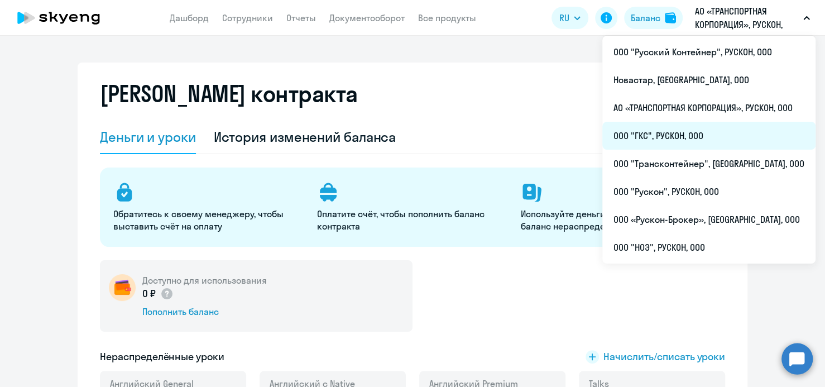
click at [709, 136] on li "ООО "ГКС", РУСКОН, ООО" at bounding box center [708, 136] width 213 height 28
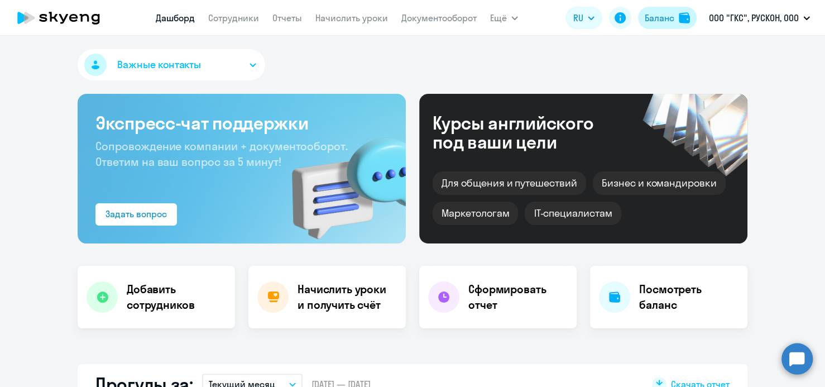
select select "30"
click at [666, 16] on div "Баланс" at bounding box center [660, 17] width 30 height 13
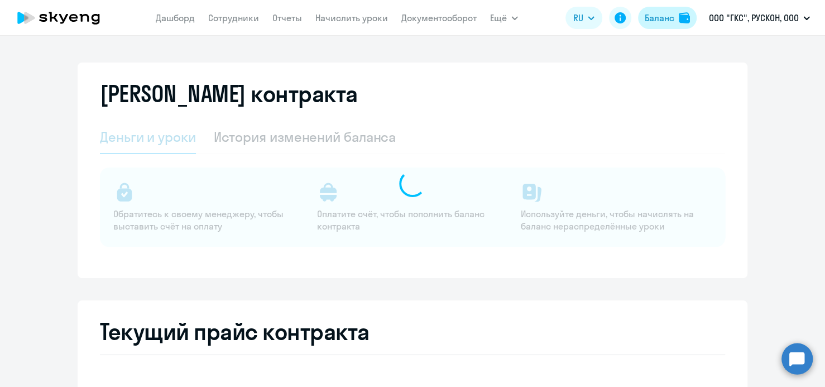
select select "english_adult_not_native_speaker"
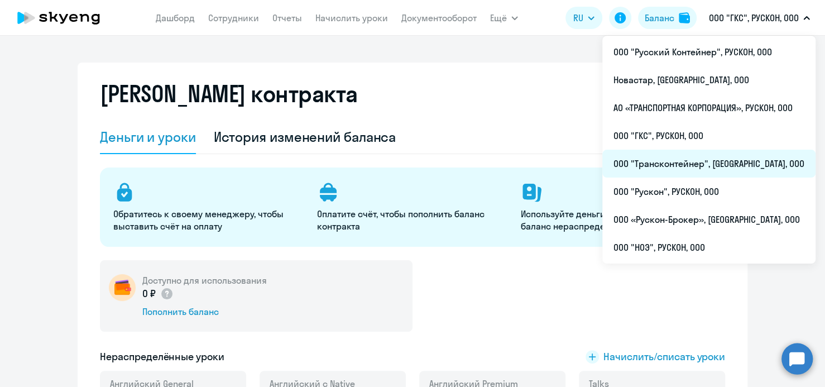
click at [680, 165] on li "ООО "Трансконтейнер", [GEOGRAPHIC_DATA], ООО" at bounding box center [708, 164] width 213 height 28
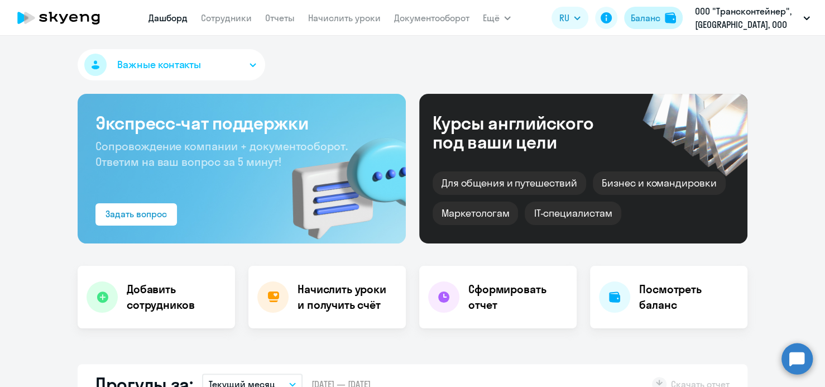
click at [651, 23] on div "Баланс" at bounding box center [646, 17] width 30 height 13
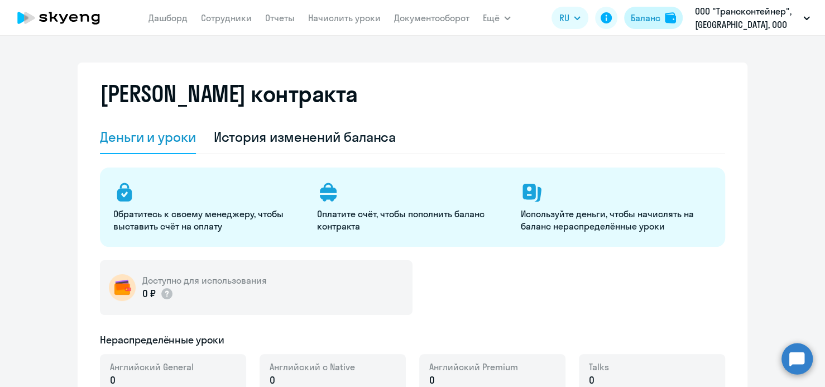
select select "english_adult_not_native_speaker"
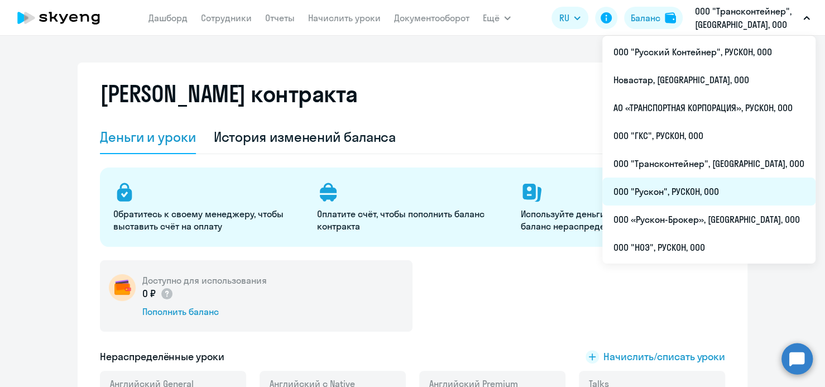
click at [680, 194] on li "ООО "Рускон", РУСКОН, ООО" at bounding box center [708, 192] width 213 height 28
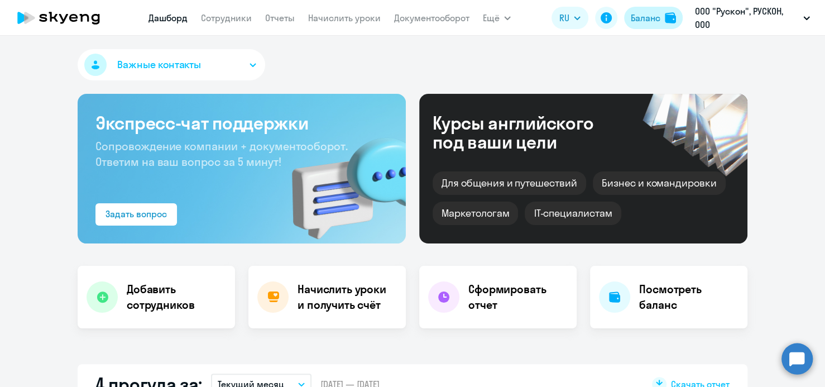
click at [645, 21] on div "Баланс" at bounding box center [646, 17] width 30 height 13
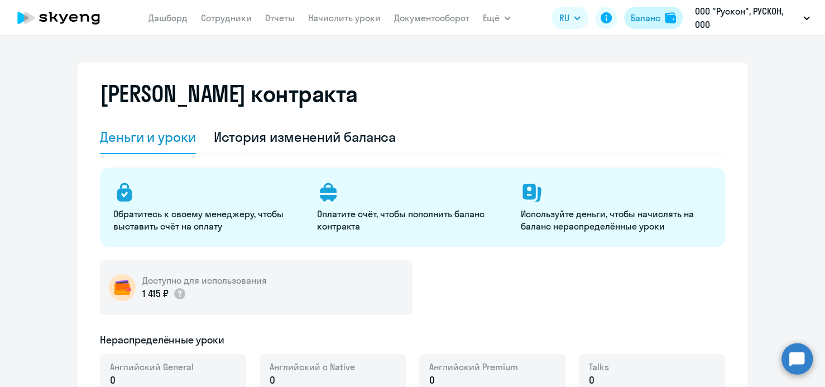
select select "english_adult_not_native_speaker"
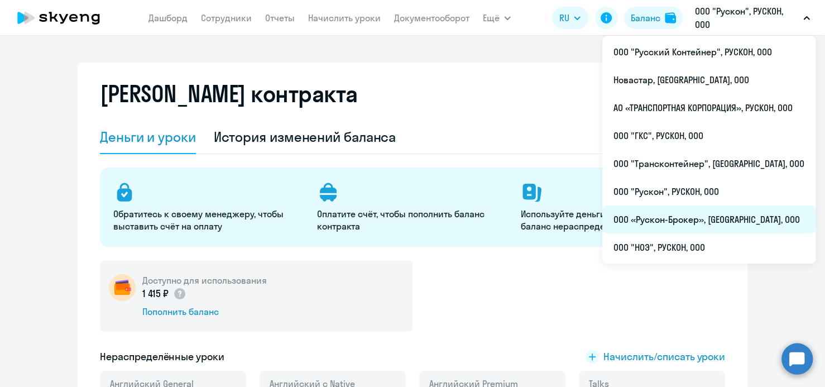
click at [699, 221] on li "ООО «Рускон-Брокер», [GEOGRAPHIC_DATA], ООО" at bounding box center [708, 219] width 213 height 28
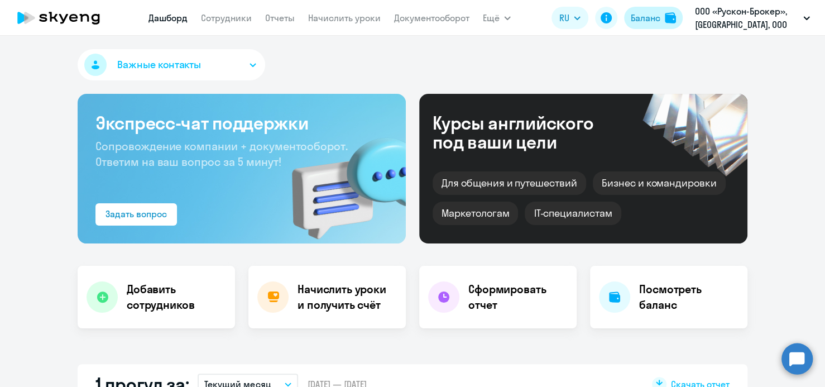
click at [650, 22] on div "Баланс" at bounding box center [646, 17] width 30 height 13
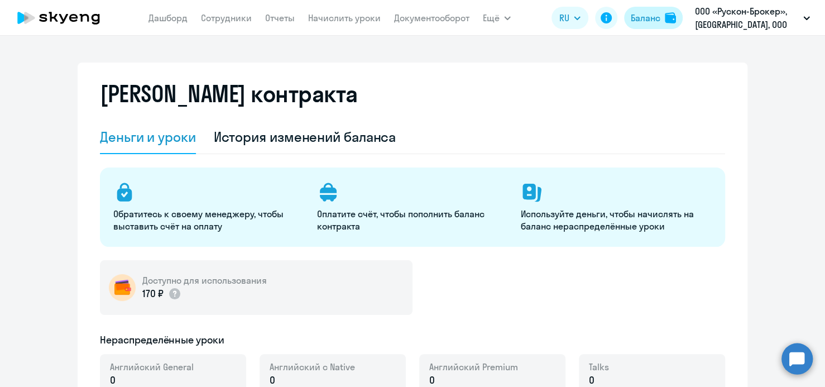
select select "english_adult_not_native_speaker"
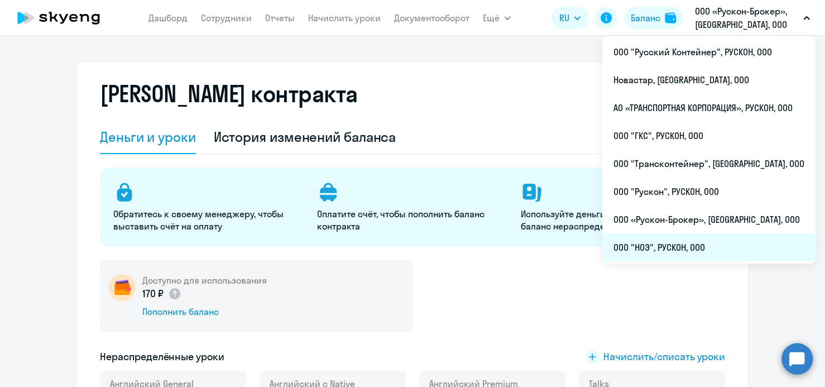
click at [680, 248] on li "ООО "НОЭ", РУСКОН, ООО" at bounding box center [708, 247] width 213 height 28
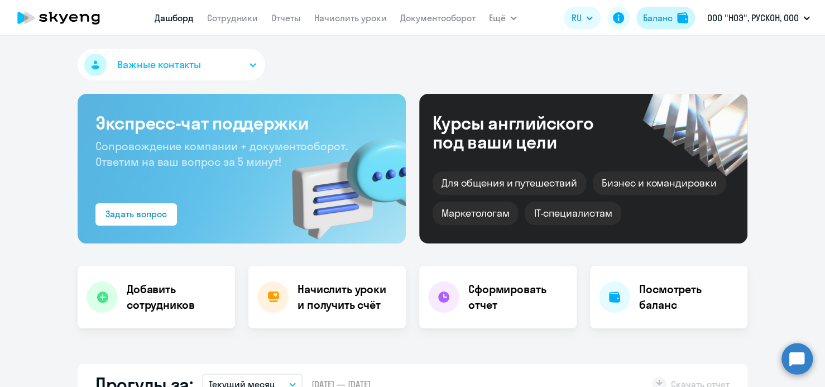
select select "30"
click at [658, 17] on div "Баланс" at bounding box center [658, 17] width 30 height 13
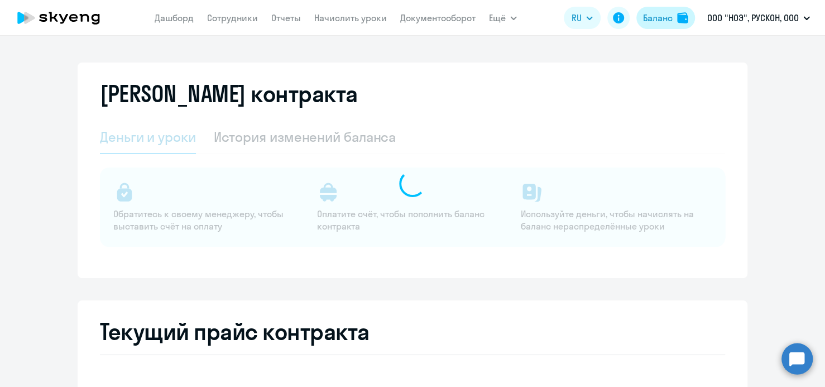
select select "english_adult_not_native_speaker"
